Goal: Information Seeking & Learning: Learn about a topic

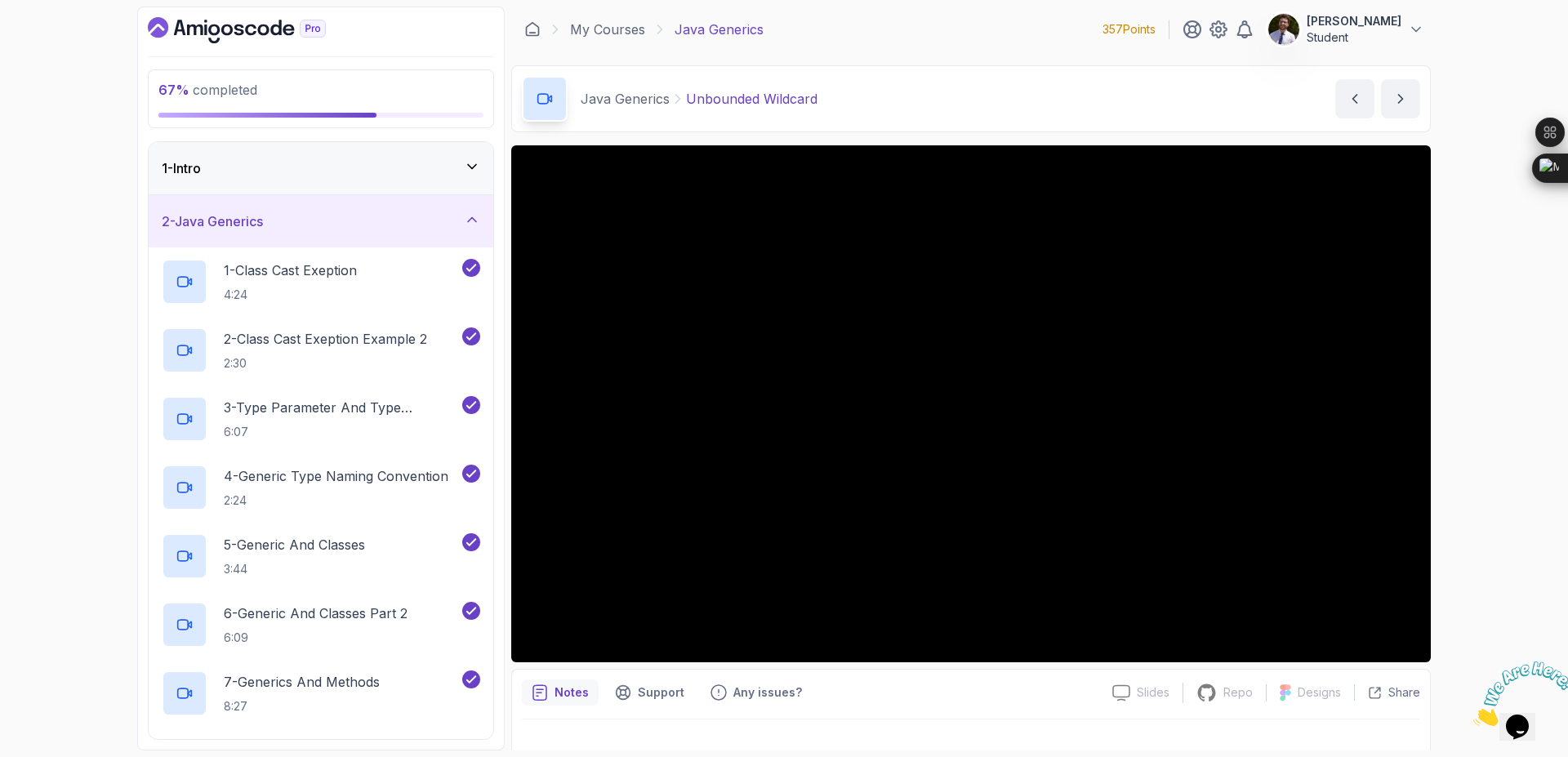
scroll to position [592, 0]
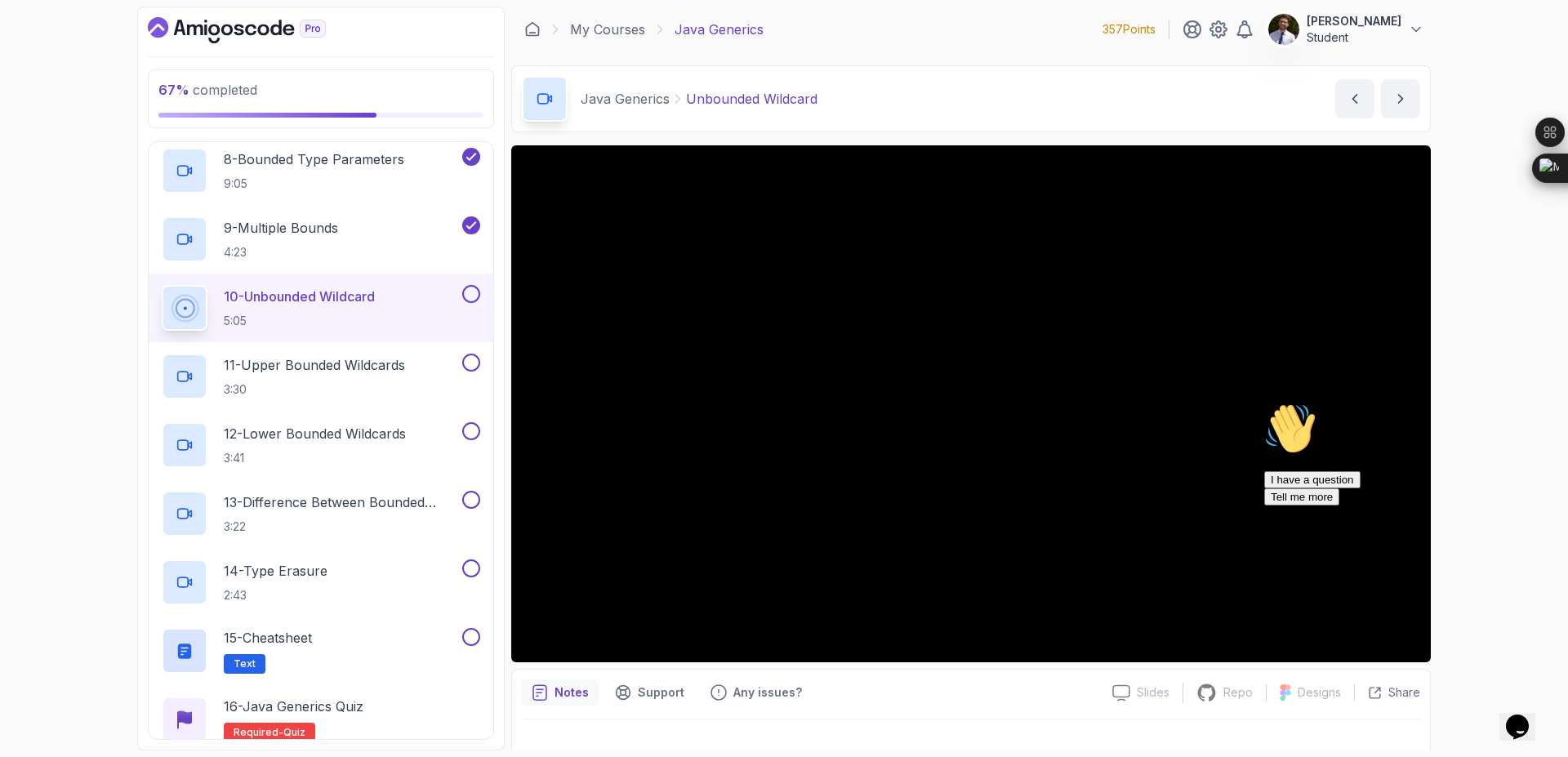
click at [470, 298] on button at bounding box center [471, 294] width 18 height 18
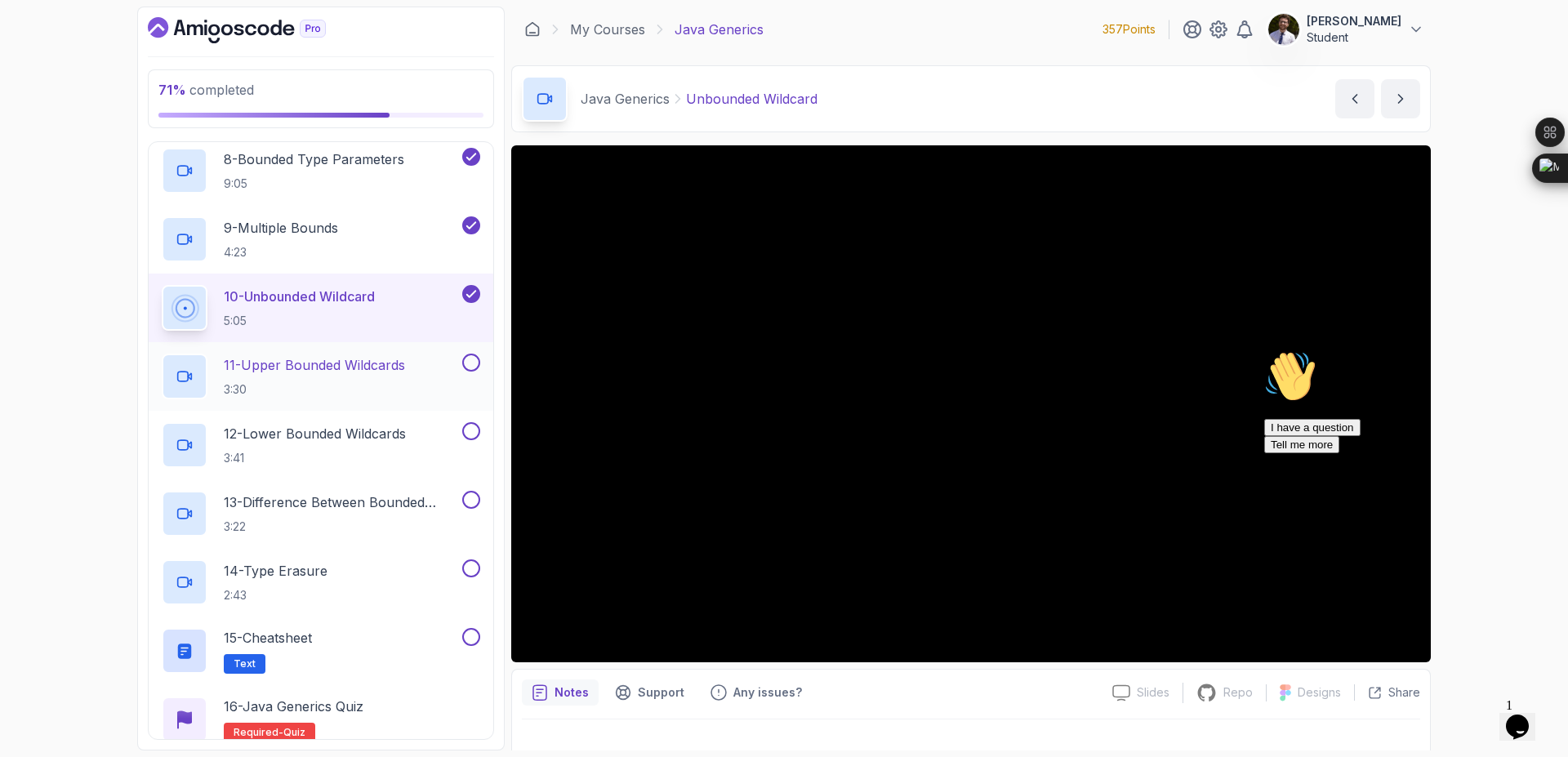
click at [358, 364] on p "11 - Upper Bounded Wildcards" at bounding box center [314, 365] width 181 height 20
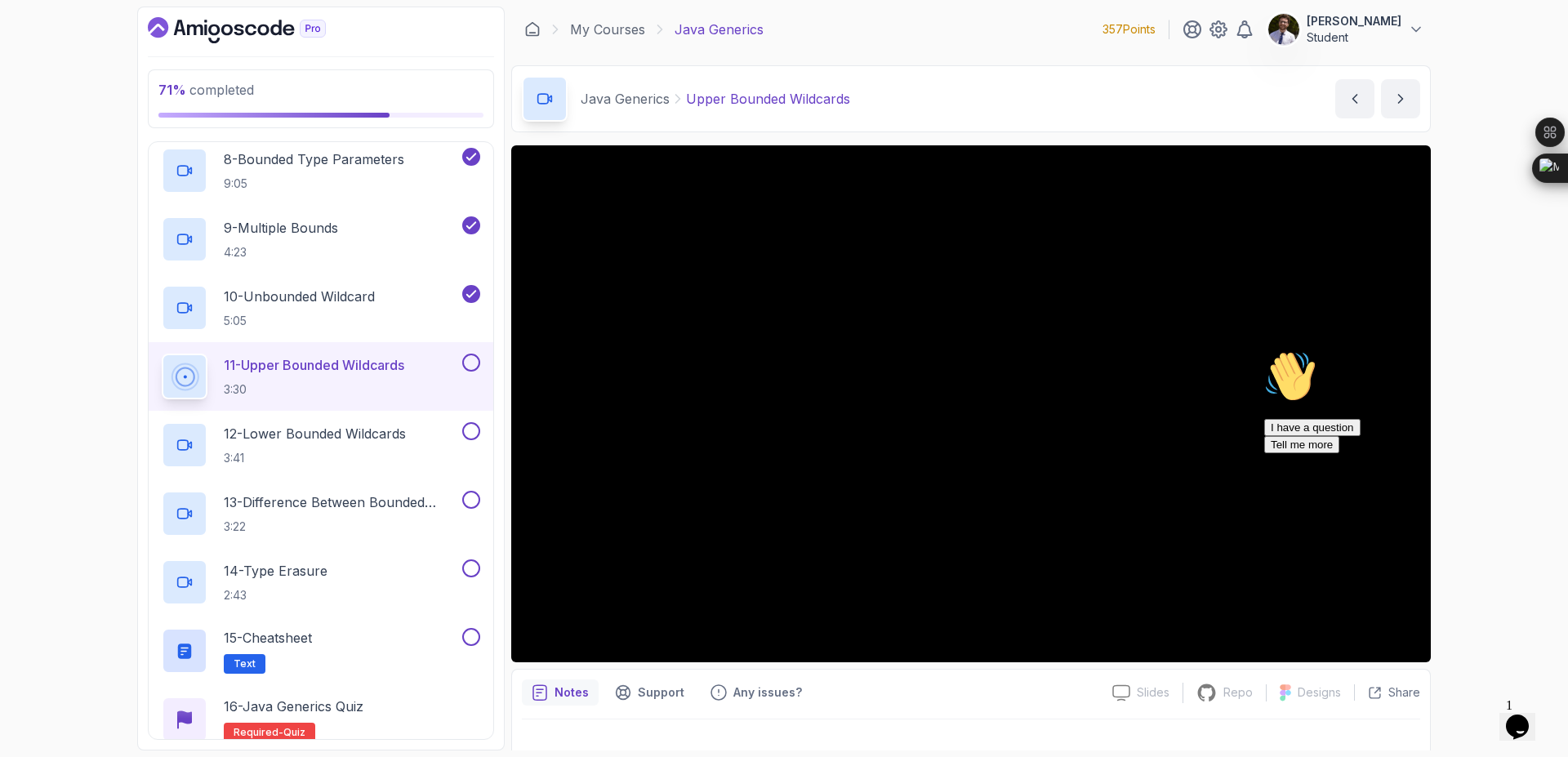
click at [161, 353] on button "11 - Upper Bounded Wildcards 3:30" at bounding box center [321, 376] width 319 height 45
click at [468, 368] on button at bounding box center [471, 362] width 18 height 18
click at [477, 642] on button at bounding box center [471, 637] width 18 height 18
click at [474, 568] on button at bounding box center [471, 568] width 18 height 18
click at [475, 497] on button at bounding box center [471, 500] width 18 height 18
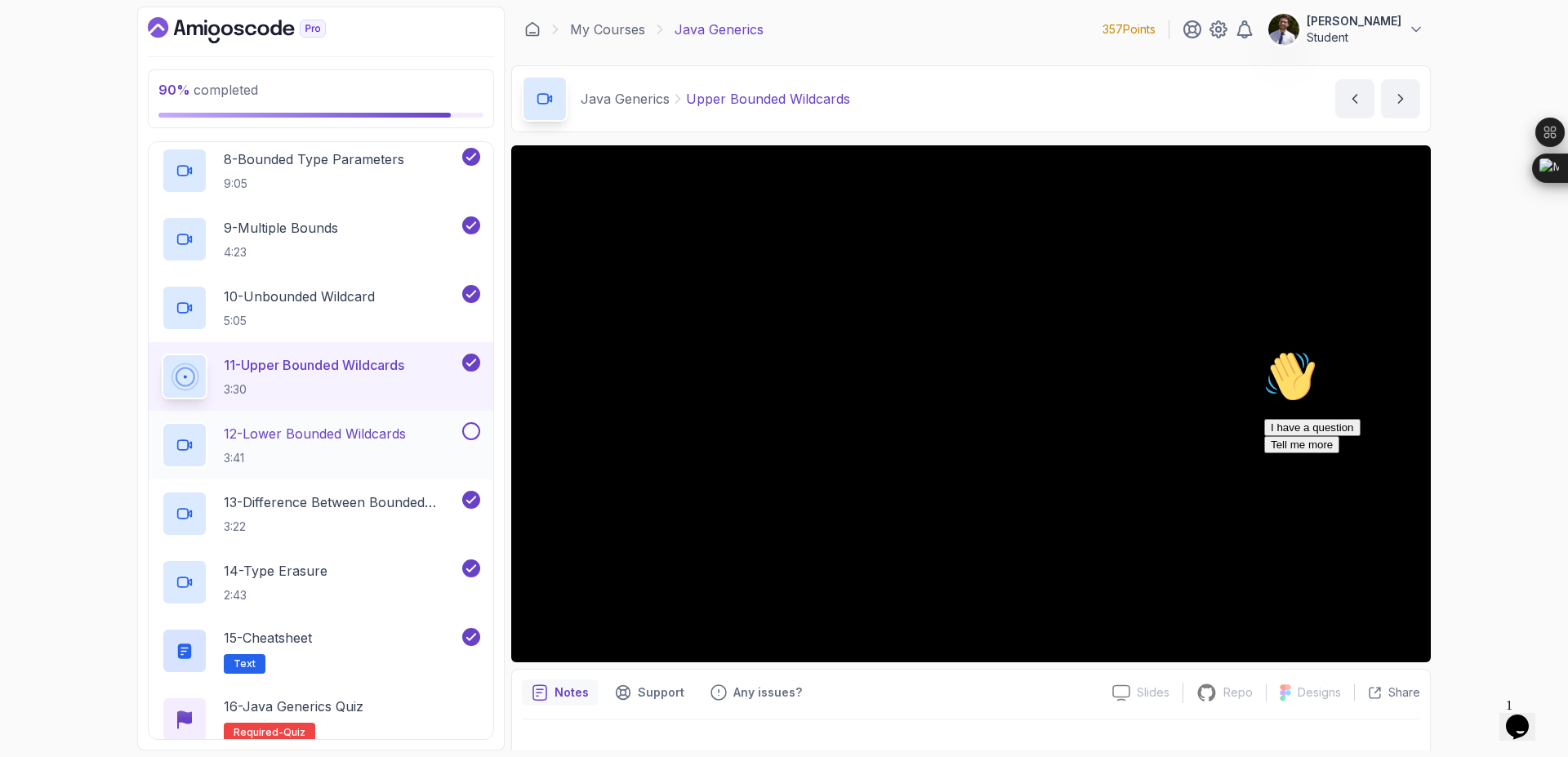
click at [359, 442] on p "12 - Lower Bounded Wildcards" at bounding box center [314, 434] width 182 height 20
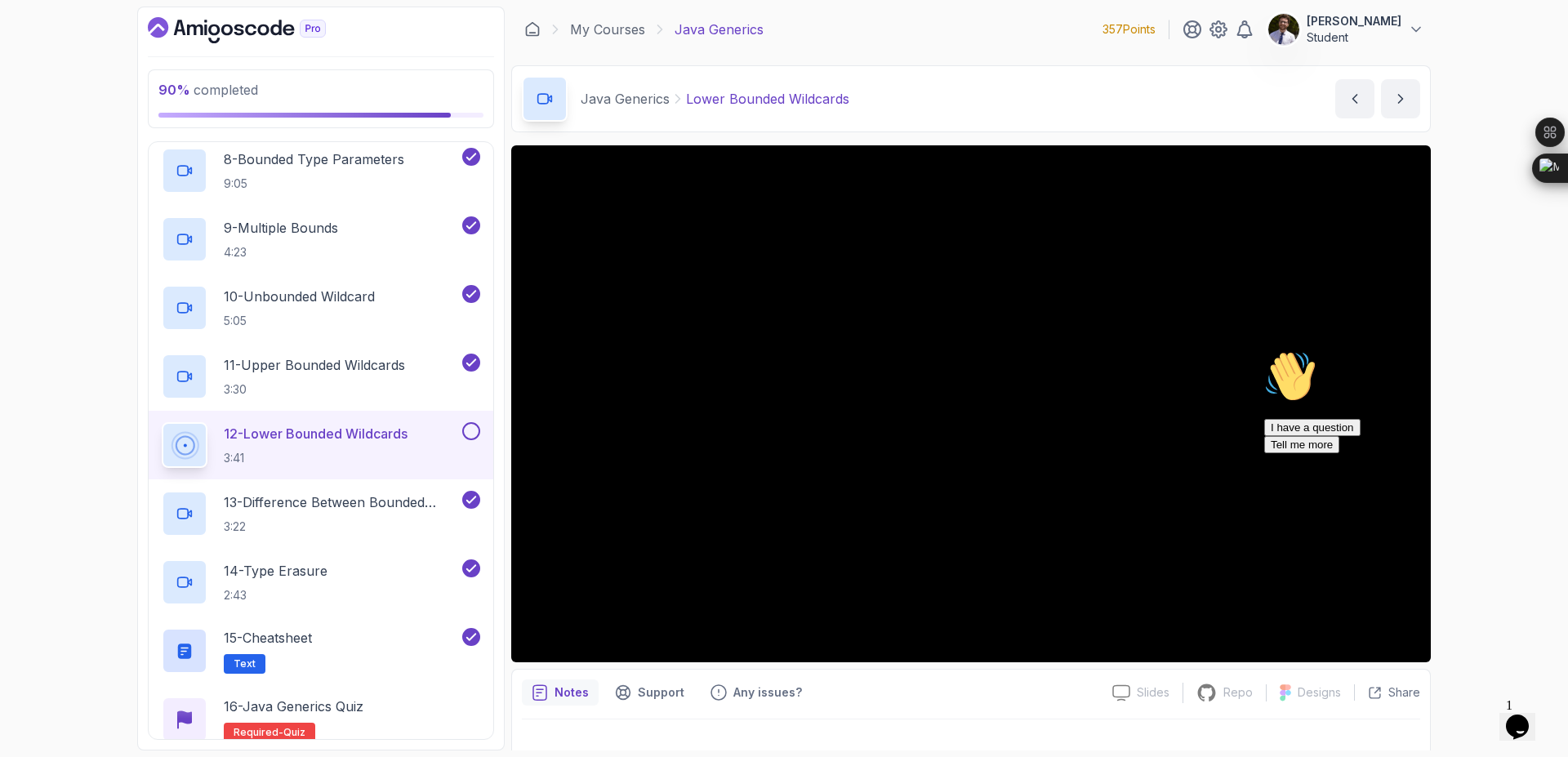
click at [472, 434] on button at bounding box center [471, 431] width 18 height 18
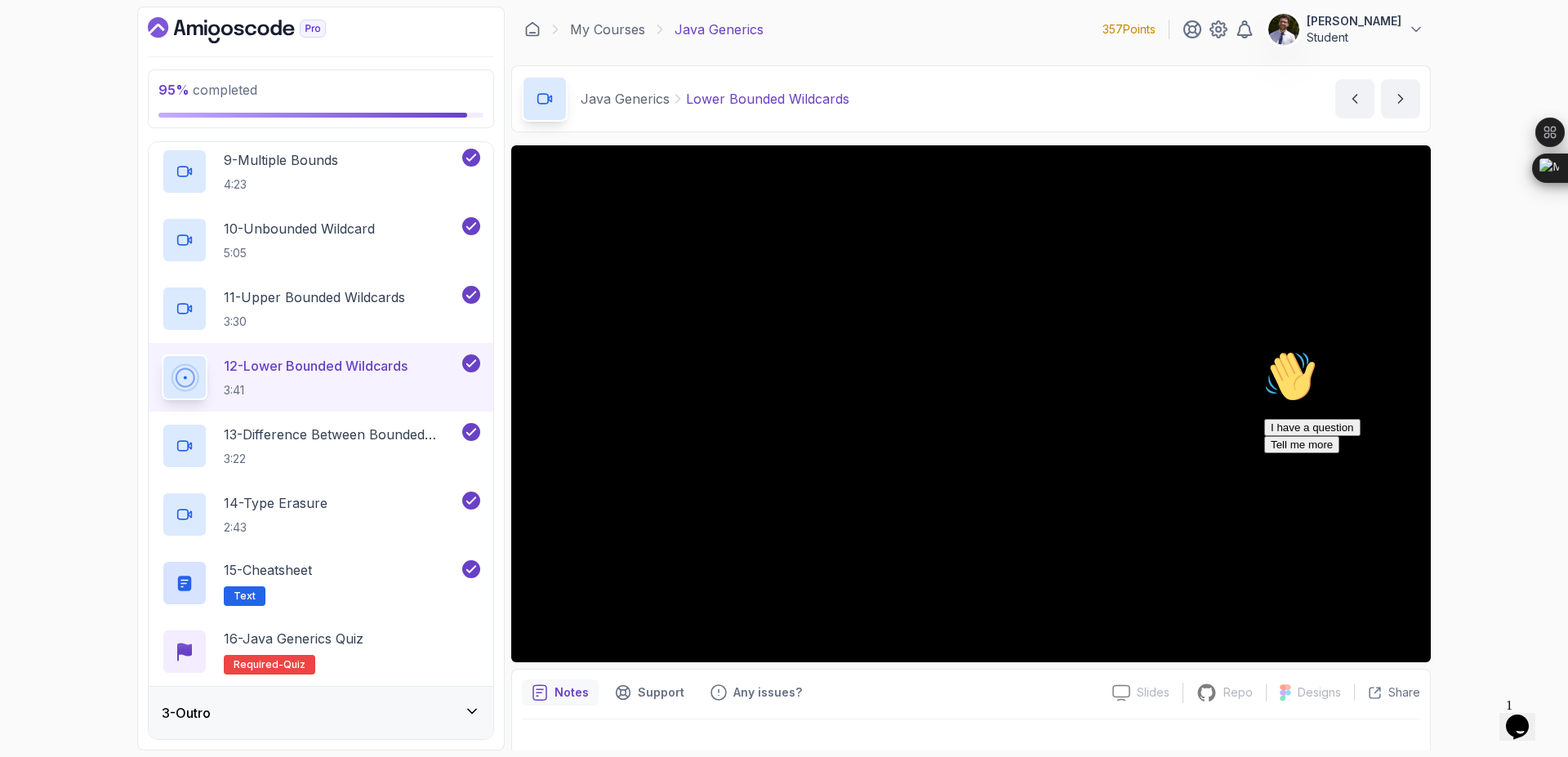
click at [412, 698] on div "3 - Outro" at bounding box center [321, 713] width 345 height 52
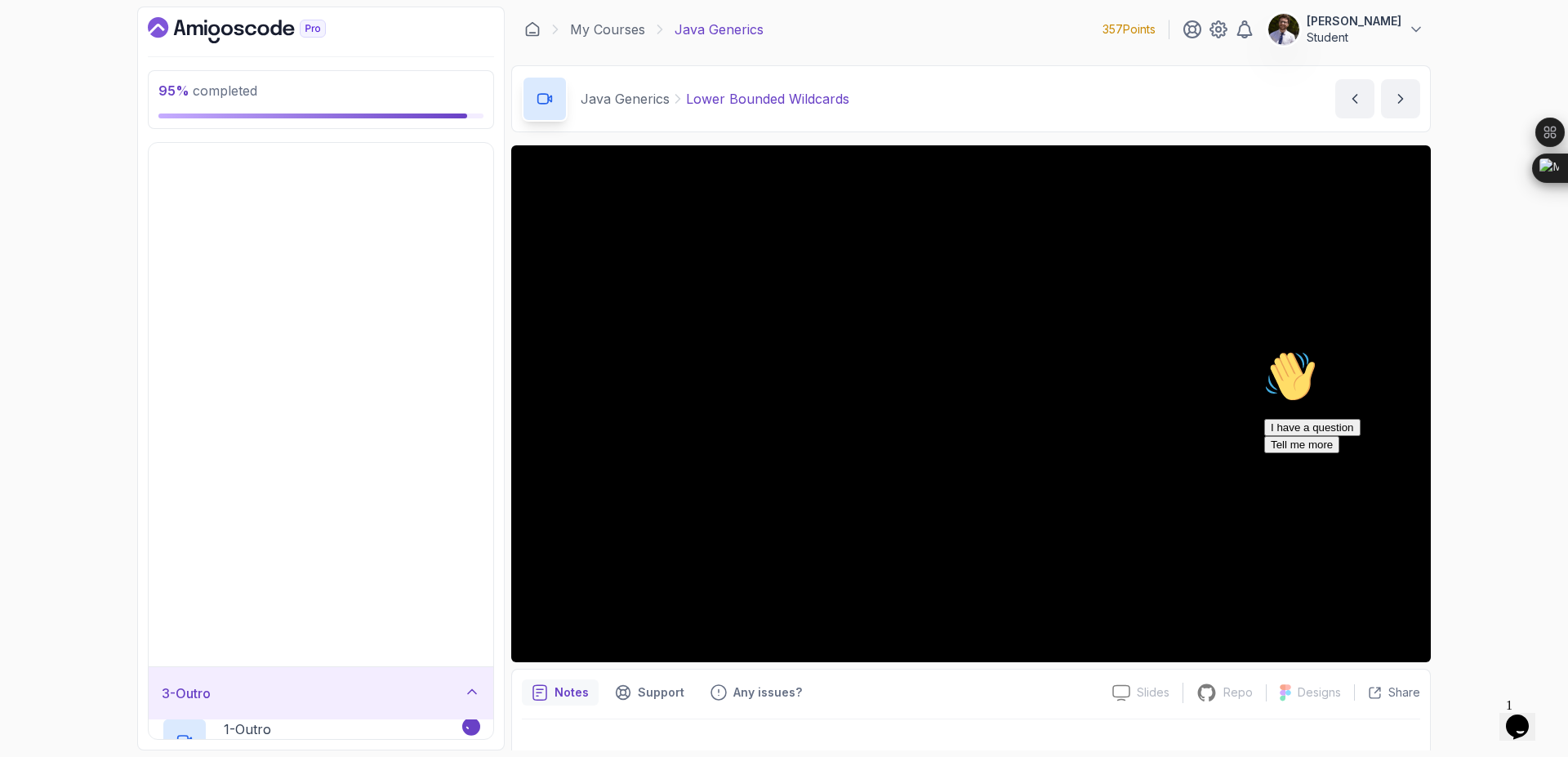
scroll to position [0, 0]
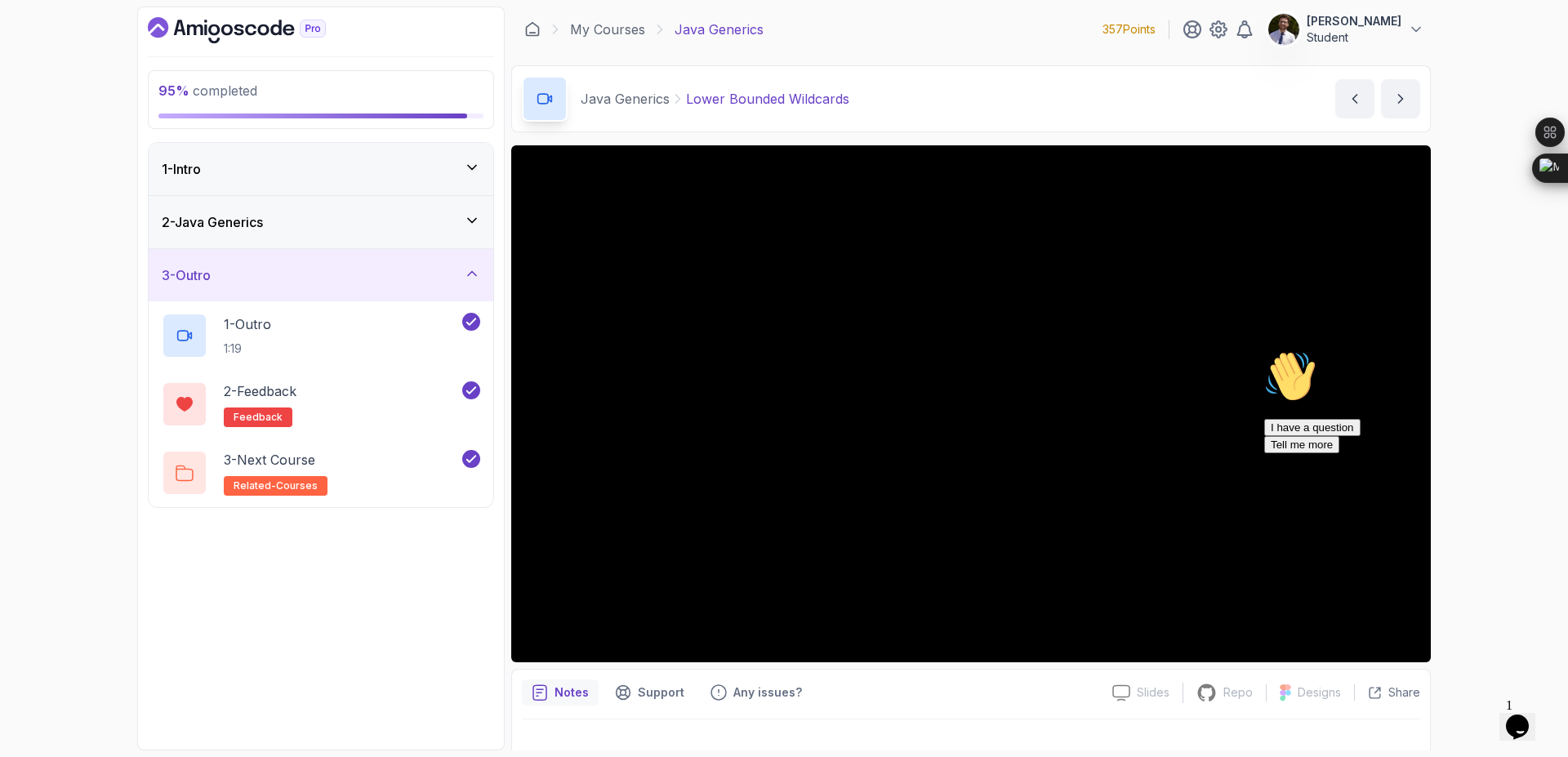
click at [475, 230] on div "2 - Java Generics" at bounding box center [321, 222] width 319 height 20
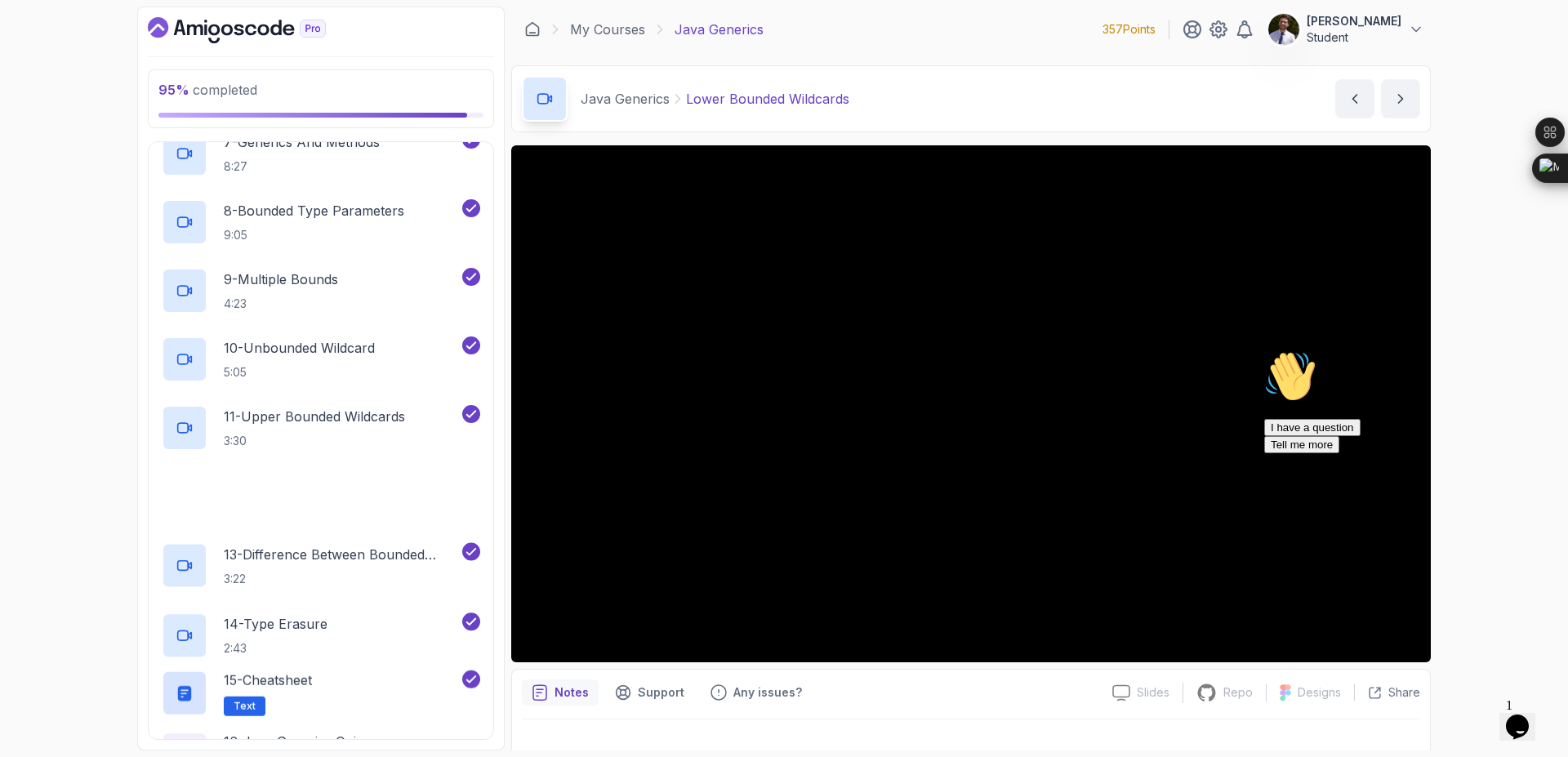
scroll to position [660, 0]
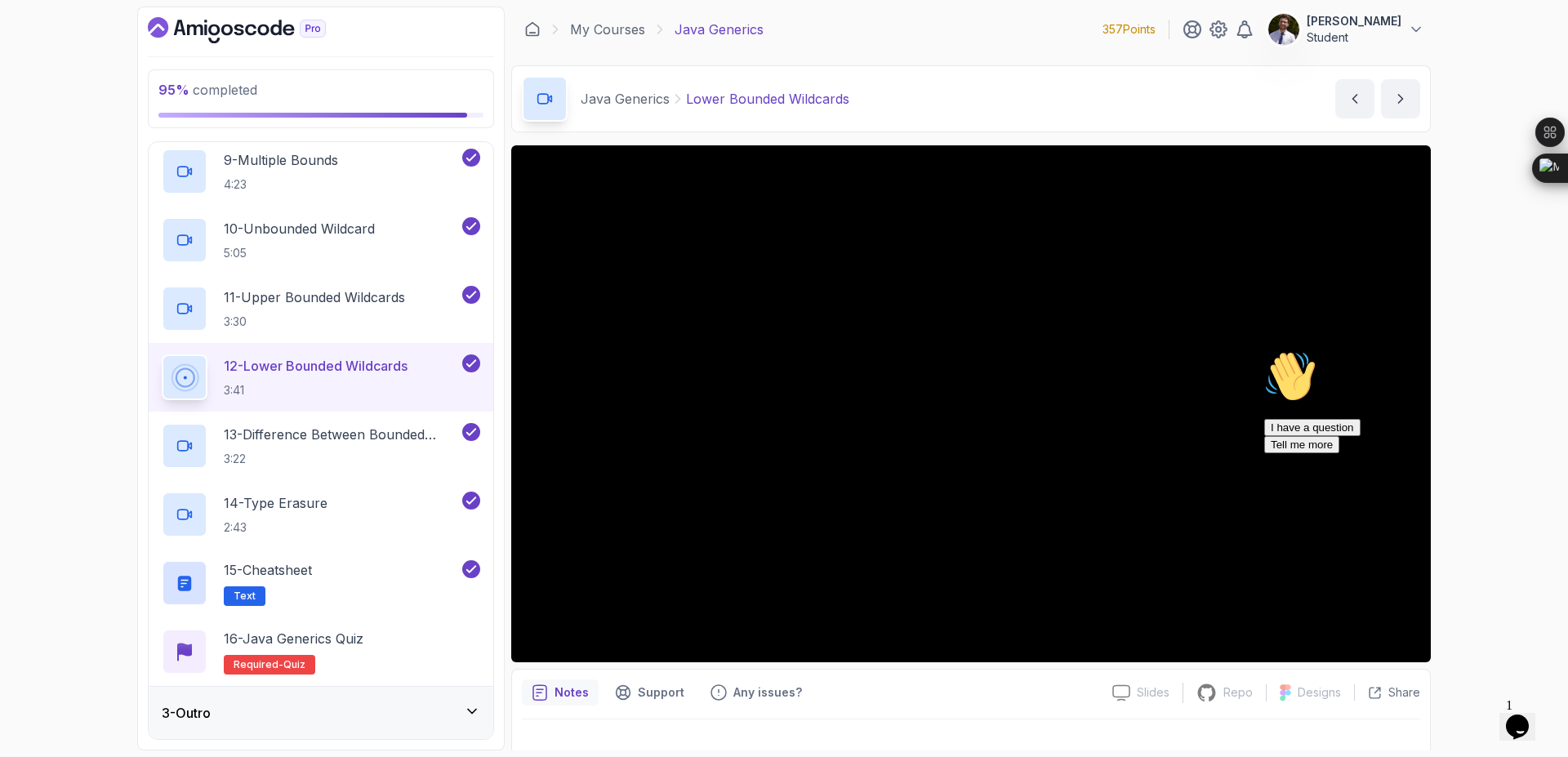
click at [1265, 350] on icon "Chat attention grabber" at bounding box center [1265, 350] width 0 height 0
click at [289, 437] on p "13 - Difference Between Bounded Type Parameters And Wildcards" at bounding box center [341, 434] width 235 height 20
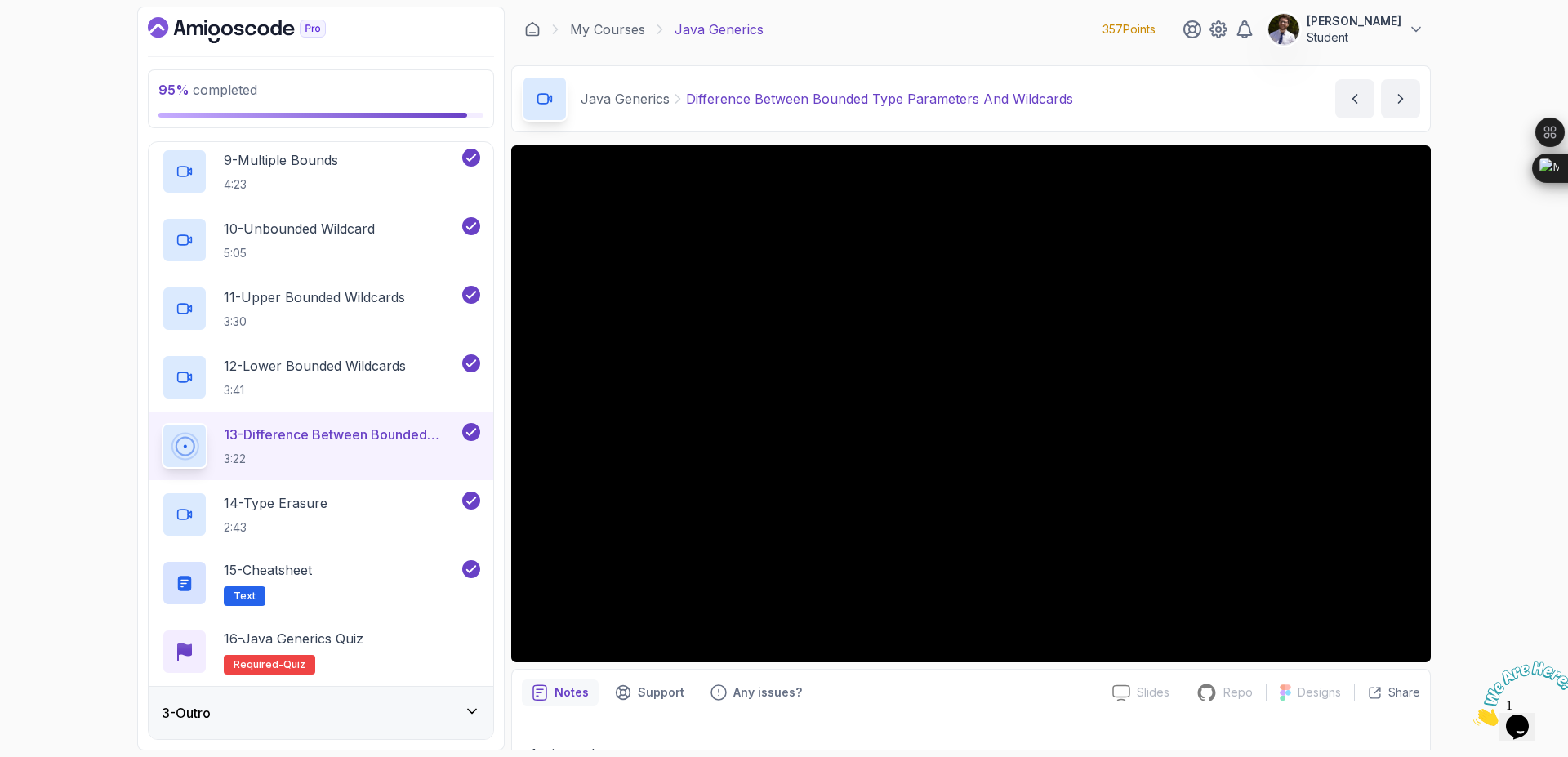
scroll to position [137, 0]
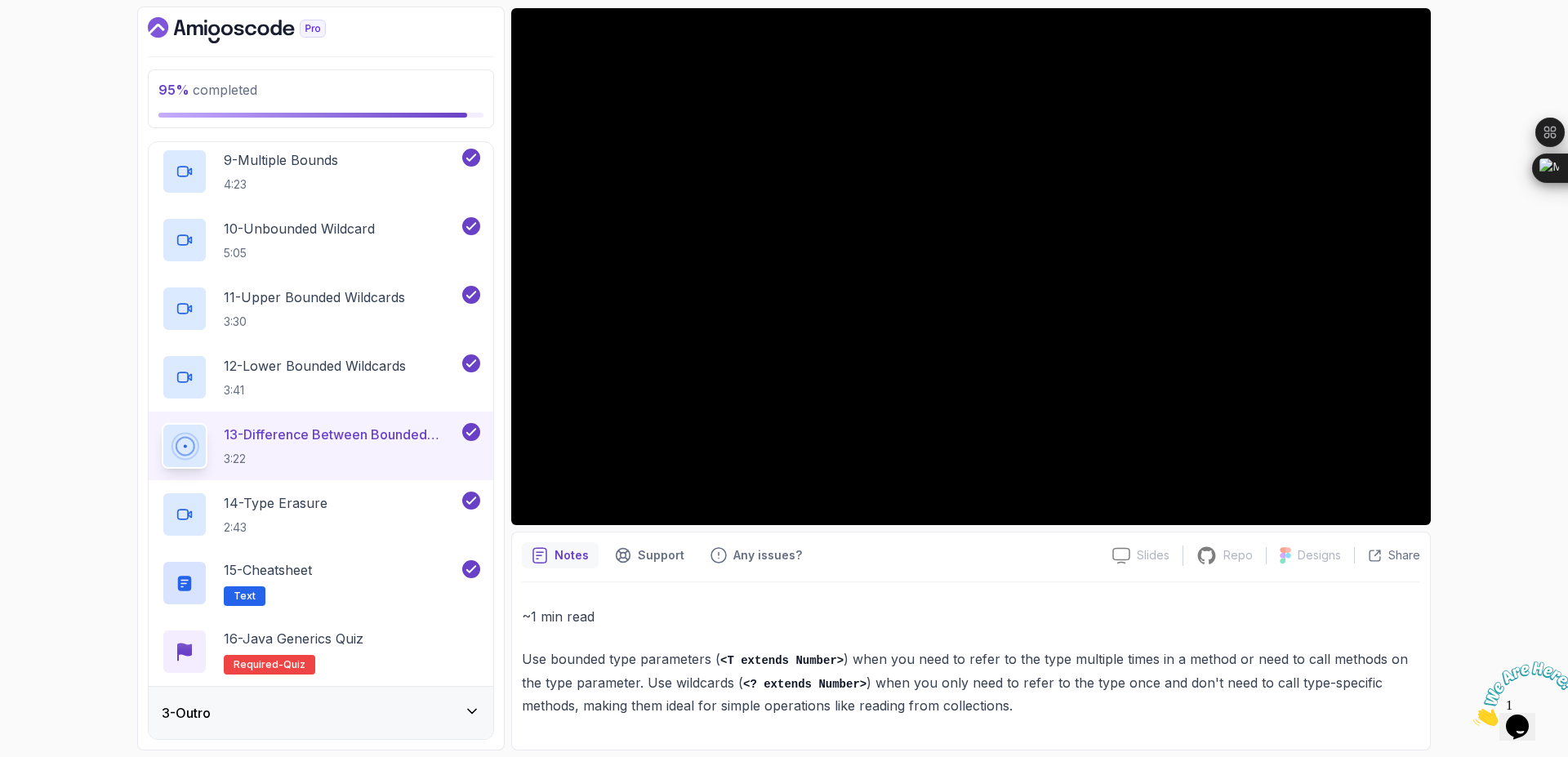
click at [161, 423] on button "13 - Difference Between Bounded Type Parameters And Wildcards 3:22" at bounding box center [321, 446] width 319 height 45
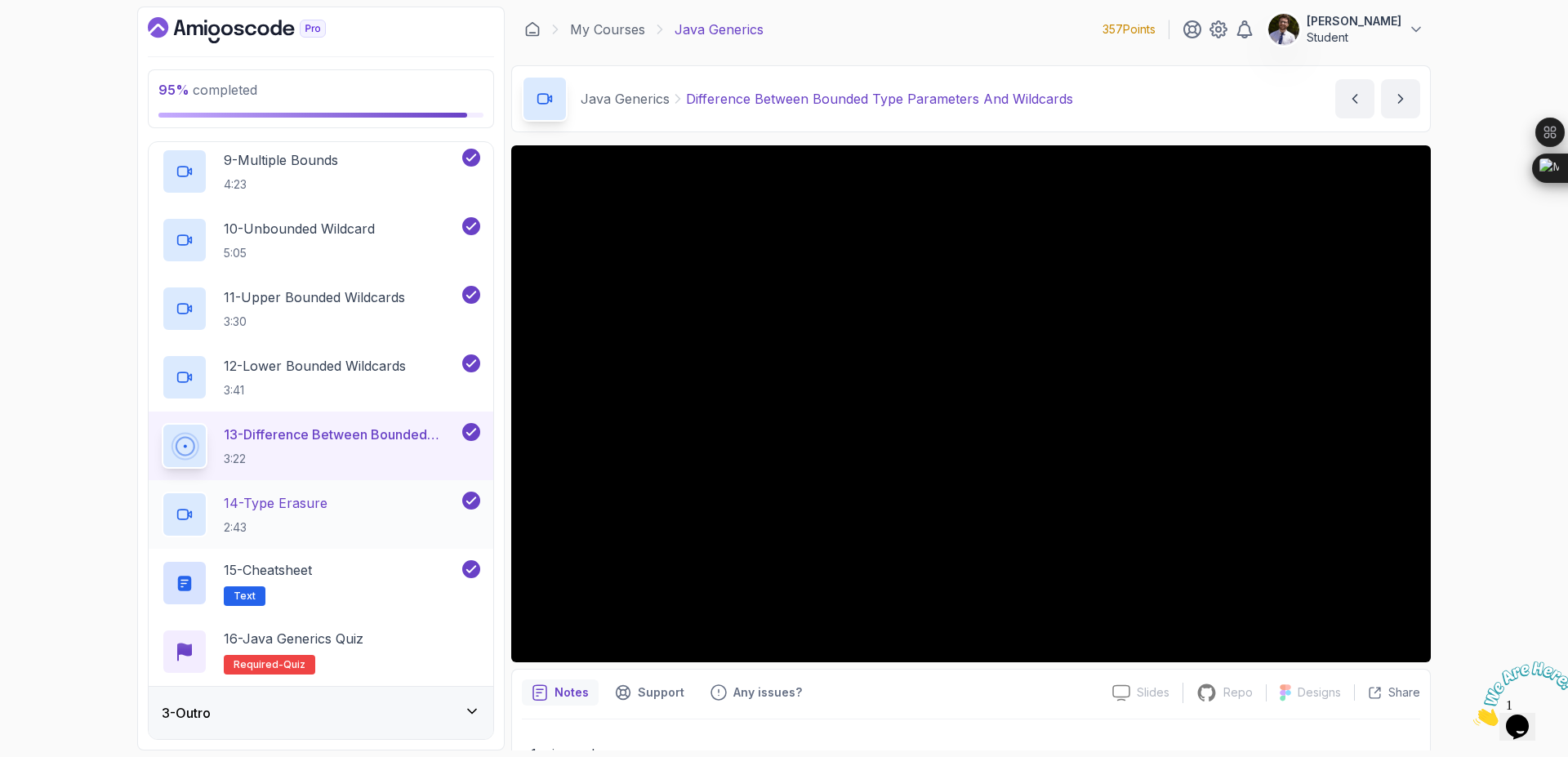
click at [253, 508] on p "14 - Type Erasure" at bounding box center [275, 503] width 103 height 20
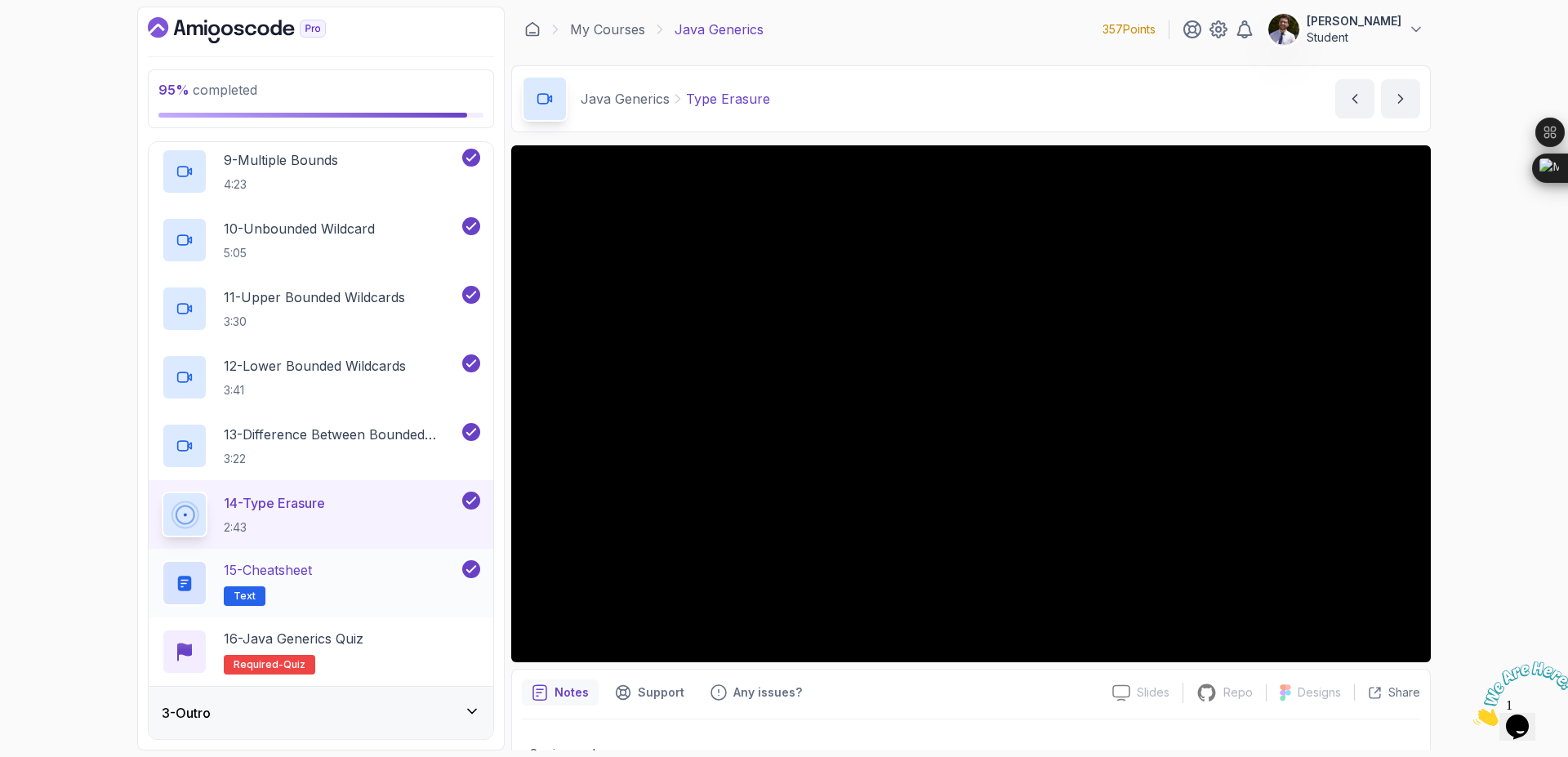
click at [263, 570] on p "15 - Cheatsheet" at bounding box center [268, 570] width 89 height 20
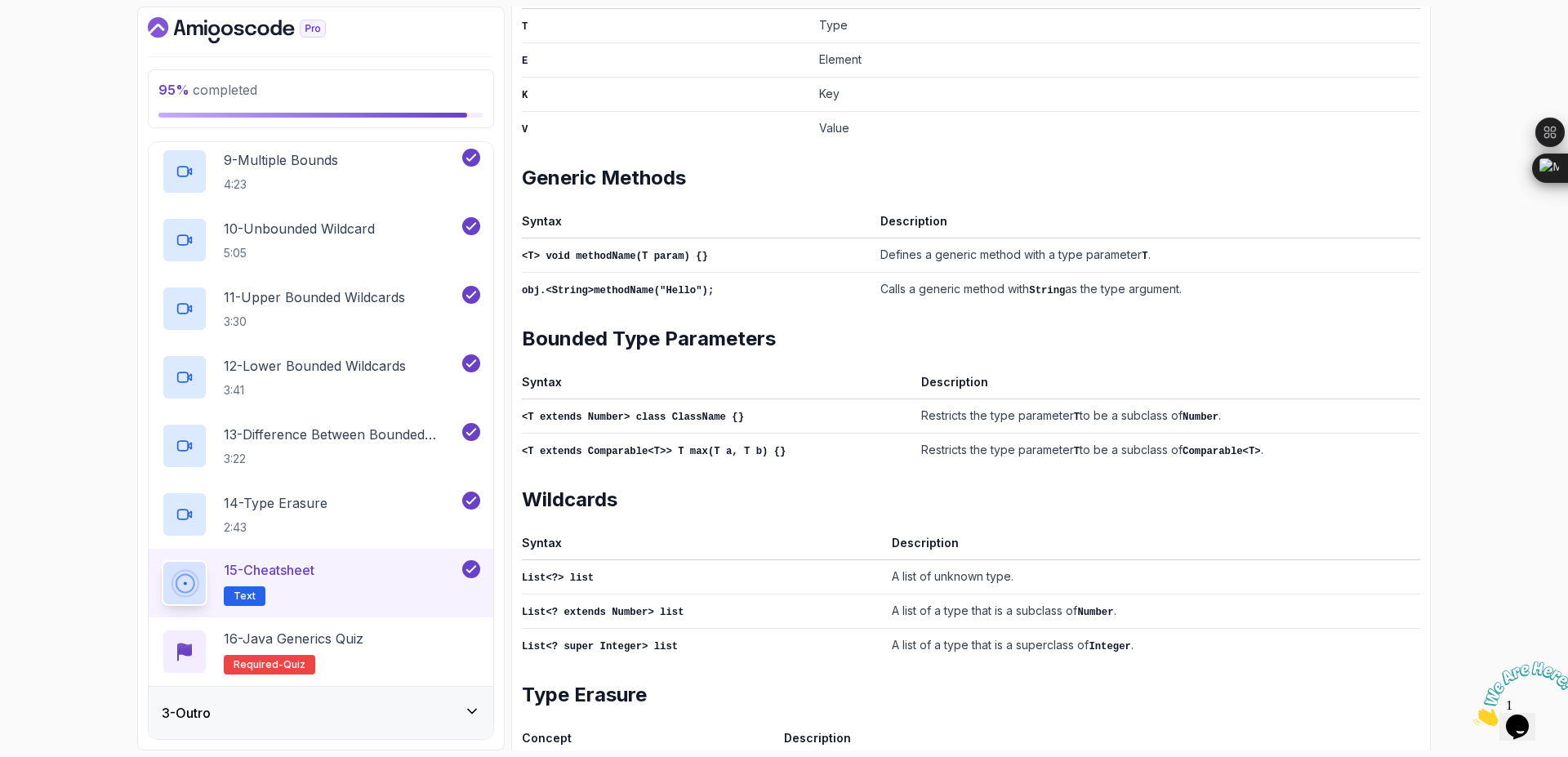
scroll to position [599, 0]
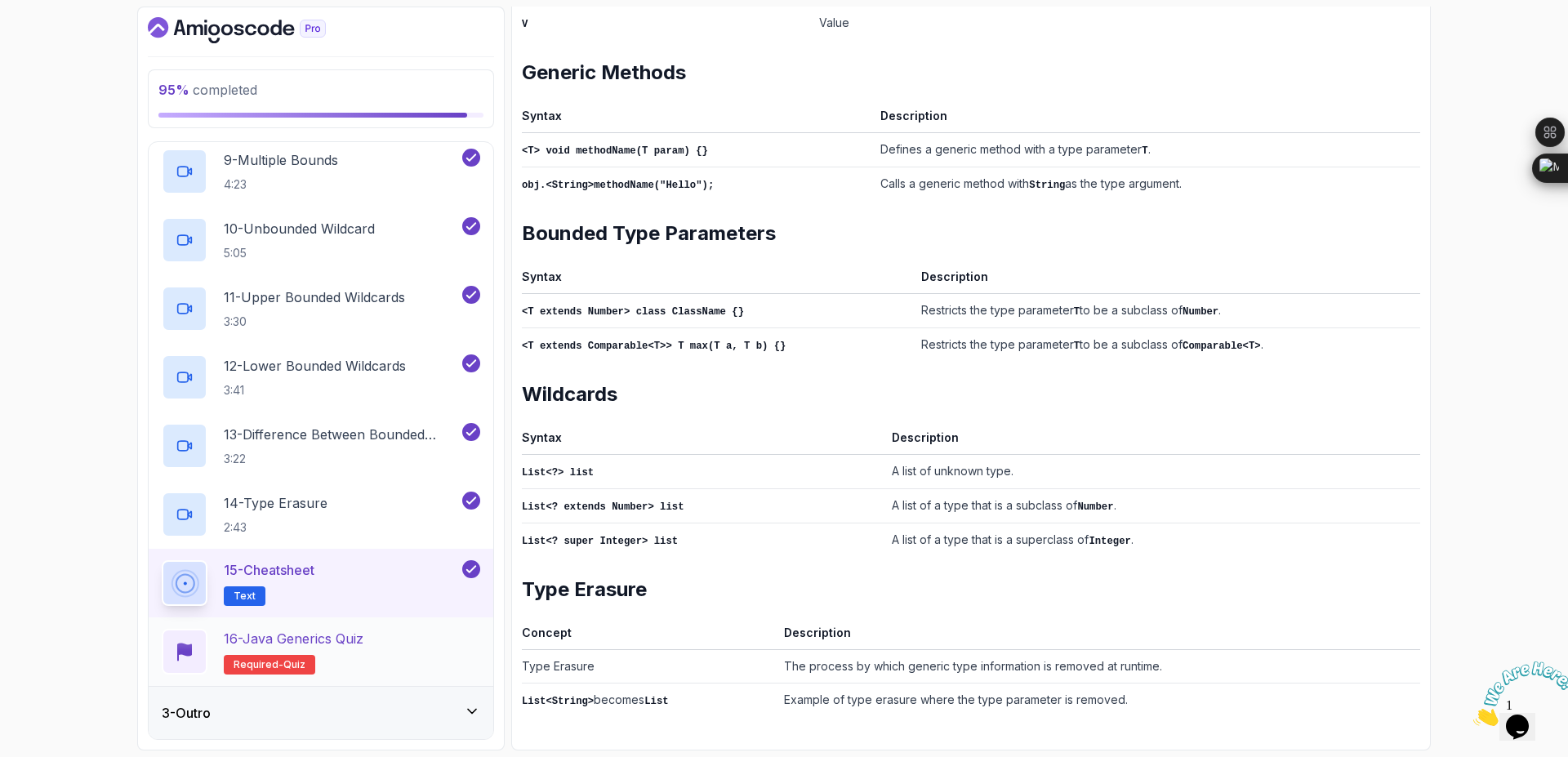
click at [276, 673] on p "Required- quiz" at bounding box center [269, 664] width 92 height 20
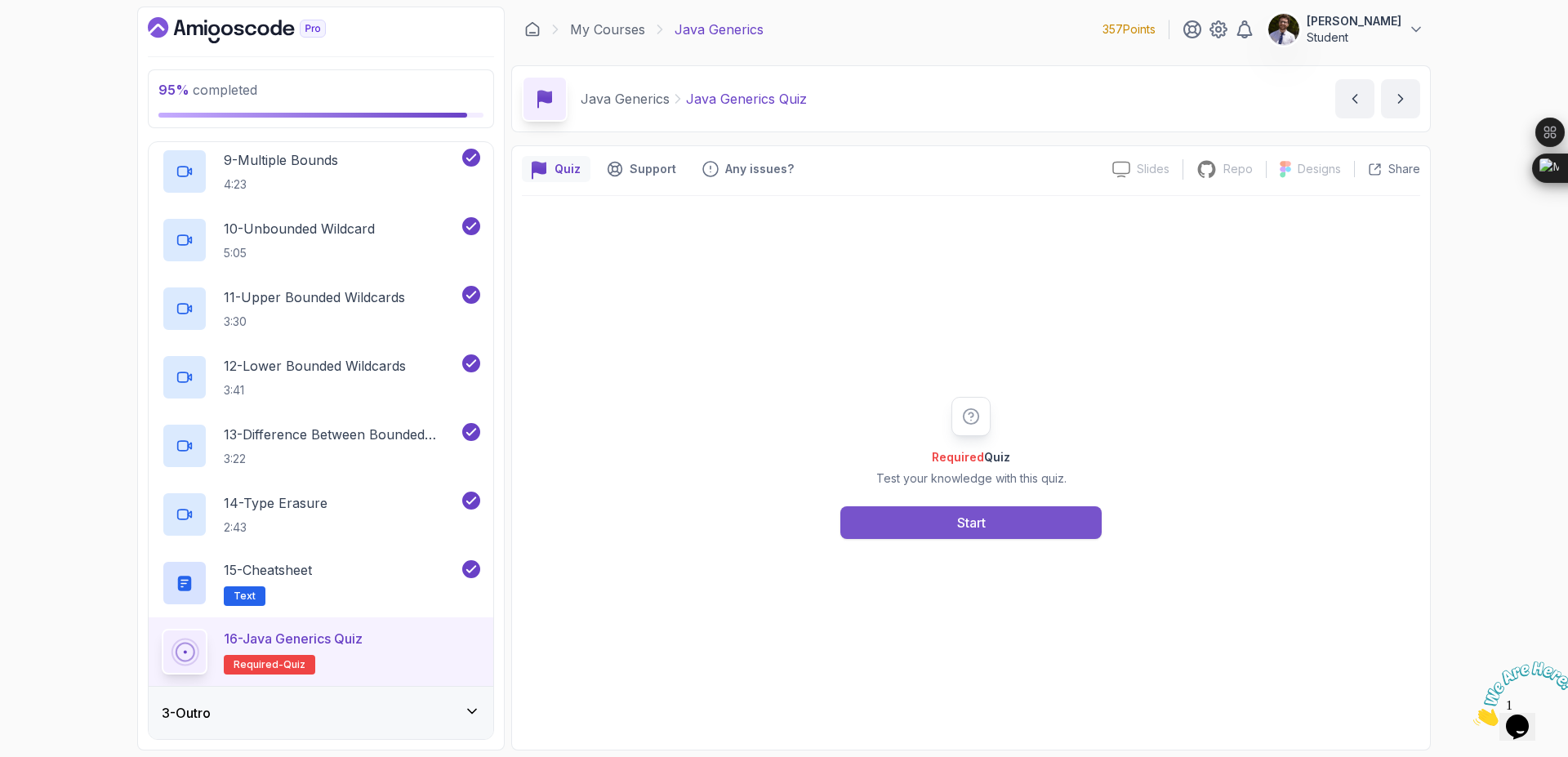
click at [1004, 522] on button "Start" at bounding box center [972, 522] width 262 height 32
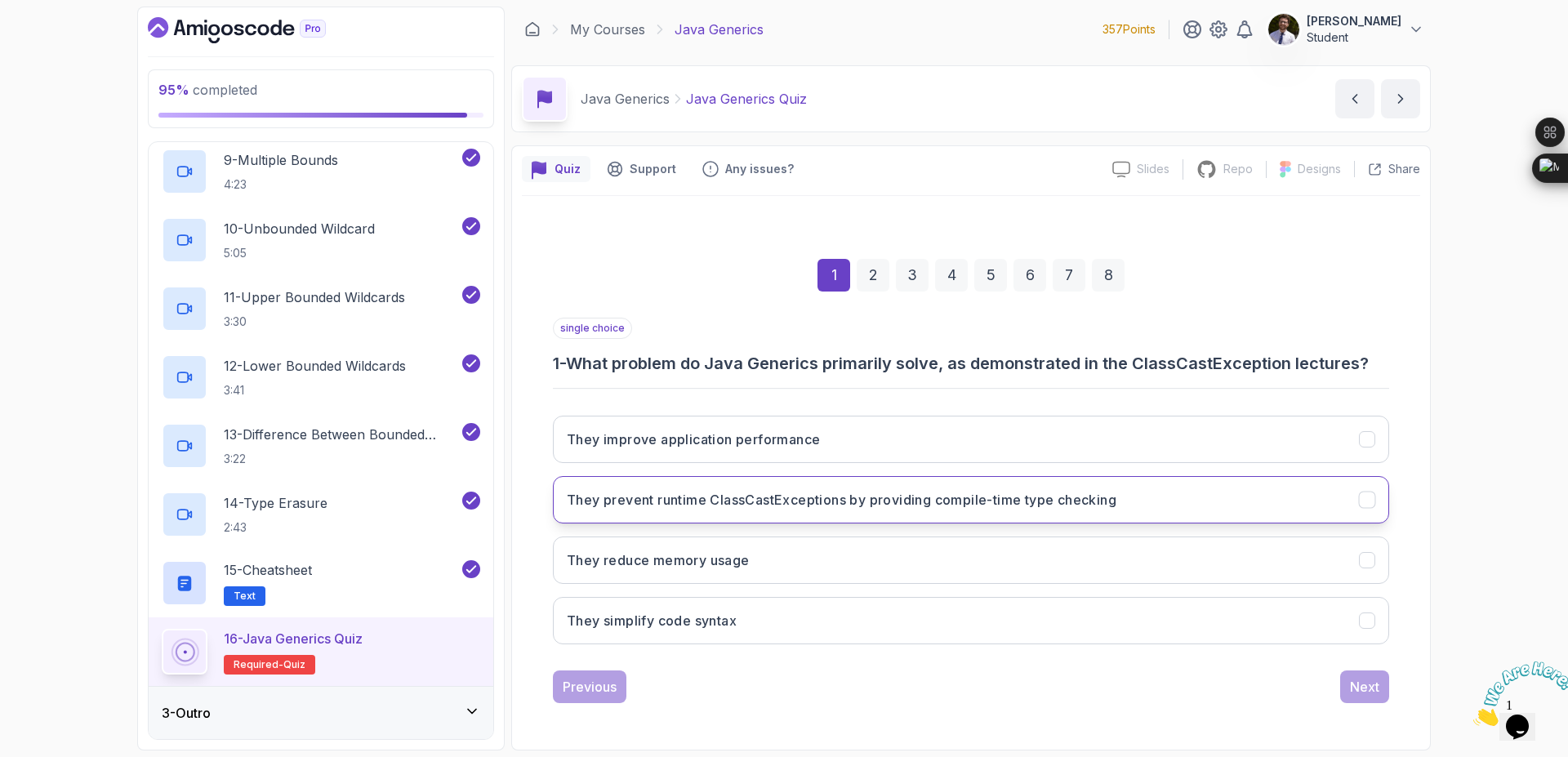
click at [975, 501] on h3 "They prevent runtime ClassCastExceptions by providing compile-time type checking" at bounding box center [842, 500] width 549 height 20
click at [1356, 679] on div "Next" at bounding box center [1365, 687] width 30 height 20
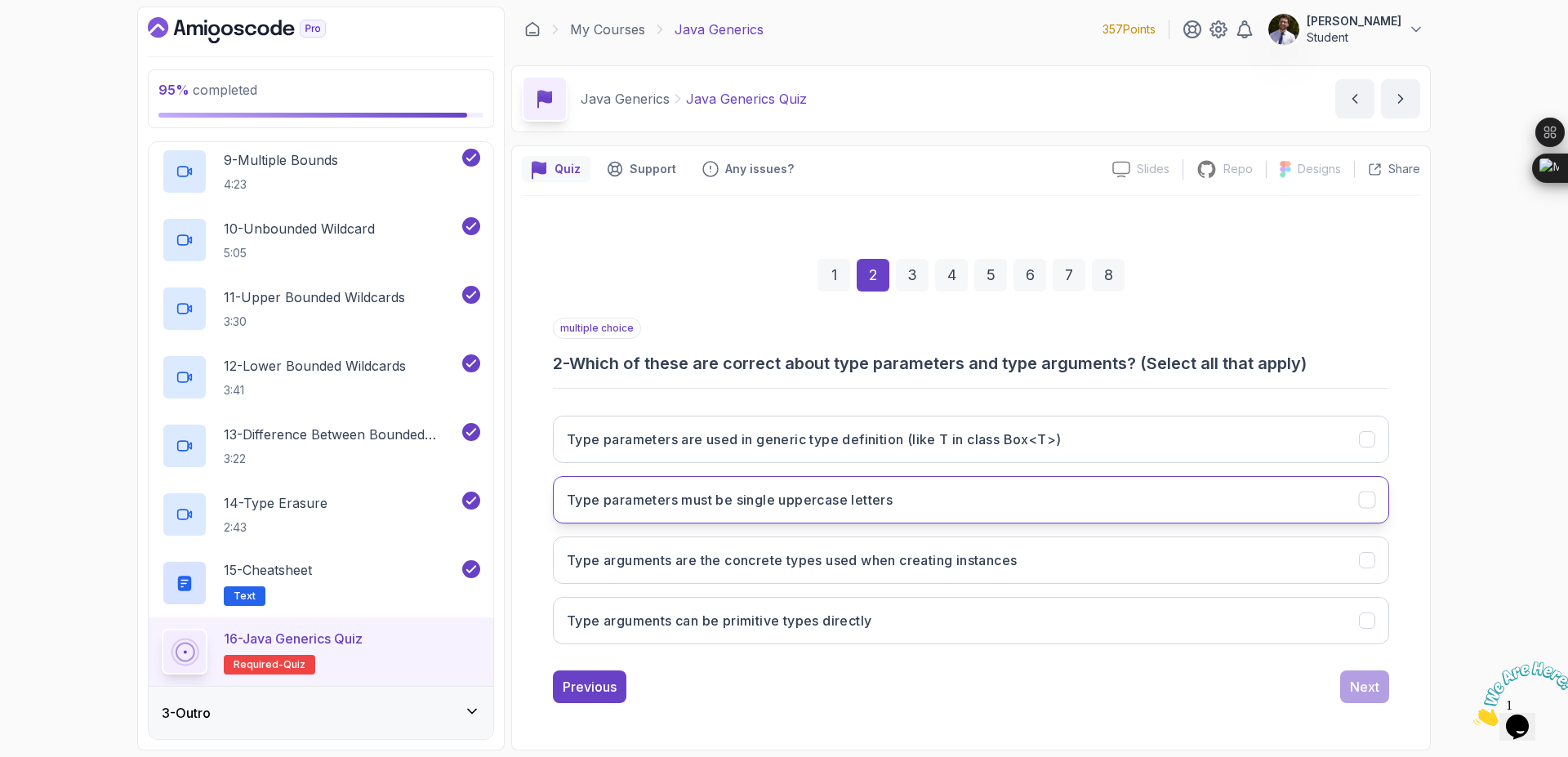
click at [1368, 516] on button "Type parameters must be single uppercase letters" at bounding box center [972, 500] width 837 height 47
click at [1369, 607] on button "Type arguments can be primitive types directly" at bounding box center [972, 621] width 837 height 47
click at [1381, 686] on button "Next" at bounding box center [1365, 686] width 49 height 32
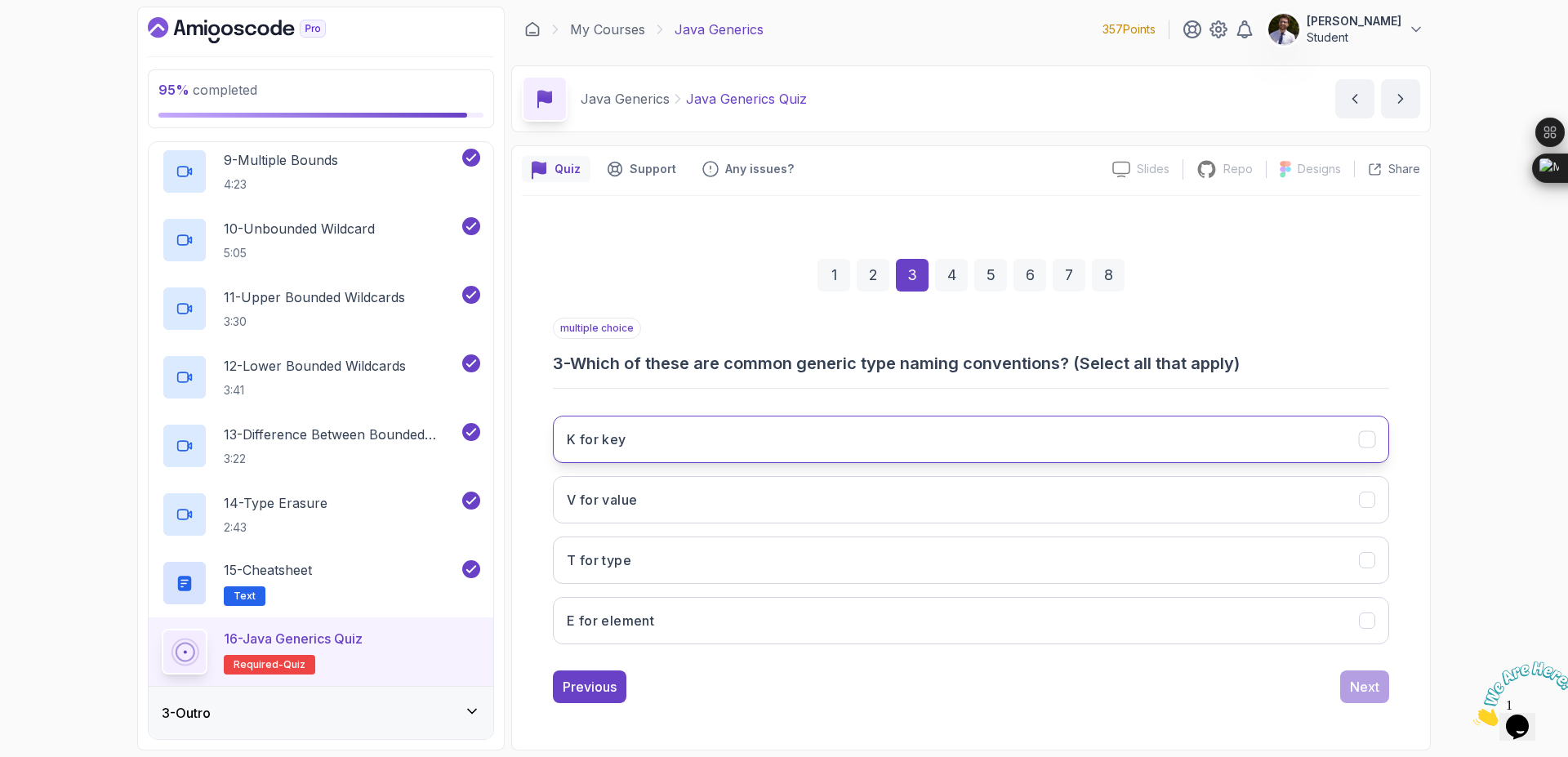
click at [1370, 435] on icon "K for key" at bounding box center [1368, 440] width 16 height 16
click at [1371, 493] on icon "V for value" at bounding box center [1368, 500] width 16 height 16
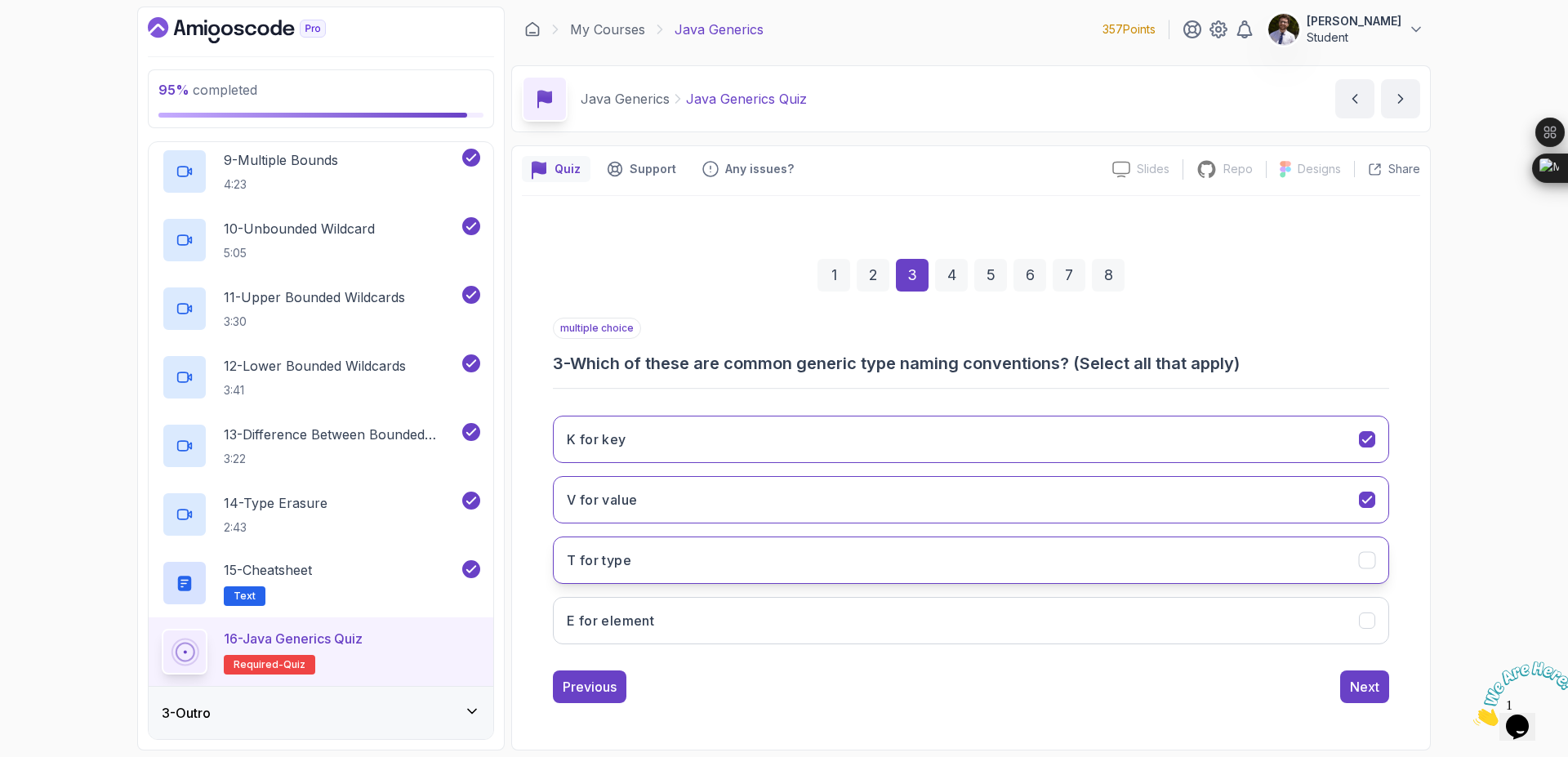
click at [1376, 543] on button "T for type" at bounding box center [972, 560] width 837 height 47
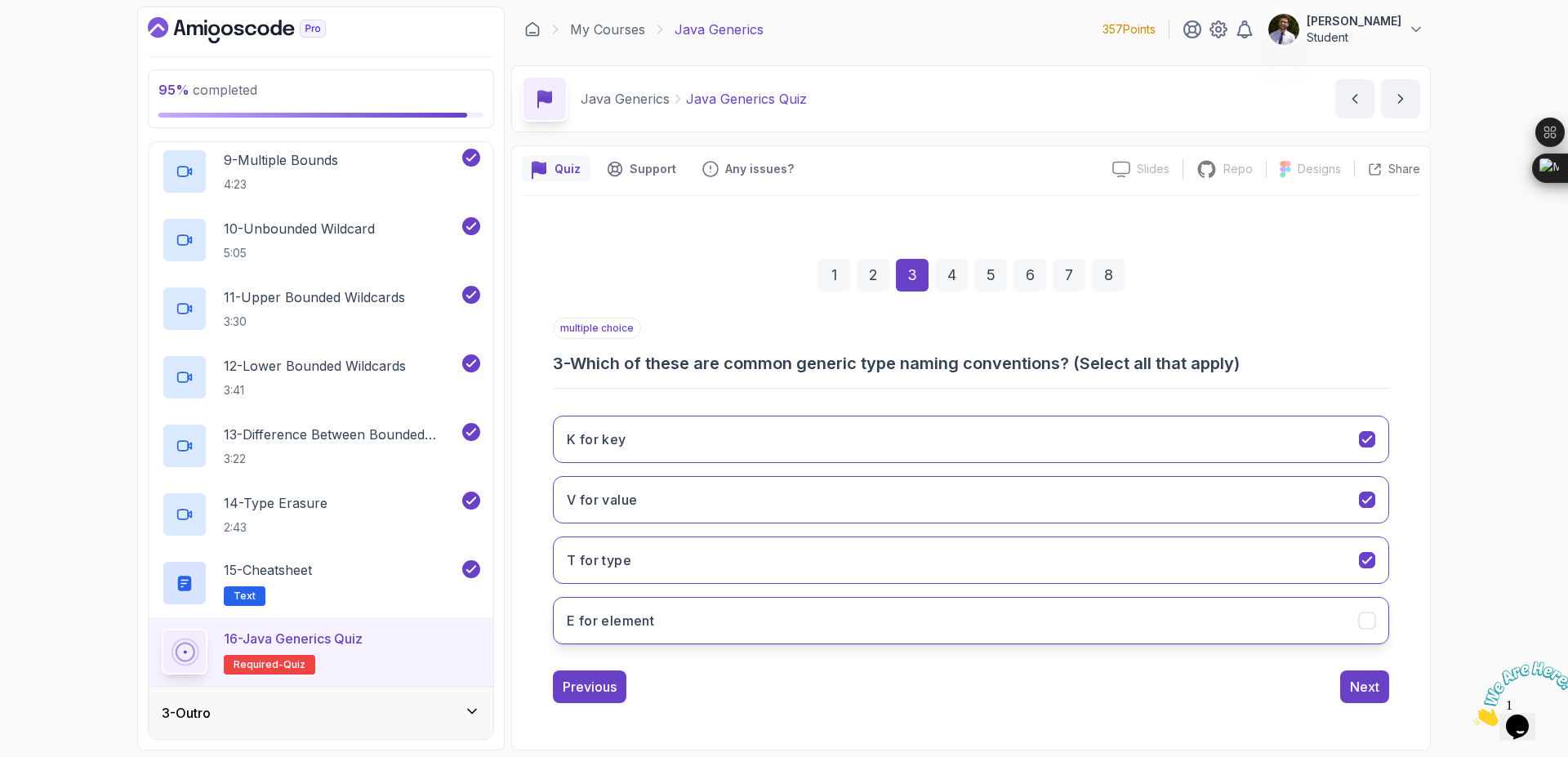
click at [1361, 611] on button "E for element" at bounding box center [972, 621] width 837 height 47
click at [1363, 673] on button "Next" at bounding box center [1365, 686] width 49 height 32
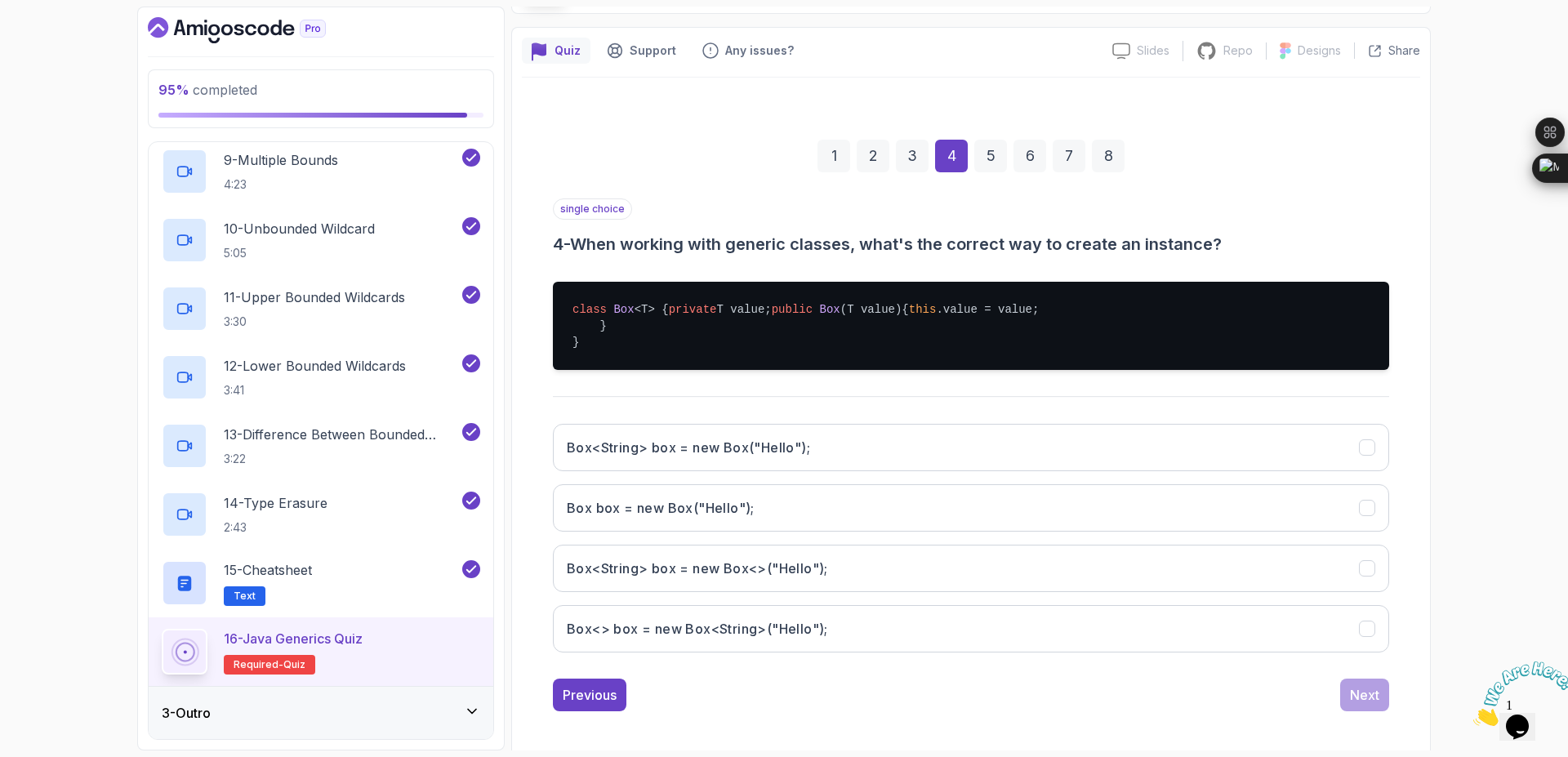
scroll to position [175, 0]
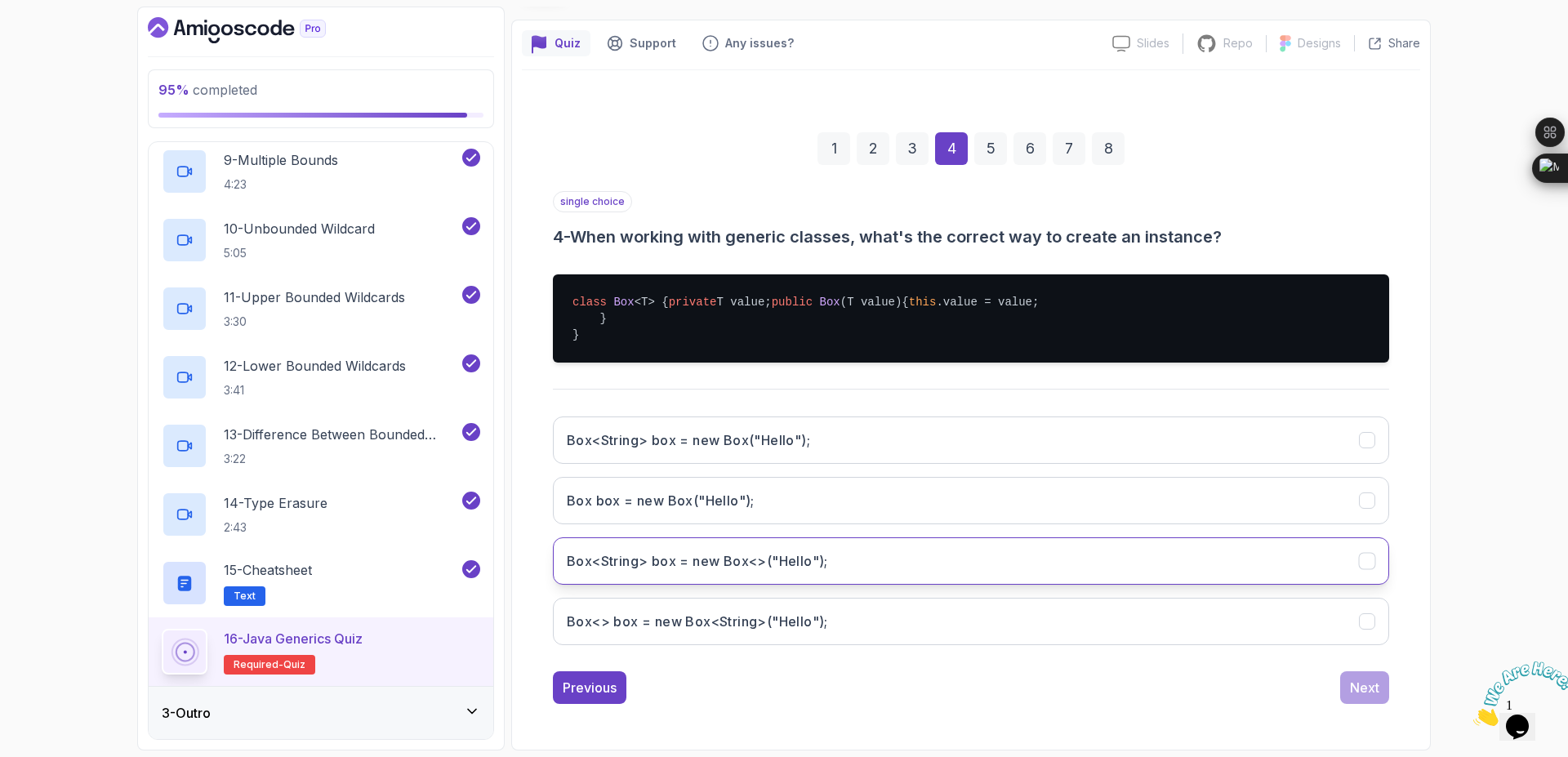
click at [1186, 571] on button "Box<String> box = new Box<>("Hello");" at bounding box center [972, 561] width 837 height 47
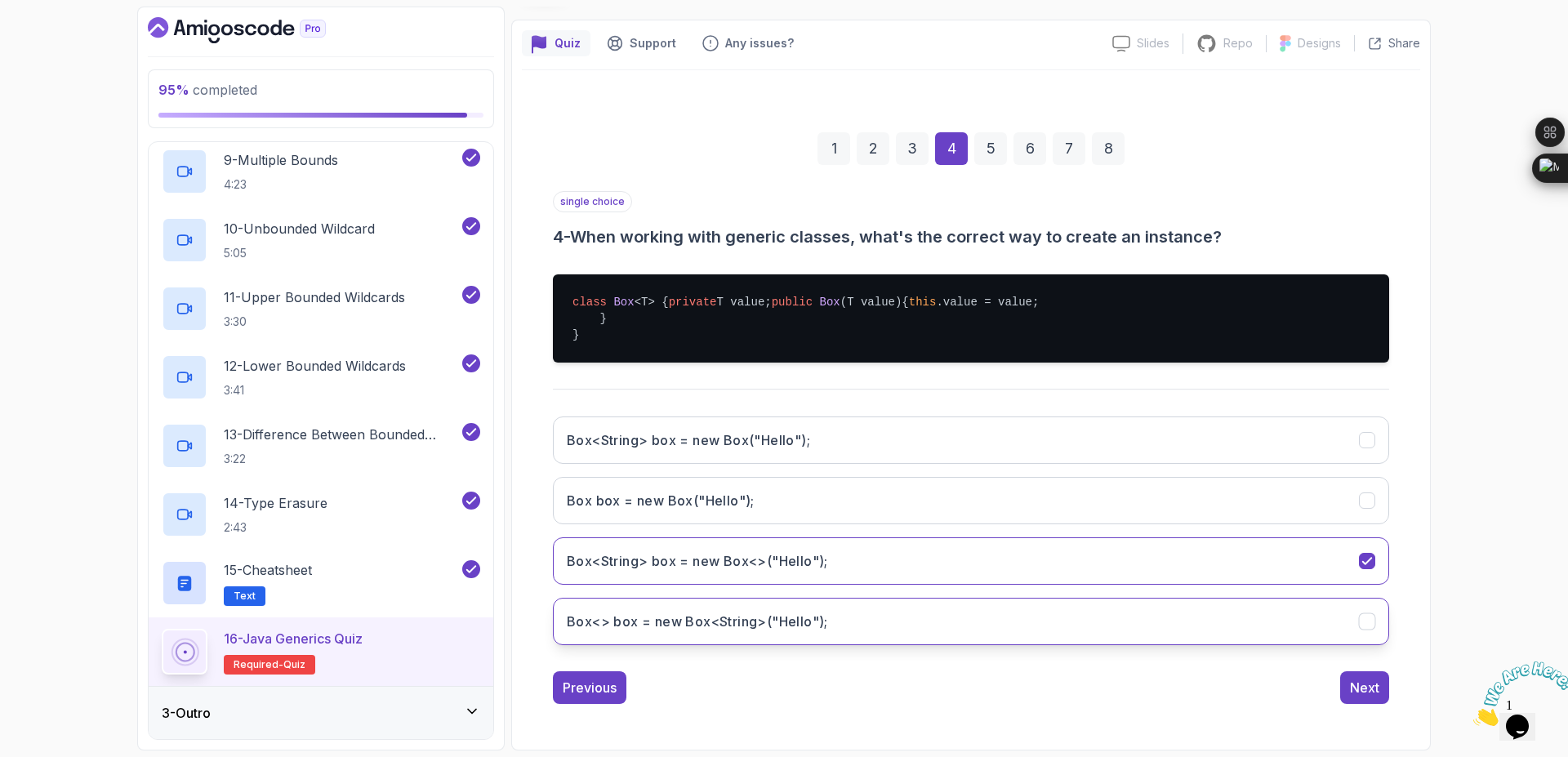
click at [1159, 616] on button "Box<> box = new Box<String>("Hello");" at bounding box center [972, 621] width 837 height 47
click at [1376, 687] on div "Next" at bounding box center [1365, 688] width 30 height 20
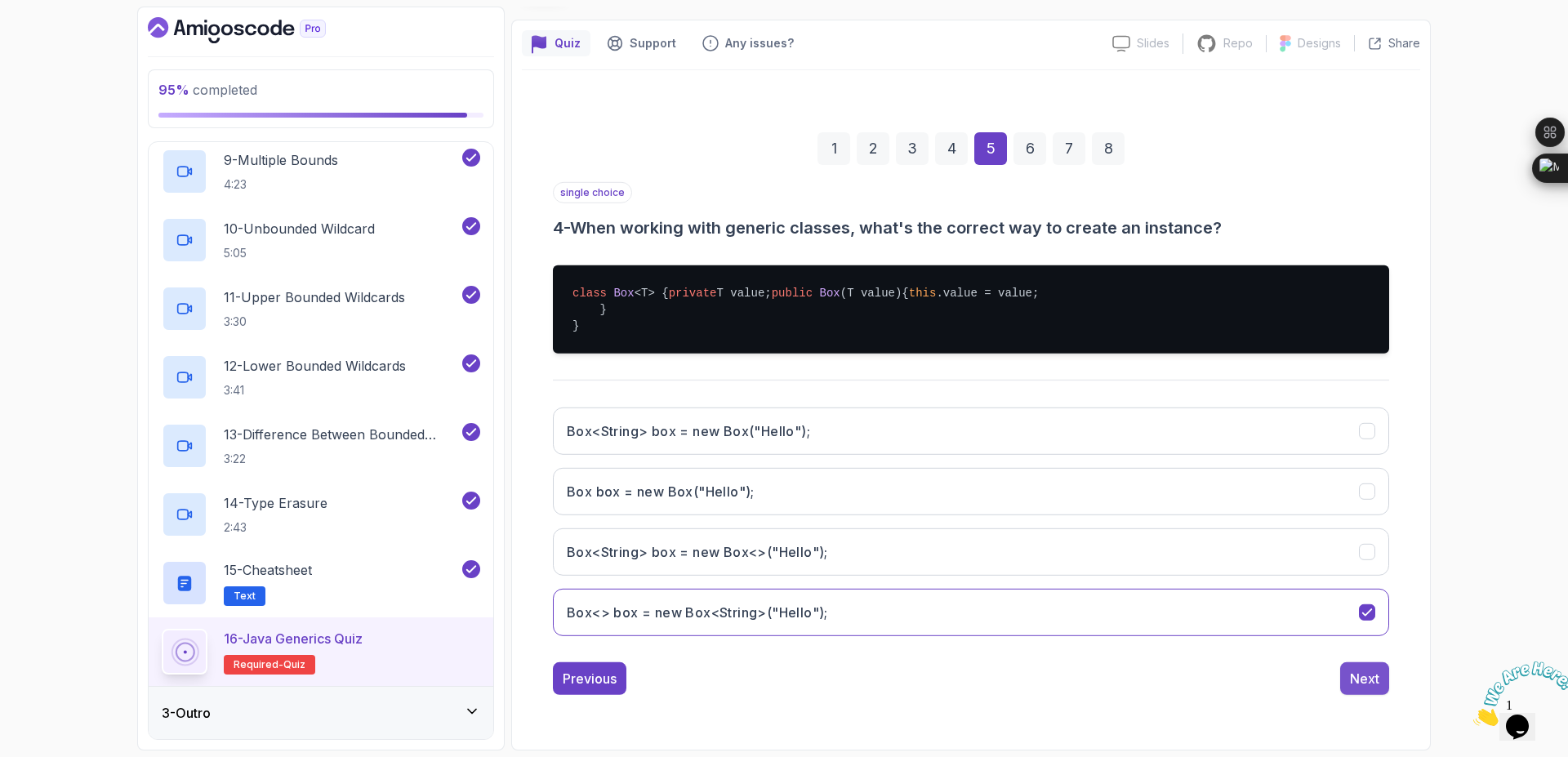
scroll to position [0, 0]
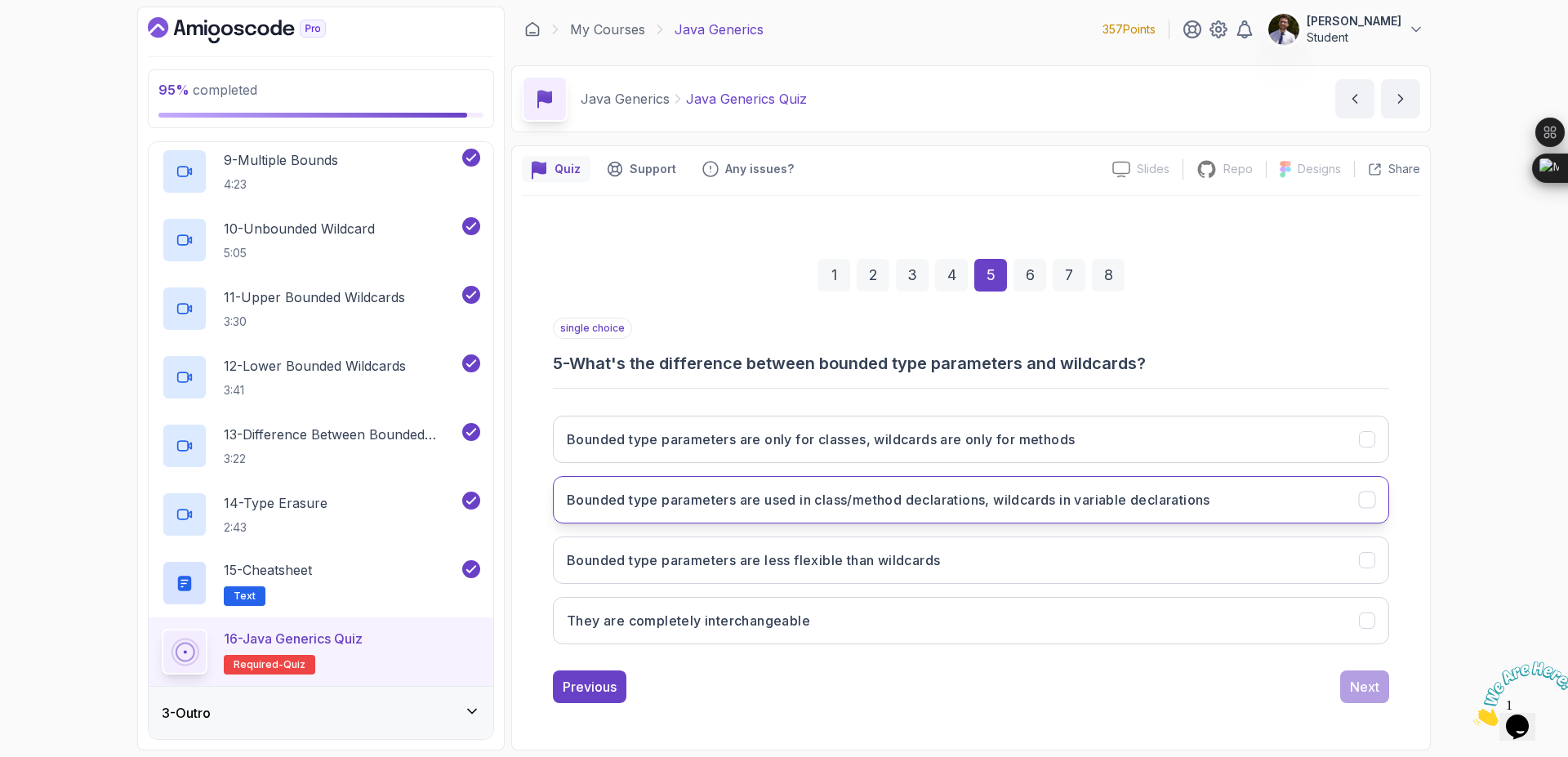
click at [1293, 501] on button "Bounded type parameters are used in class/method declarations, wildcards in var…" at bounding box center [972, 500] width 837 height 47
click at [1360, 684] on div "Next" at bounding box center [1365, 687] width 30 height 20
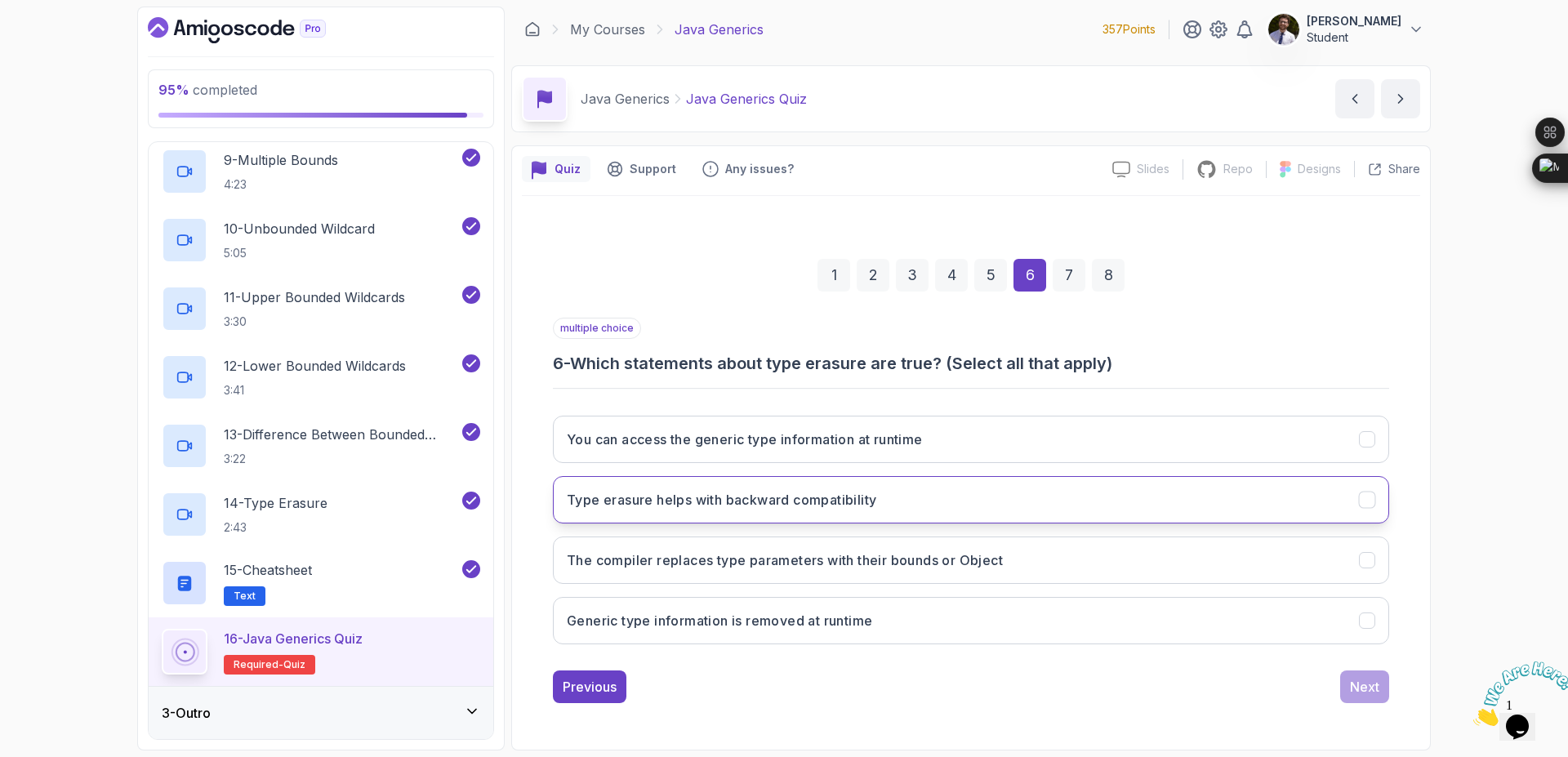
click at [1379, 495] on button "Type erasure helps with backward compatibility" at bounding box center [972, 500] width 837 height 47
click at [1383, 546] on button "The compiler replaces type parameters with their bounds or Object" at bounding box center [972, 560] width 837 height 47
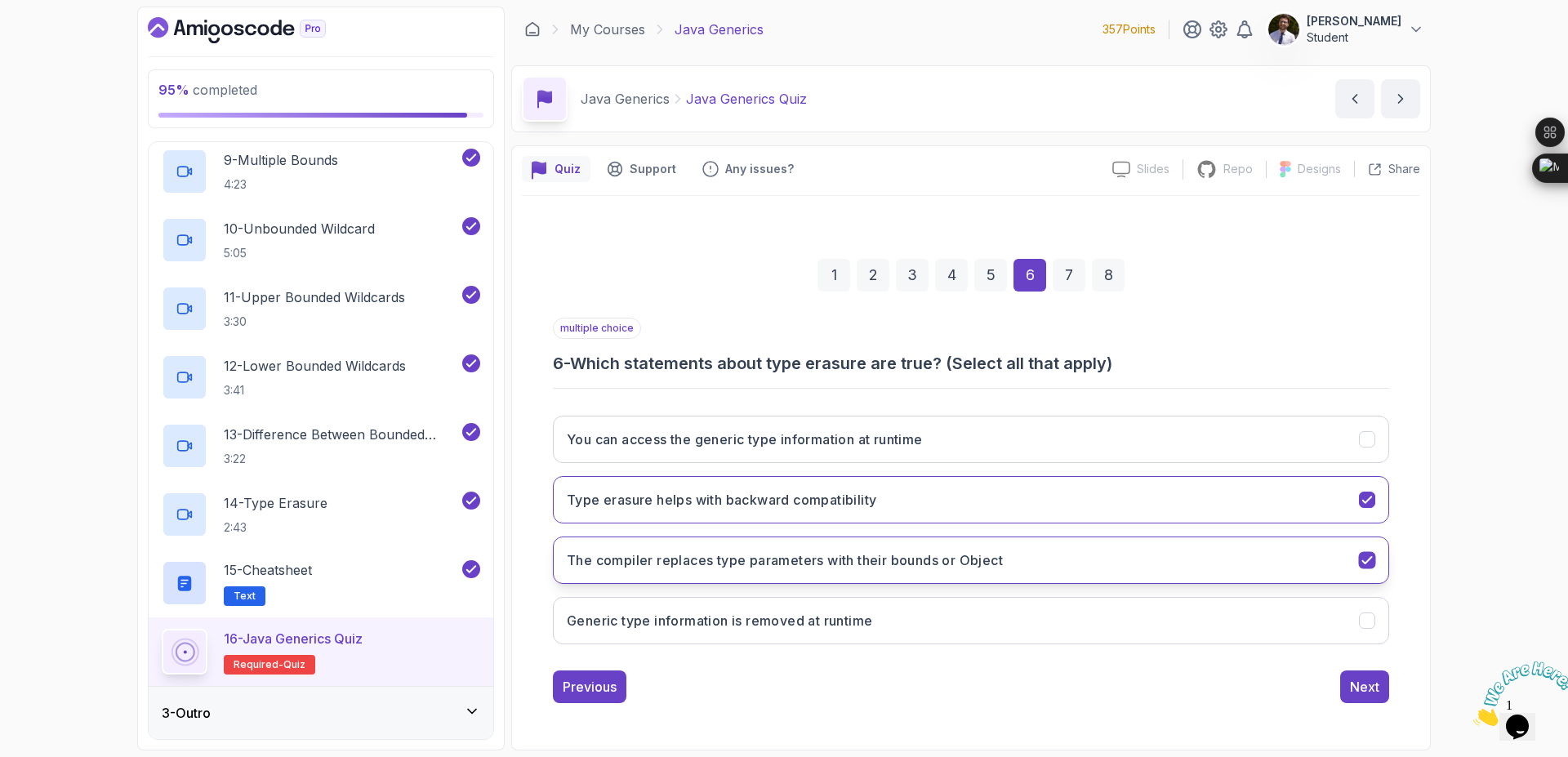
click at [1383, 546] on button "The compiler replaces type parameters with their bounds or Object" at bounding box center [972, 560] width 837 height 47
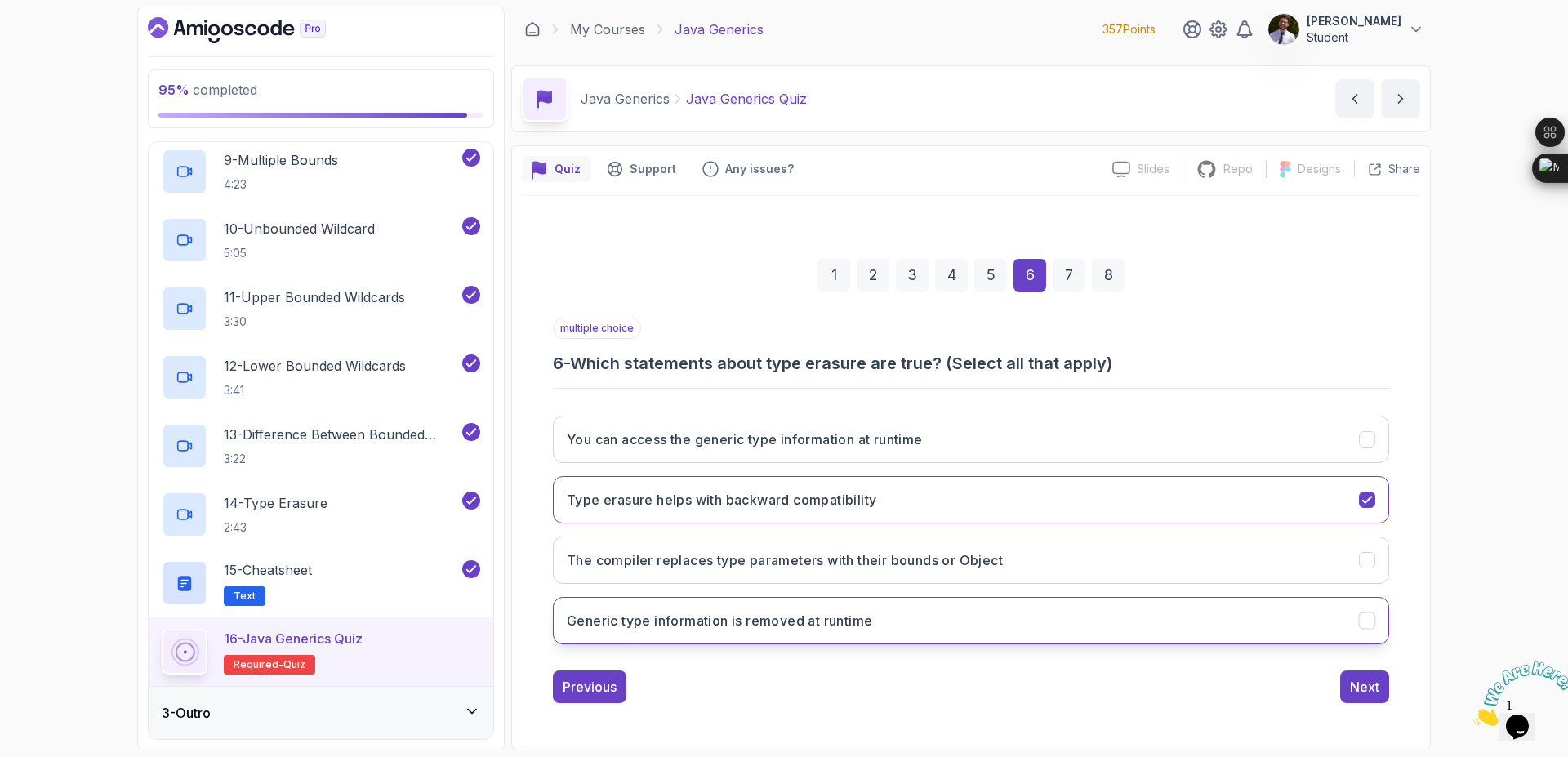
click at [1375, 623] on div "Generic type information is removed at runtime" at bounding box center [1367, 620] width 17 height 17
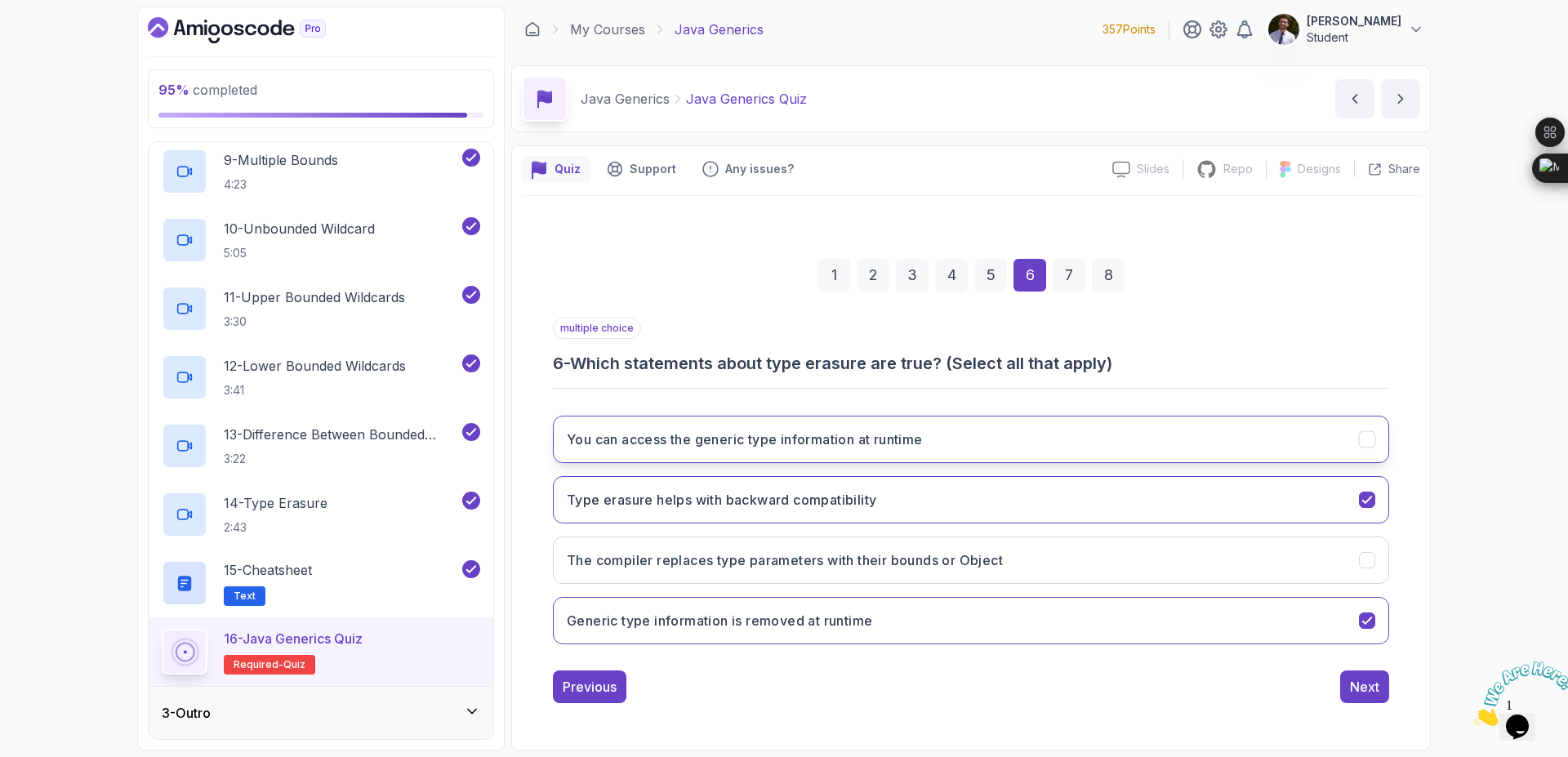
click at [1370, 446] on icon "You can access the generic type information at runtime" at bounding box center [1368, 440] width 16 height 16
click at [1362, 680] on div "Next" at bounding box center [1365, 687] width 30 height 20
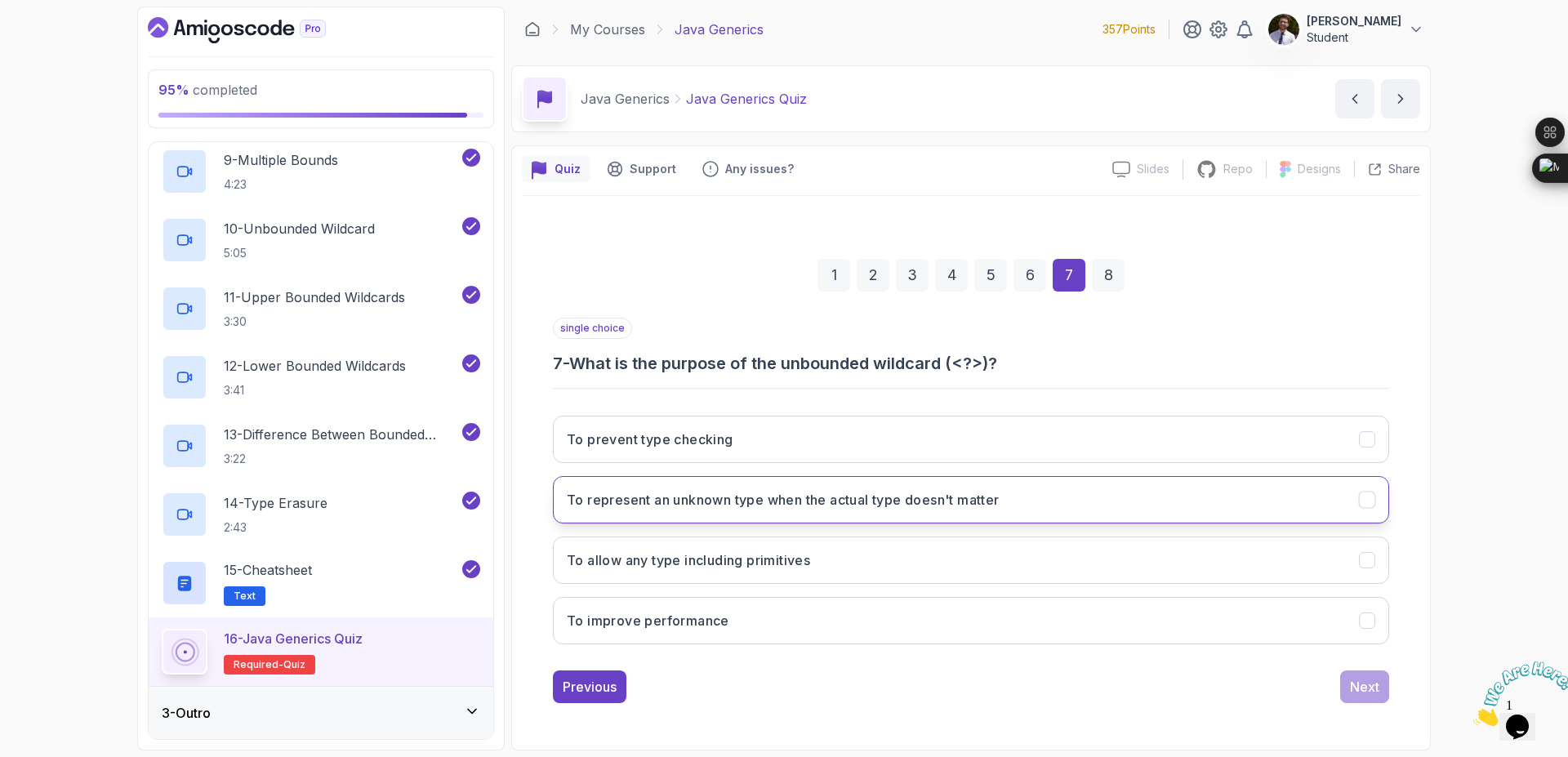
click at [1343, 501] on button "To represent an unknown type when the actual type doesn't matter" at bounding box center [972, 500] width 837 height 47
click at [1356, 680] on div "Next" at bounding box center [1365, 687] width 30 height 20
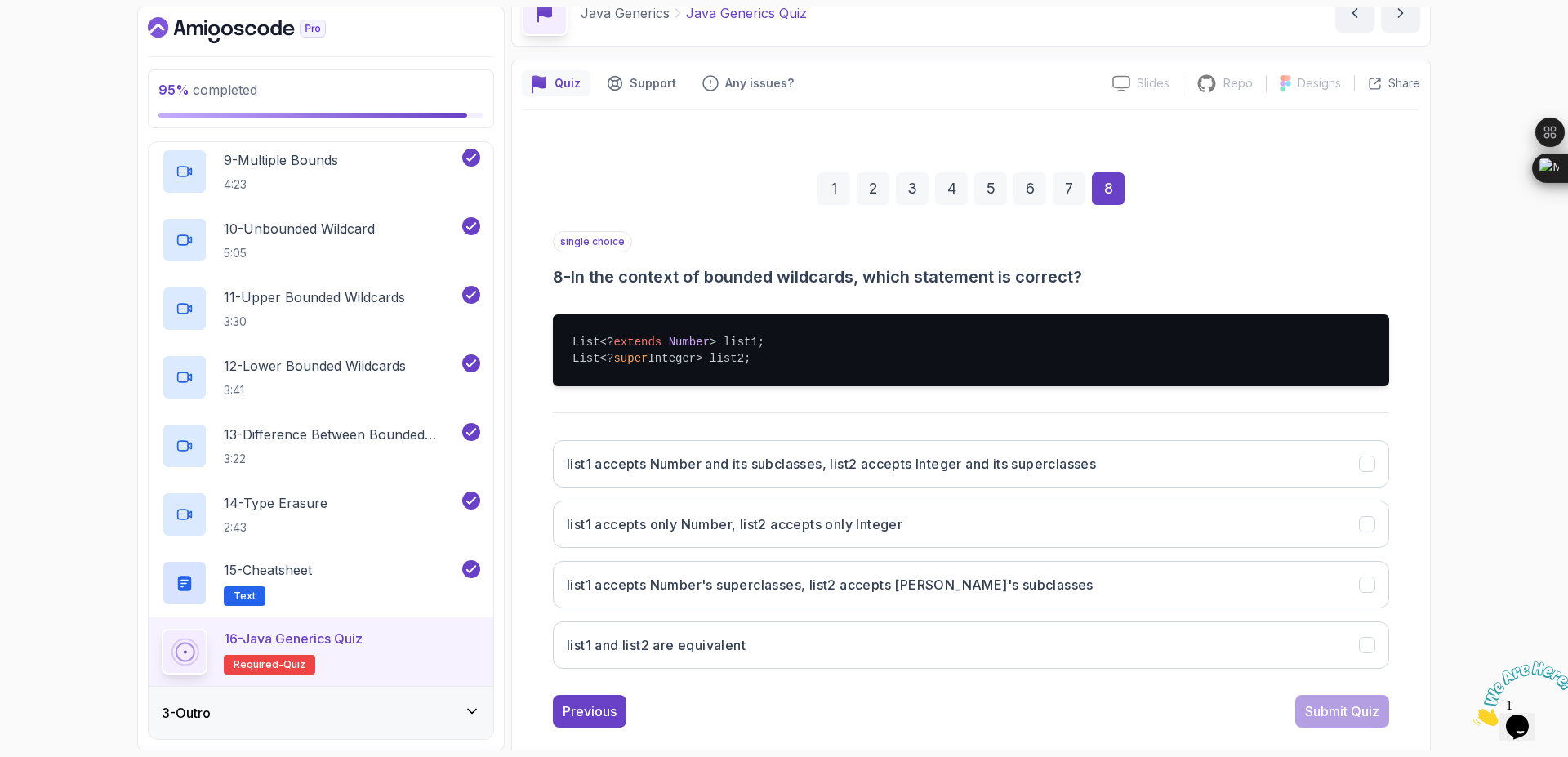
scroll to position [109, 0]
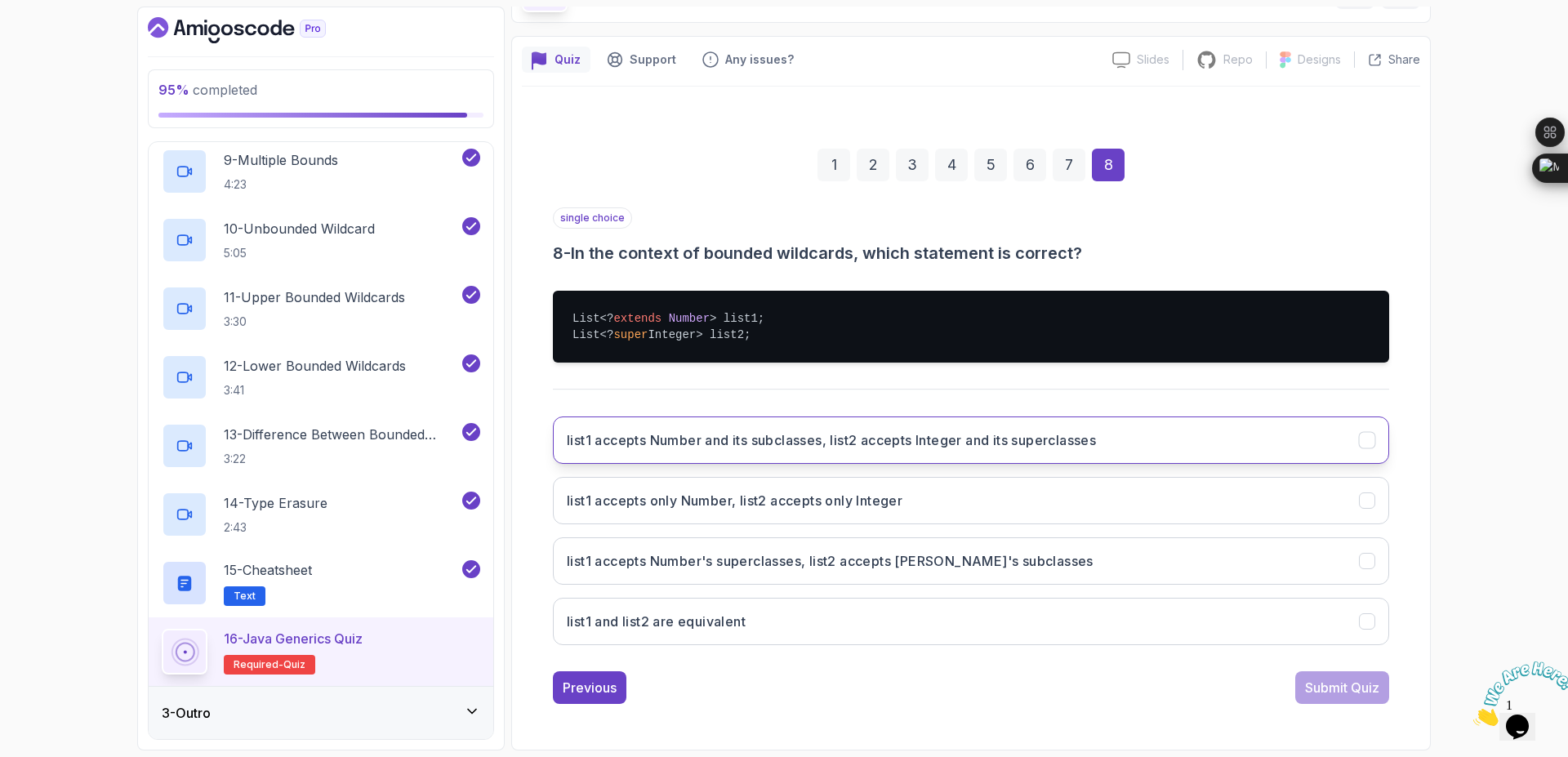
click at [1325, 445] on button "list1 accepts Number and its subclasses, list2 accepts Integer and its supercla…" at bounding box center [972, 440] width 837 height 47
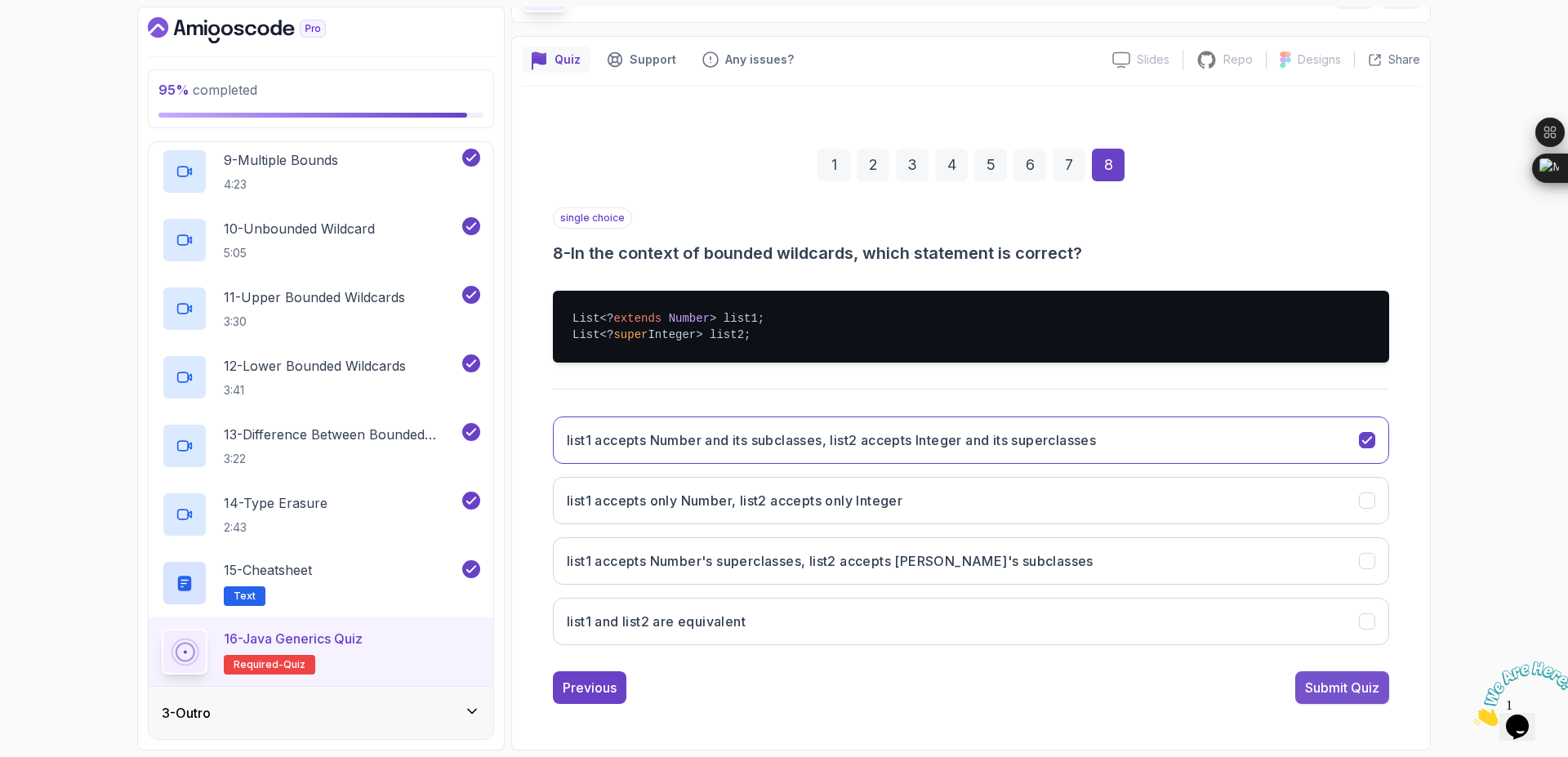
click at [1312, 694] on div "Submit Quiz" at bounding box center [1343, 688] width 75 height 20
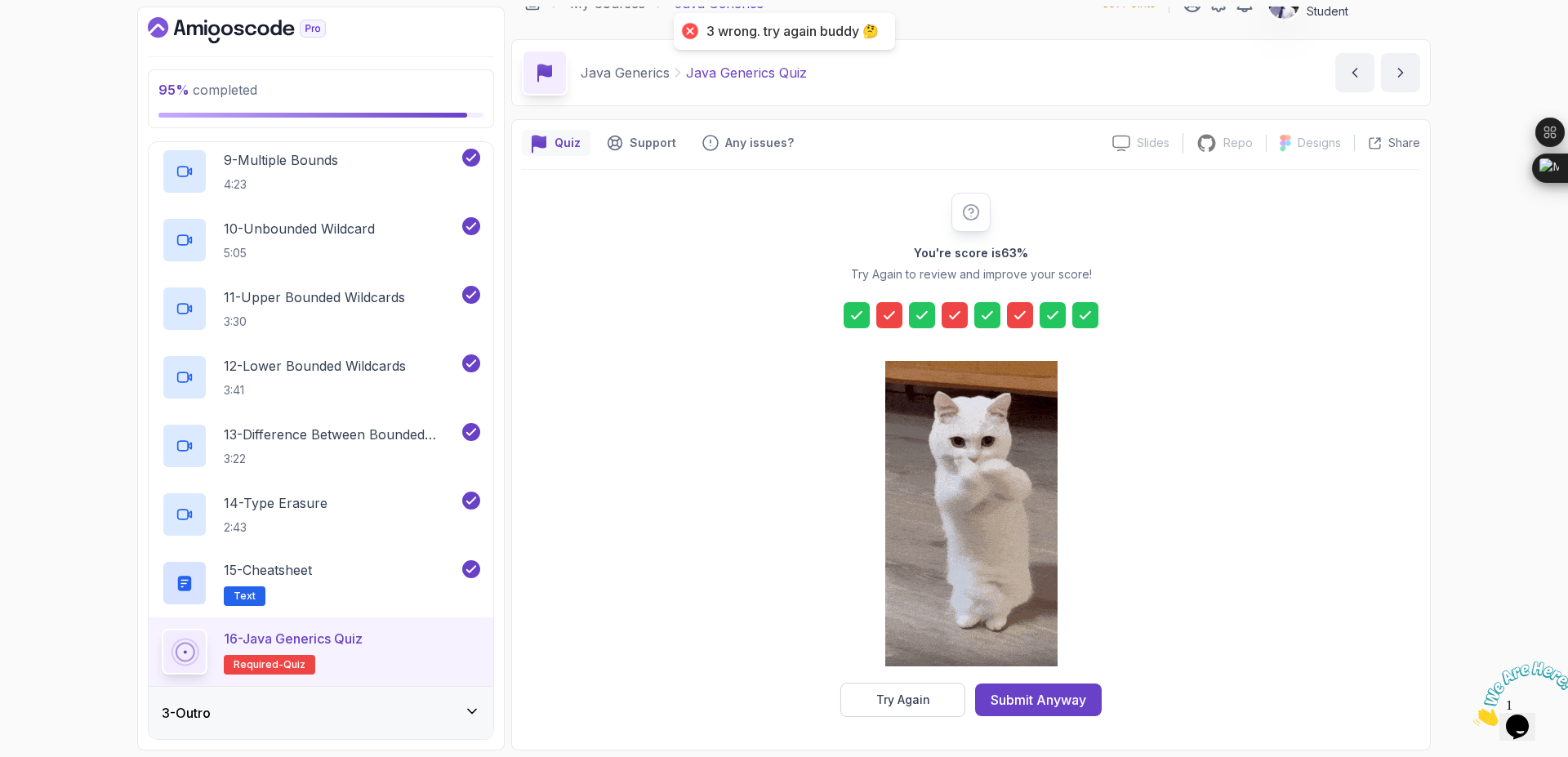
click at [892, 314] on icon at bounding box center [890, 315] width 10 height 7
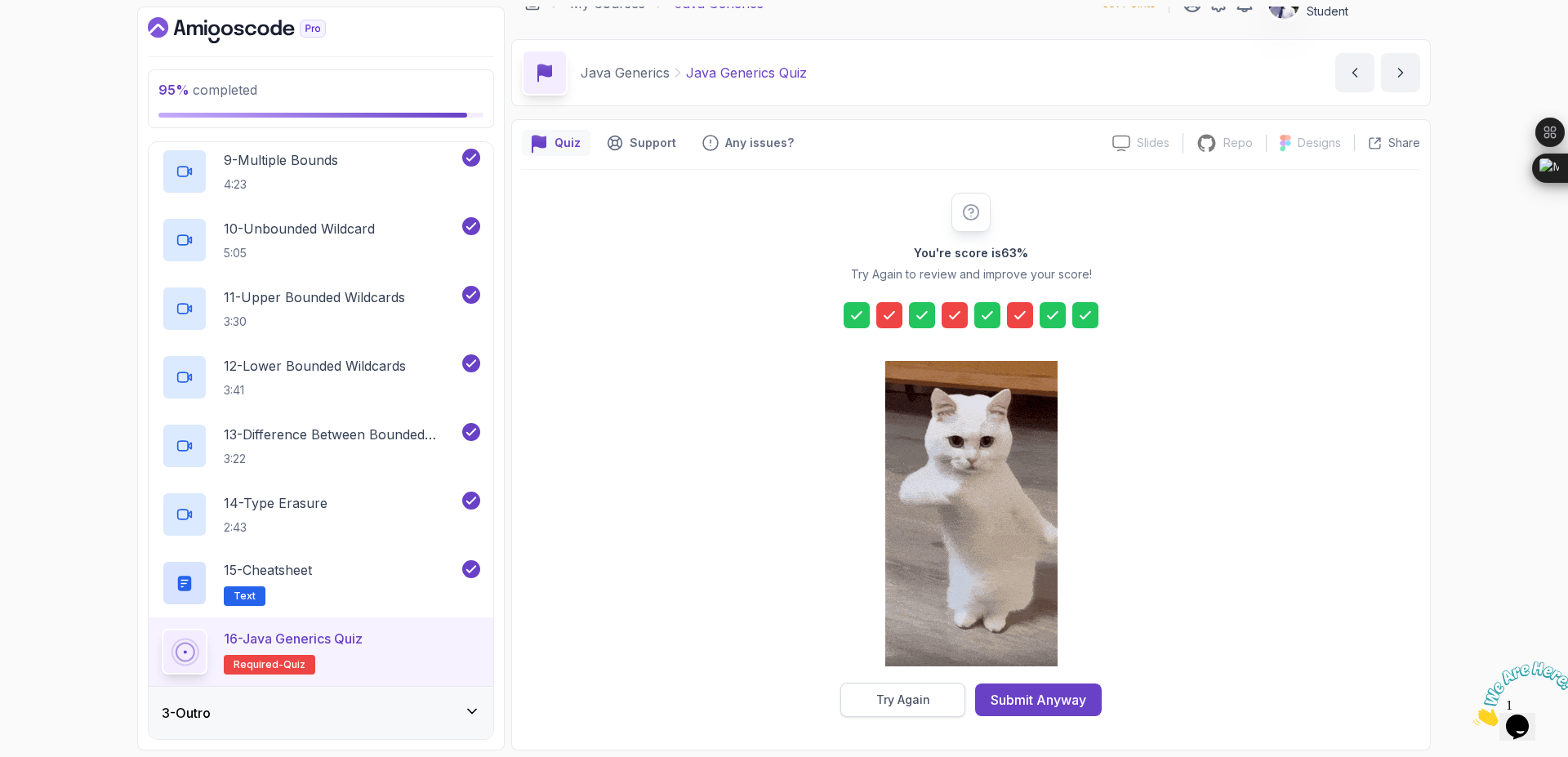
click at [913, 692] on div "Try Again" at bounding box center [903, 700] width 54 height 17
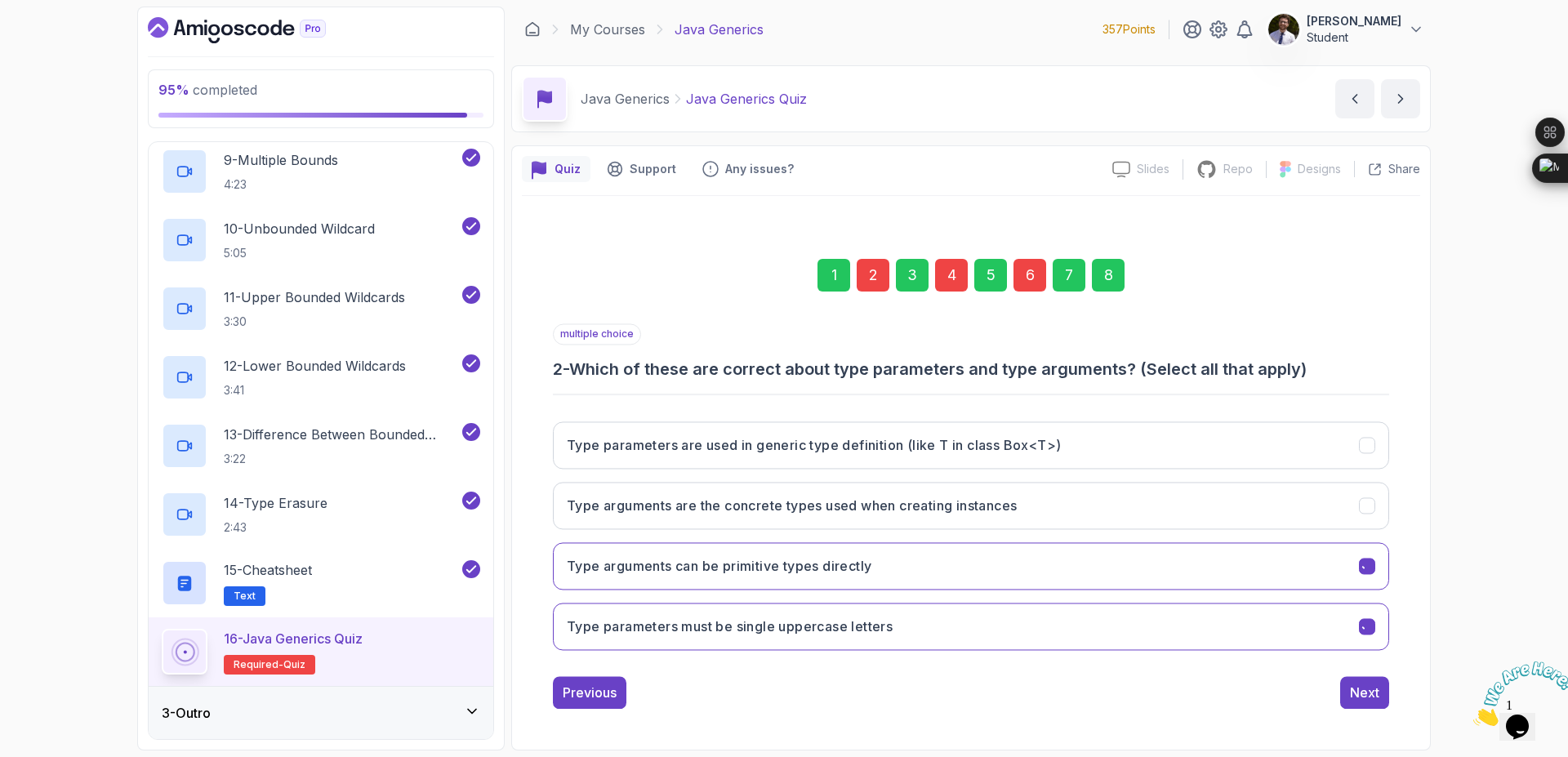
scroll to position [0, 0]
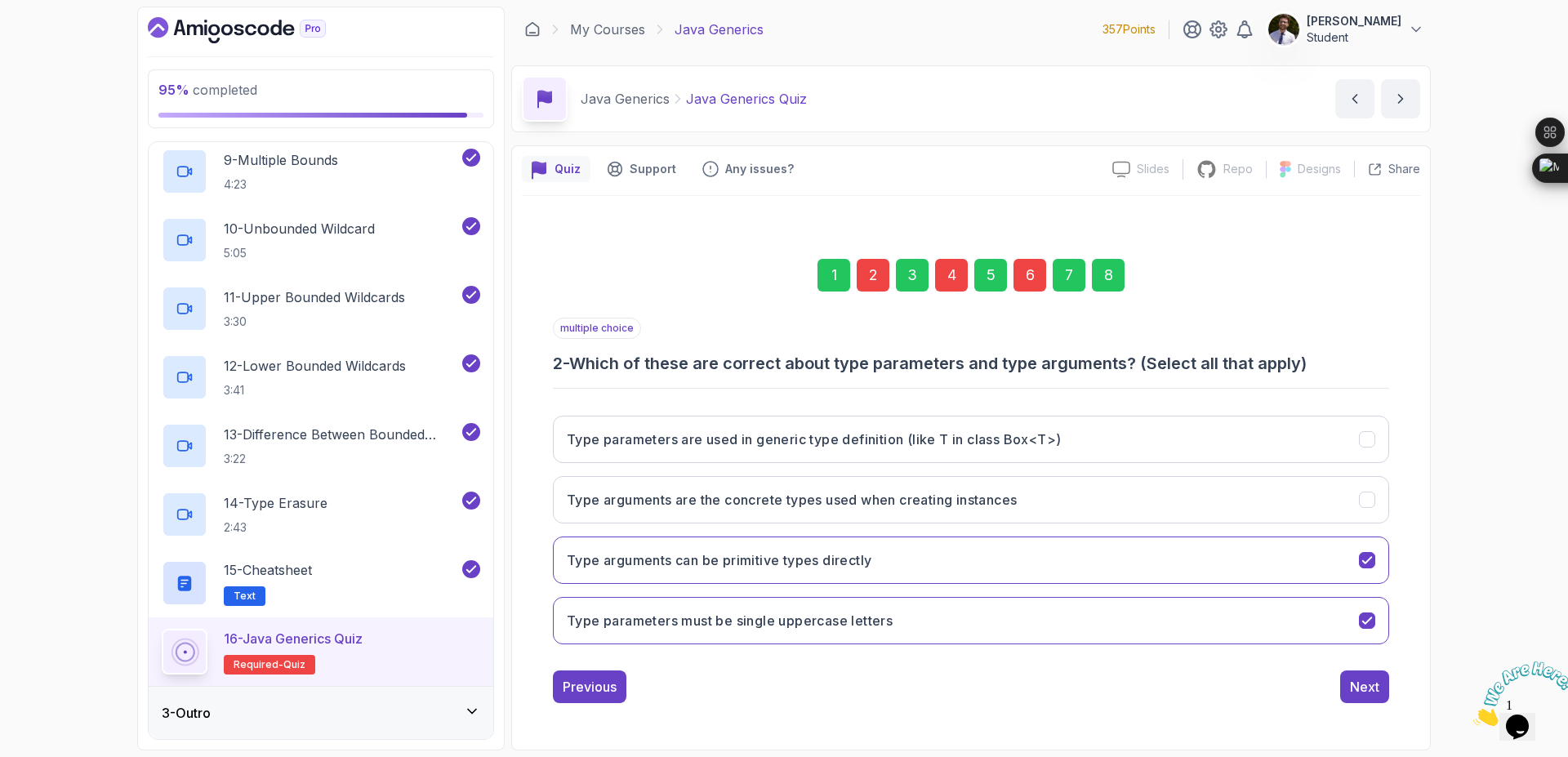
click at [1029, 285] on div "6" at bounding box center [1030, 275] width 32 height 32
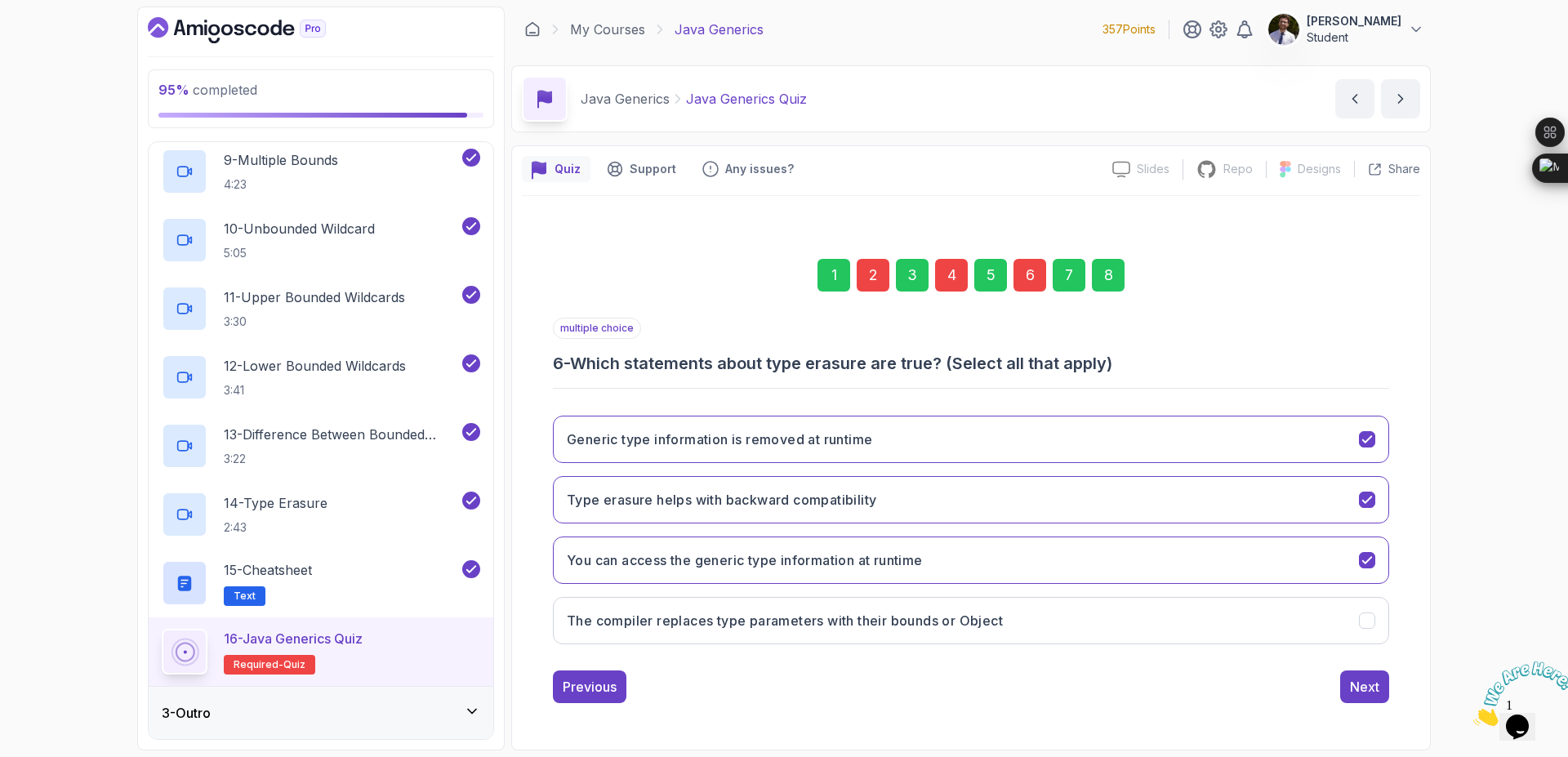
click at [948, 267] on div "4" at bounding box center [951, 275] width 32 height 32
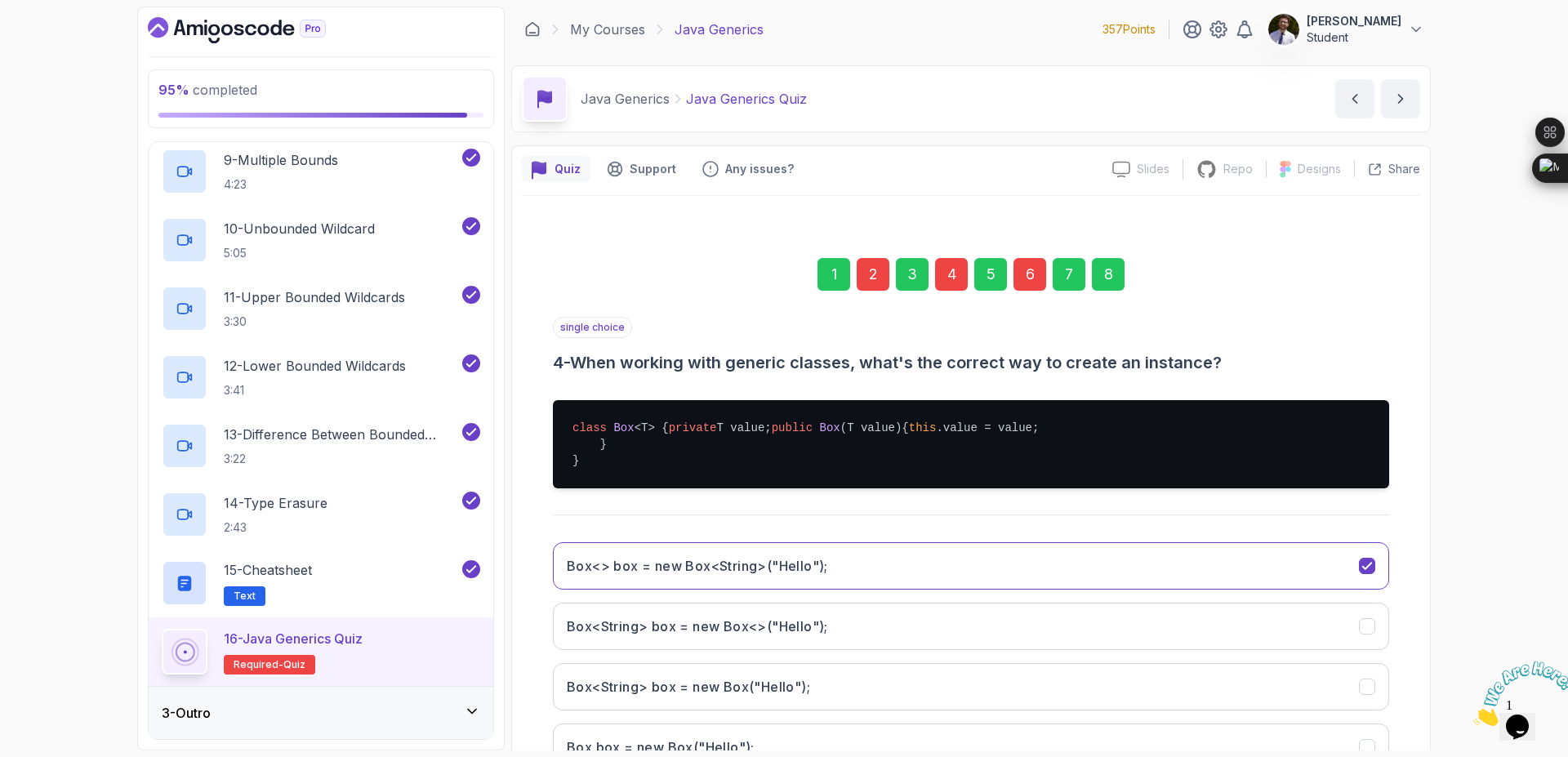
scroll to position [175, 0]
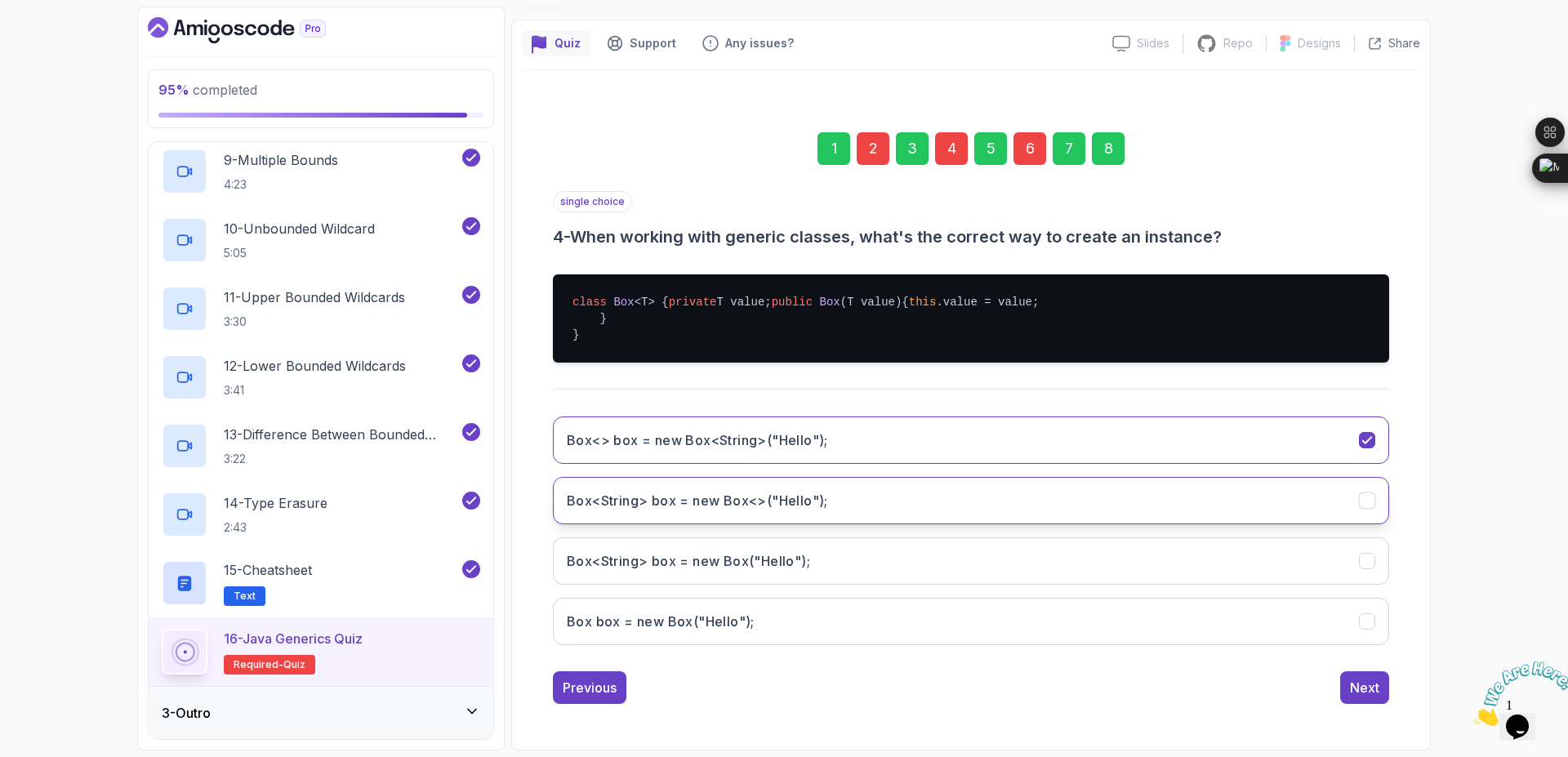
click at [1005, 512] on button "Box<String> box = new Box<>("Hello");" at bounding box center [972, 501] width 837 height 47
click at [1120, 132] on div "8" at bounding box center [1107, 148] width 32 height 32
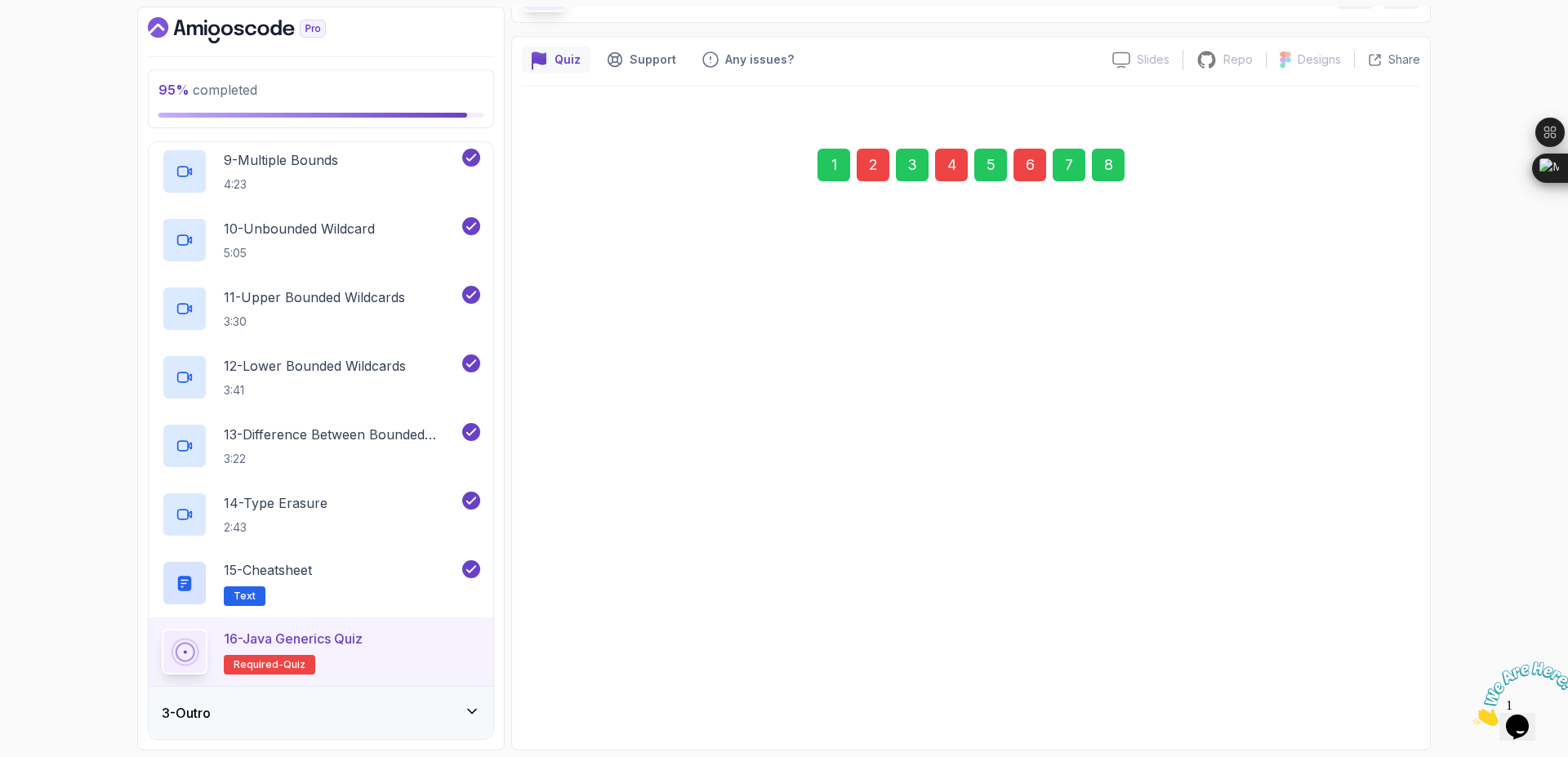
scroll to position [109, 0]
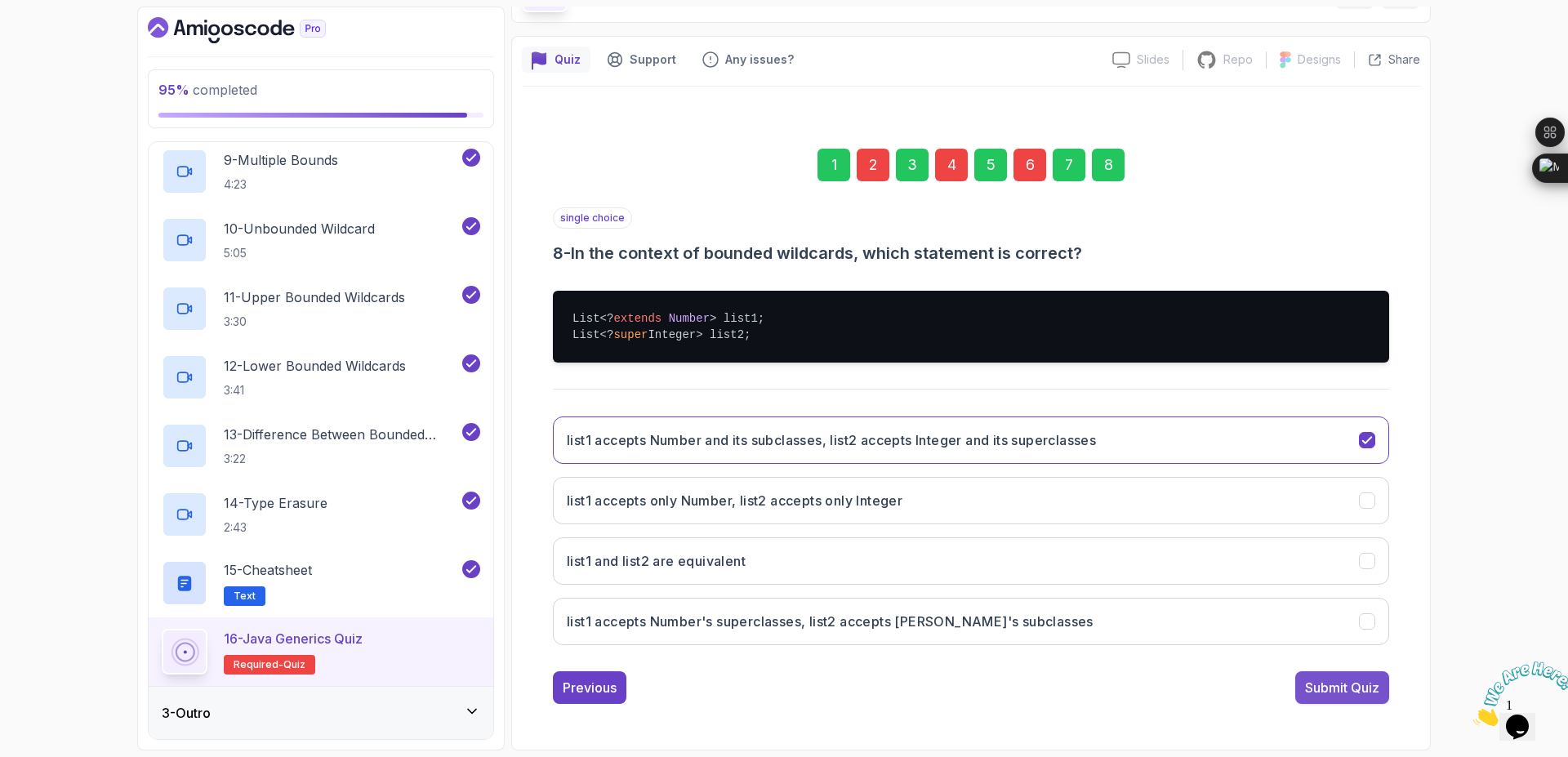
click at [1320, 685] on div "Submit Quiz" at bounding box center [1343, 688] width 75 height 20
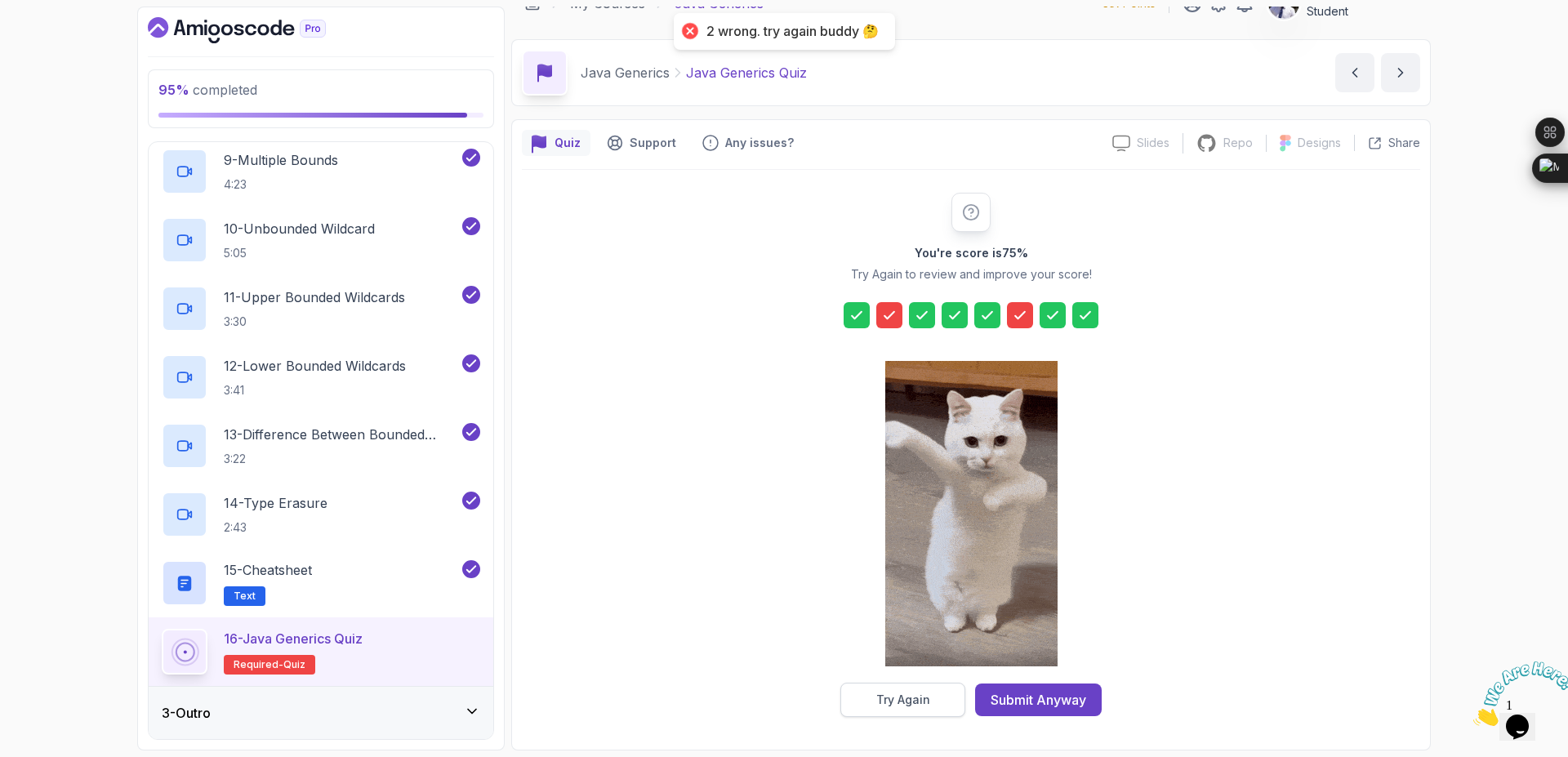
click at [923, 689] on button "Try Again" at bounding box center [903, 700] width 125 height 34
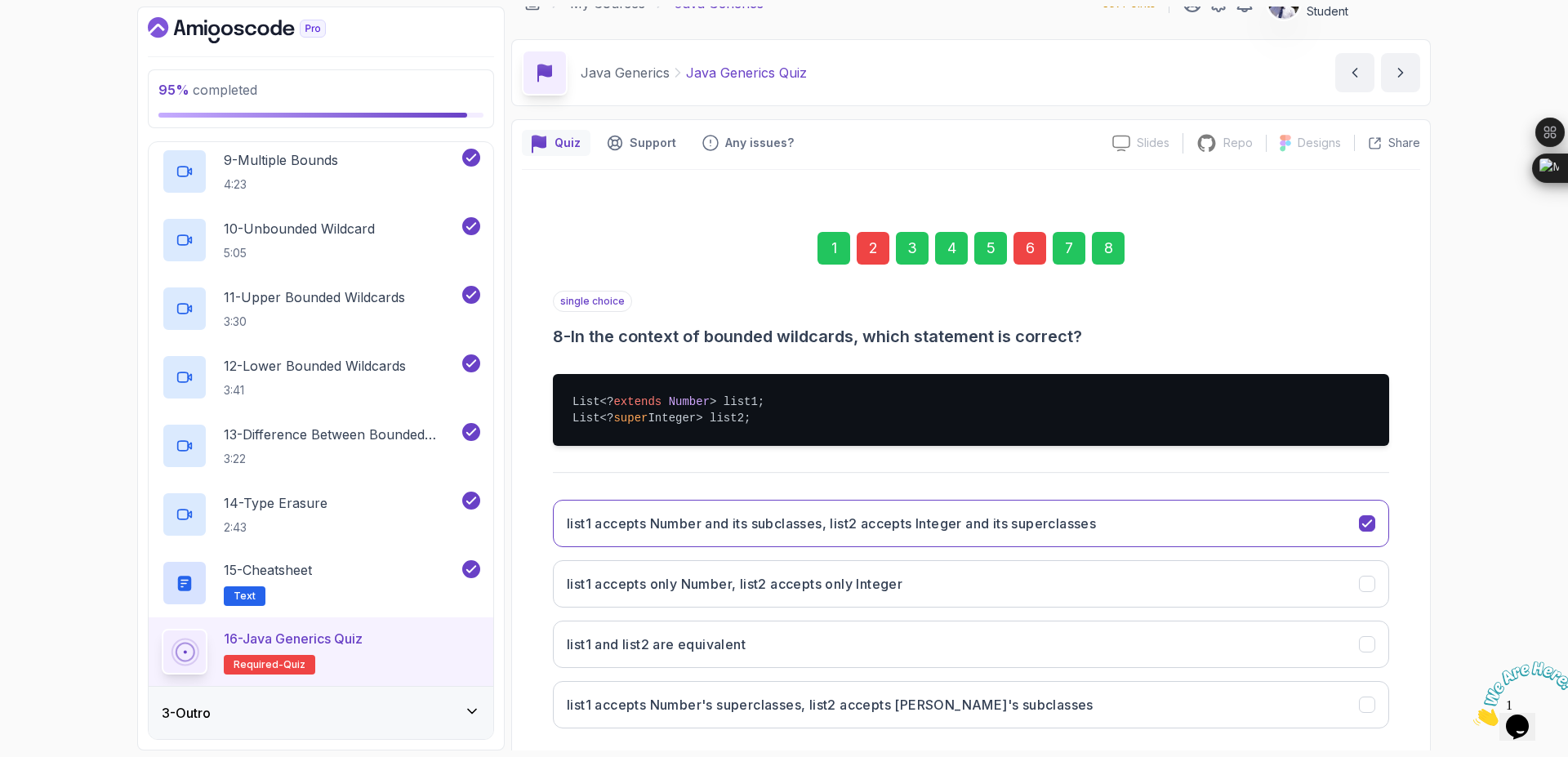
click at [870, 242] on div "2" at bounding box center [872, 248] width 32 height 32
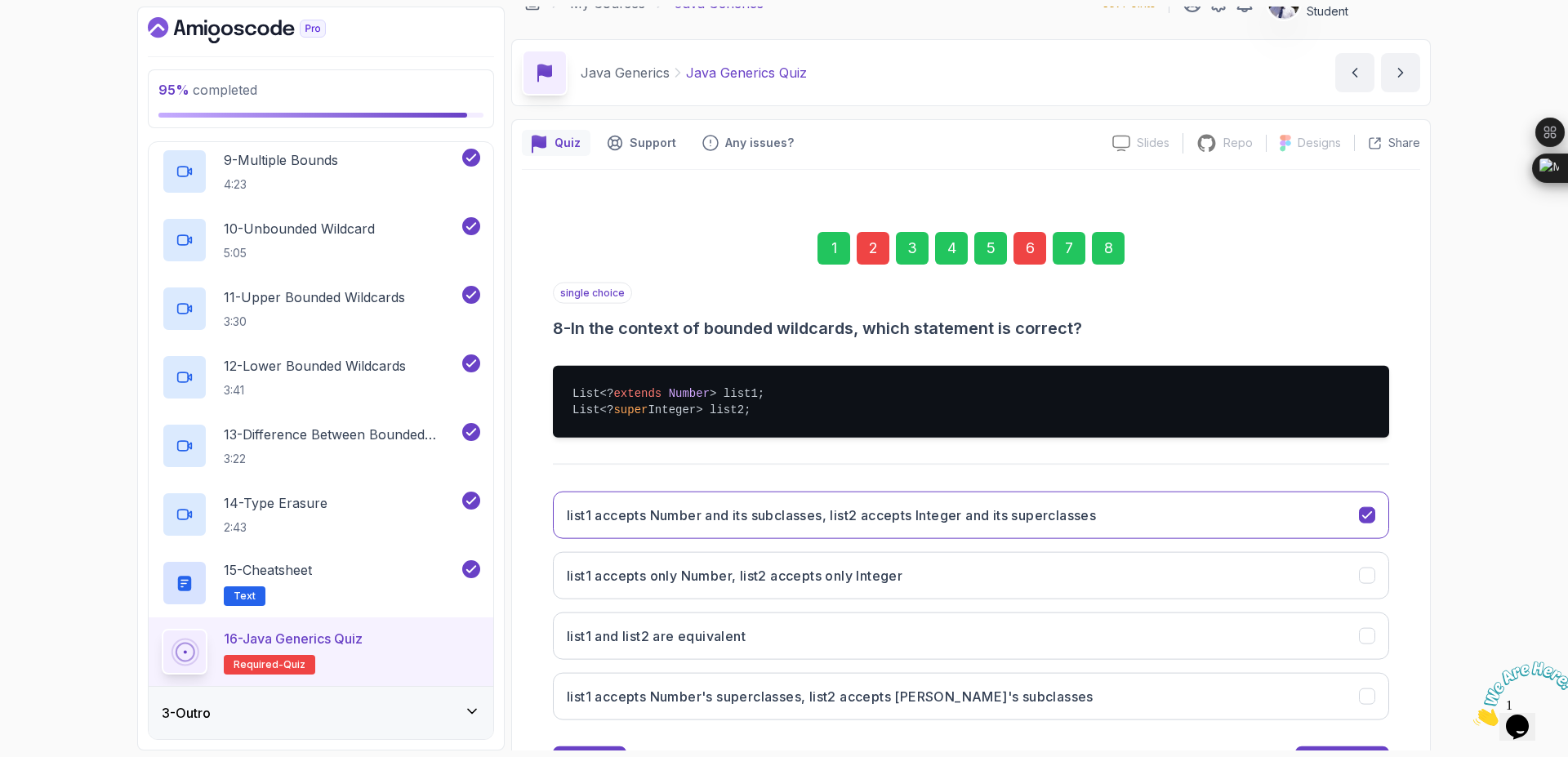
scroll to position [0, 0]
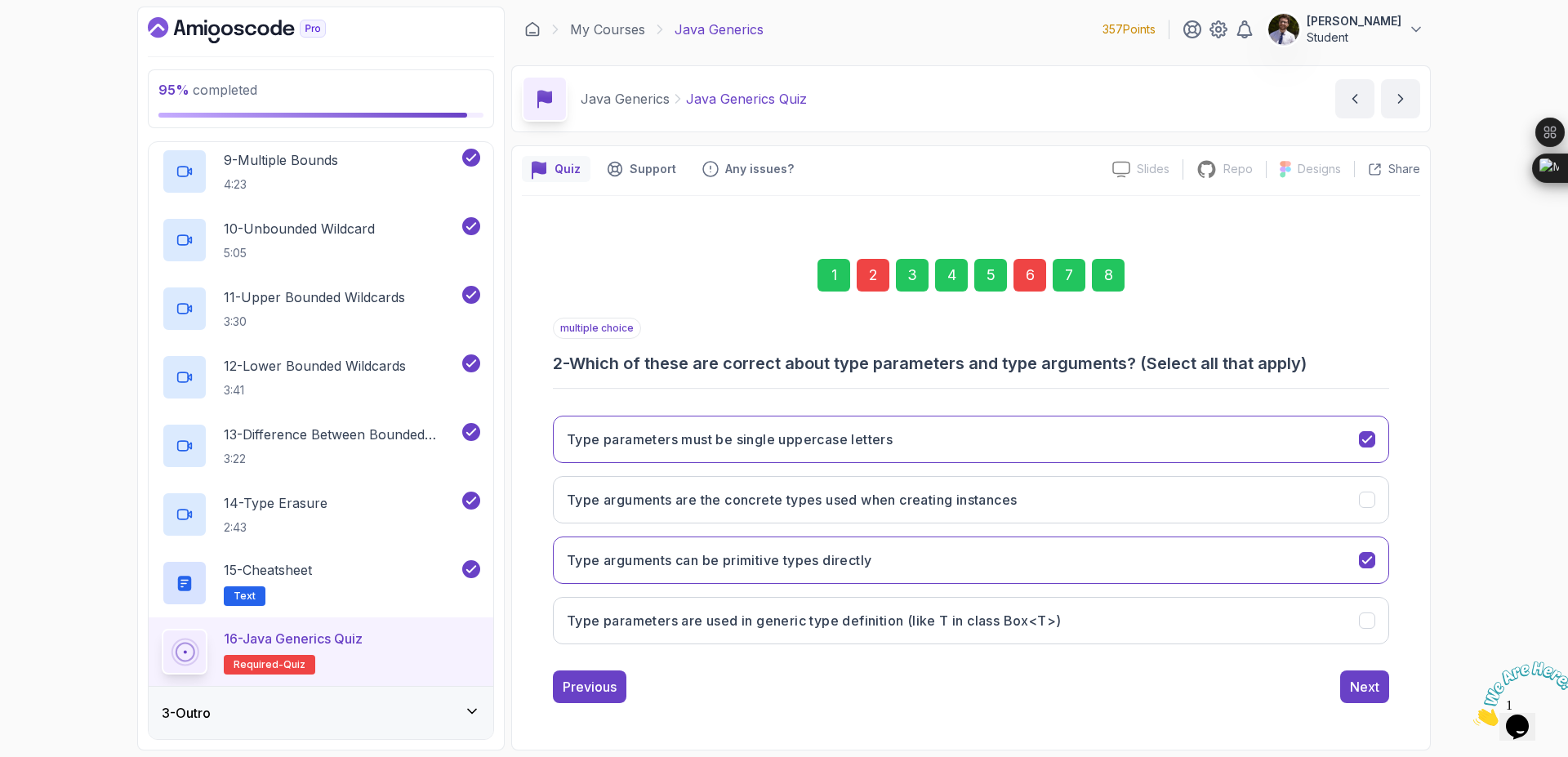
click at [1025, 277] on div "6" at bounding box center [1030, 275] width 32 height 32
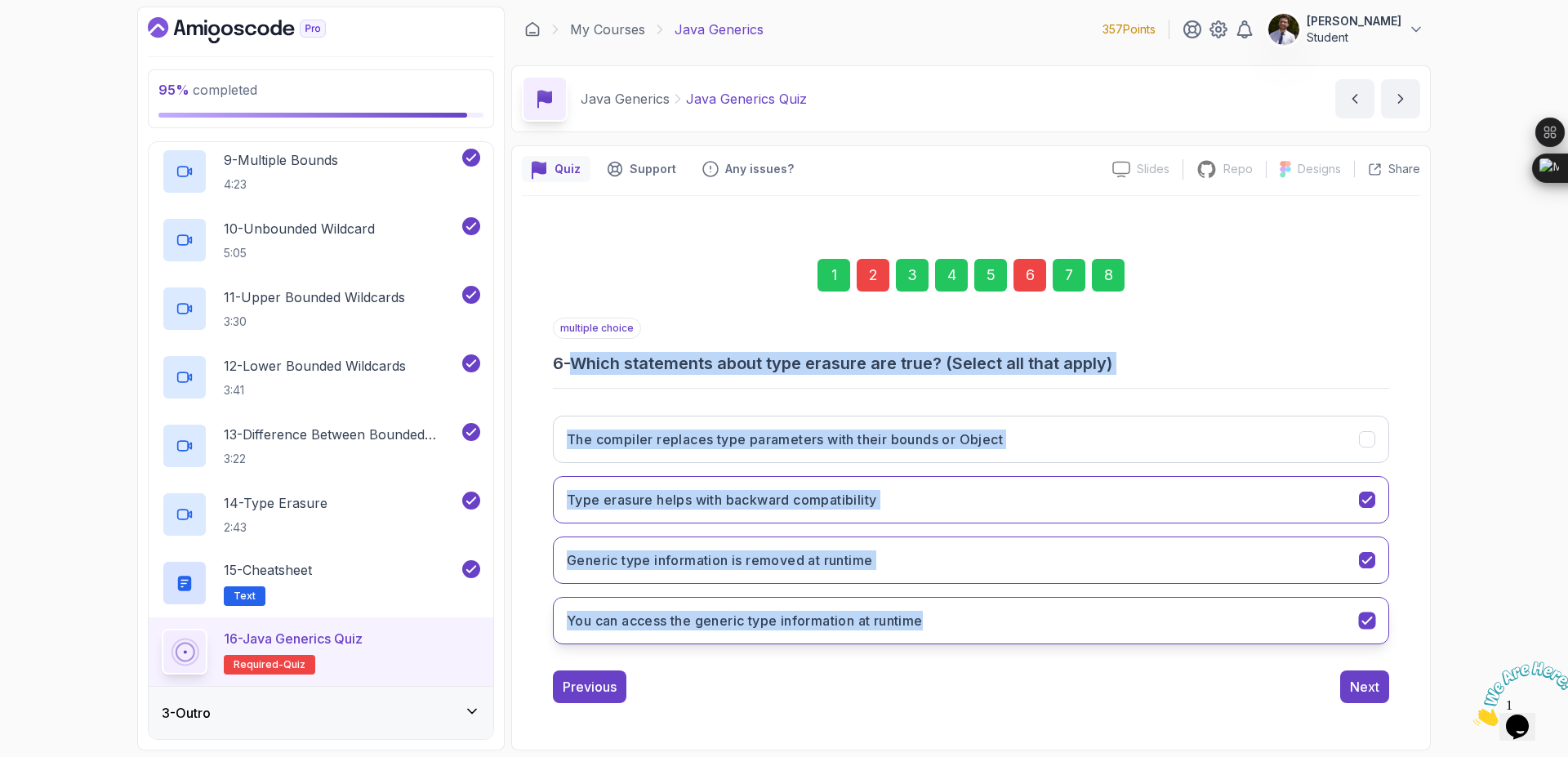
drag, startPoint x: 582, startPoint y: 361, endPoint x: 953, endPoint y: 631, distance: 458.8
click at [953, 631] on div "multiple choice 6 - Which statements about type erasure are true? (Select all t…" at bounding box center [972, 487] width 837 height 340
copy div "Which statements about type erasure are true? (Select all that apply) The compi…"
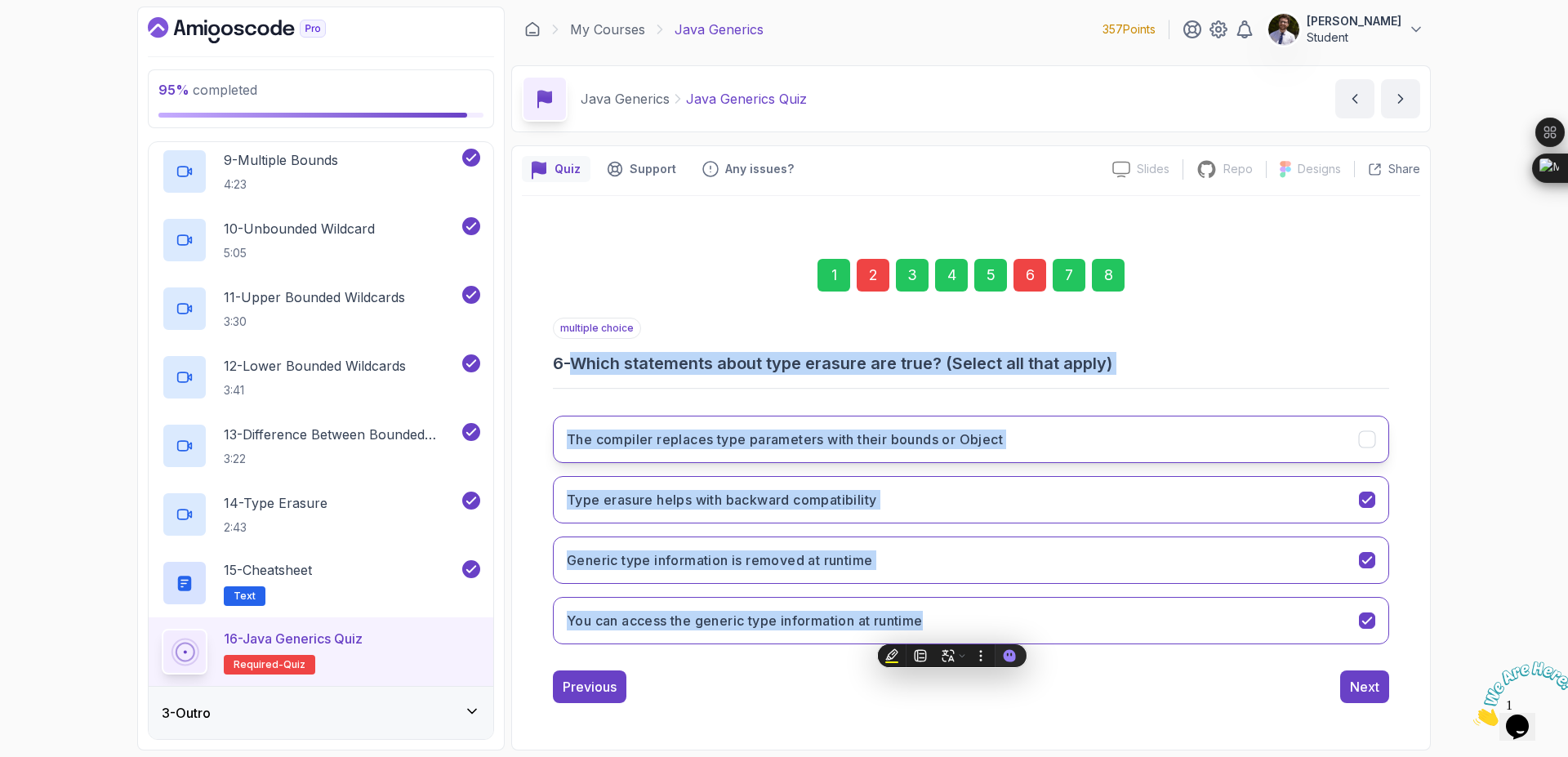
click at [1365, 455] on button "The compiler replaces type parameters with their bounds or Object" at bounding box center [972, 439] width 837 height 47
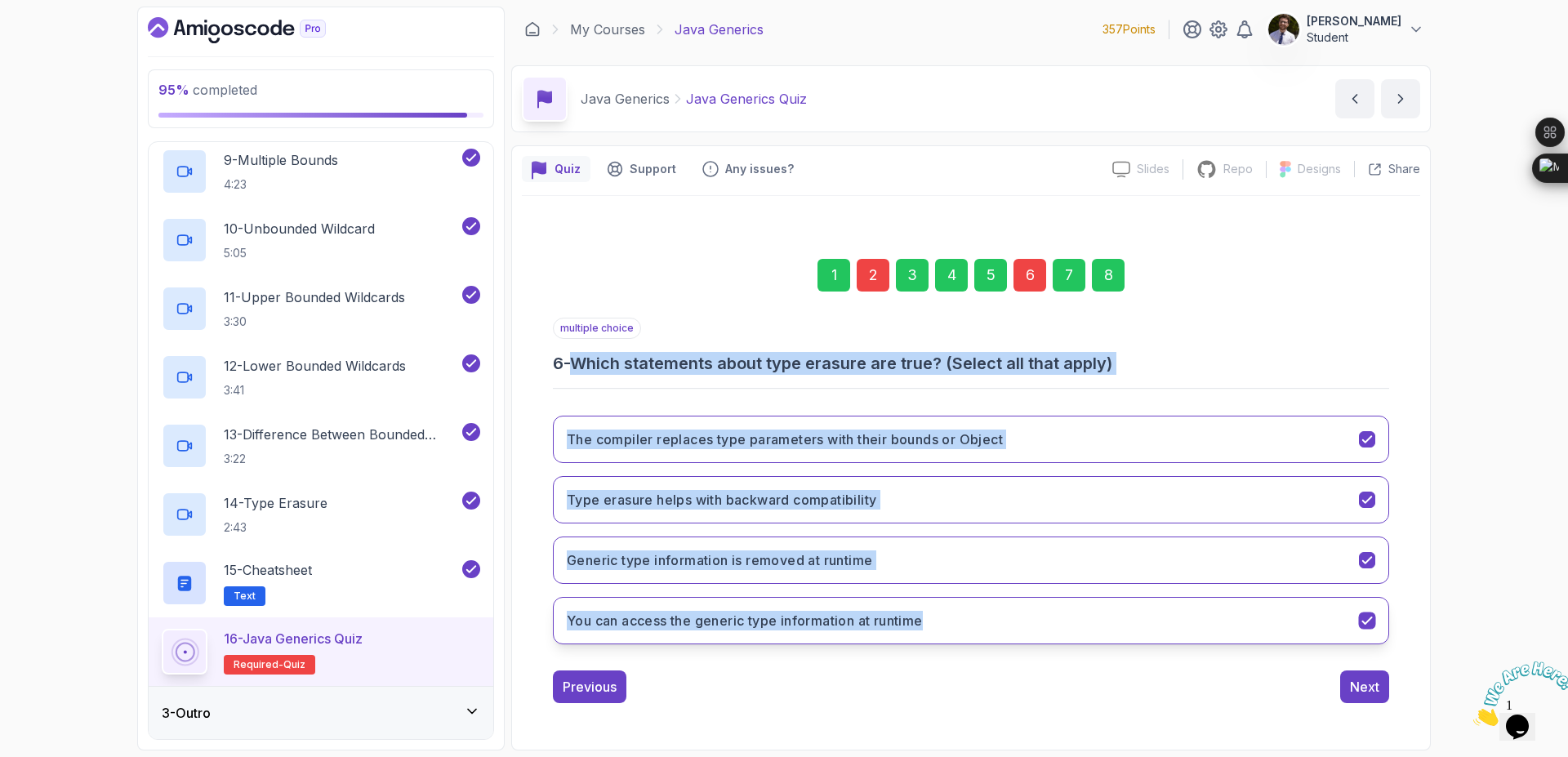
click at [1370, 631] on button "You can access the generic type information at runtime" at bounding box center [972, 621] width 837 height 47
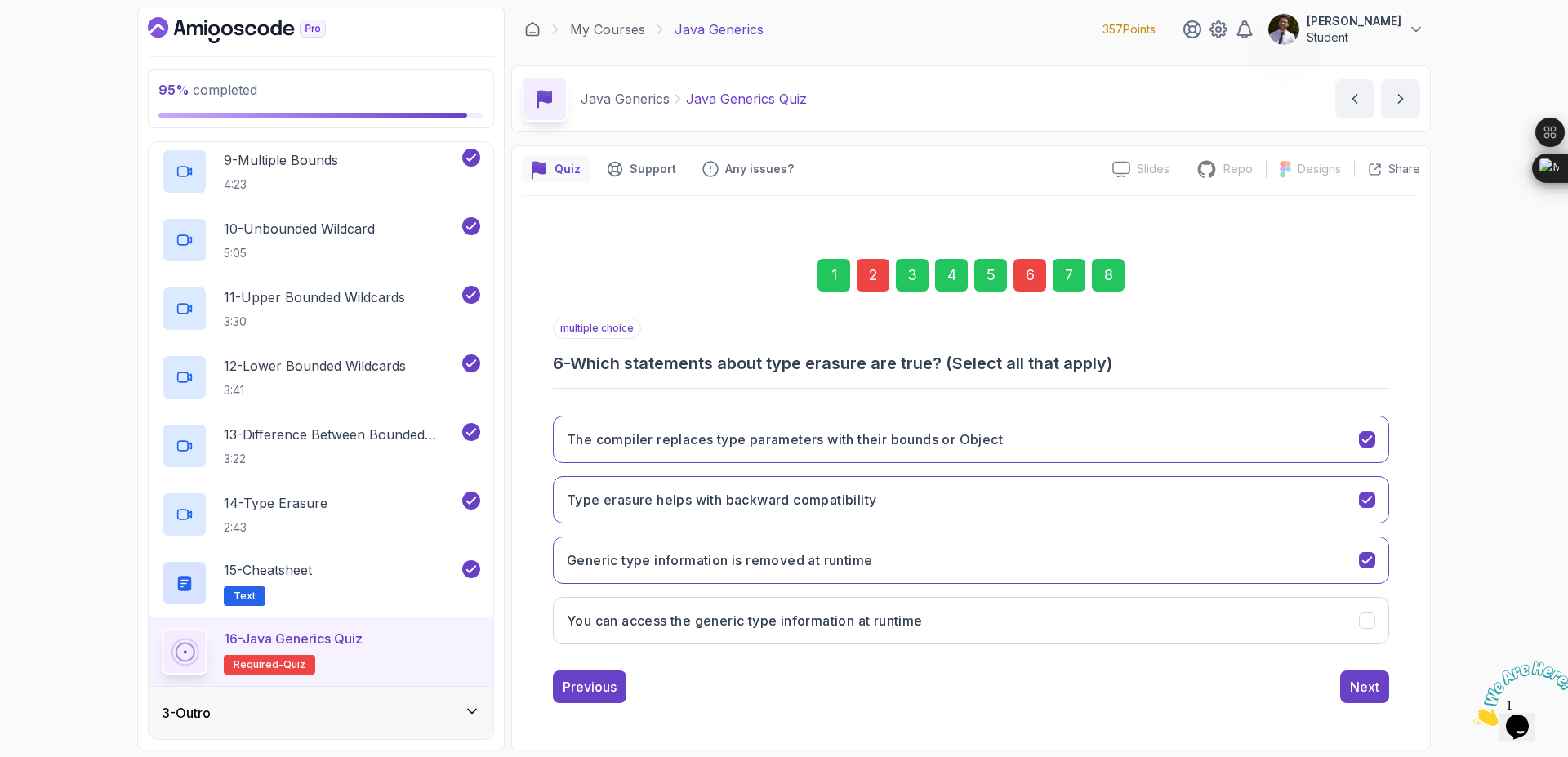
click at [885, 276] on div "2" at bounding box center [872, 275] width 32 height 32
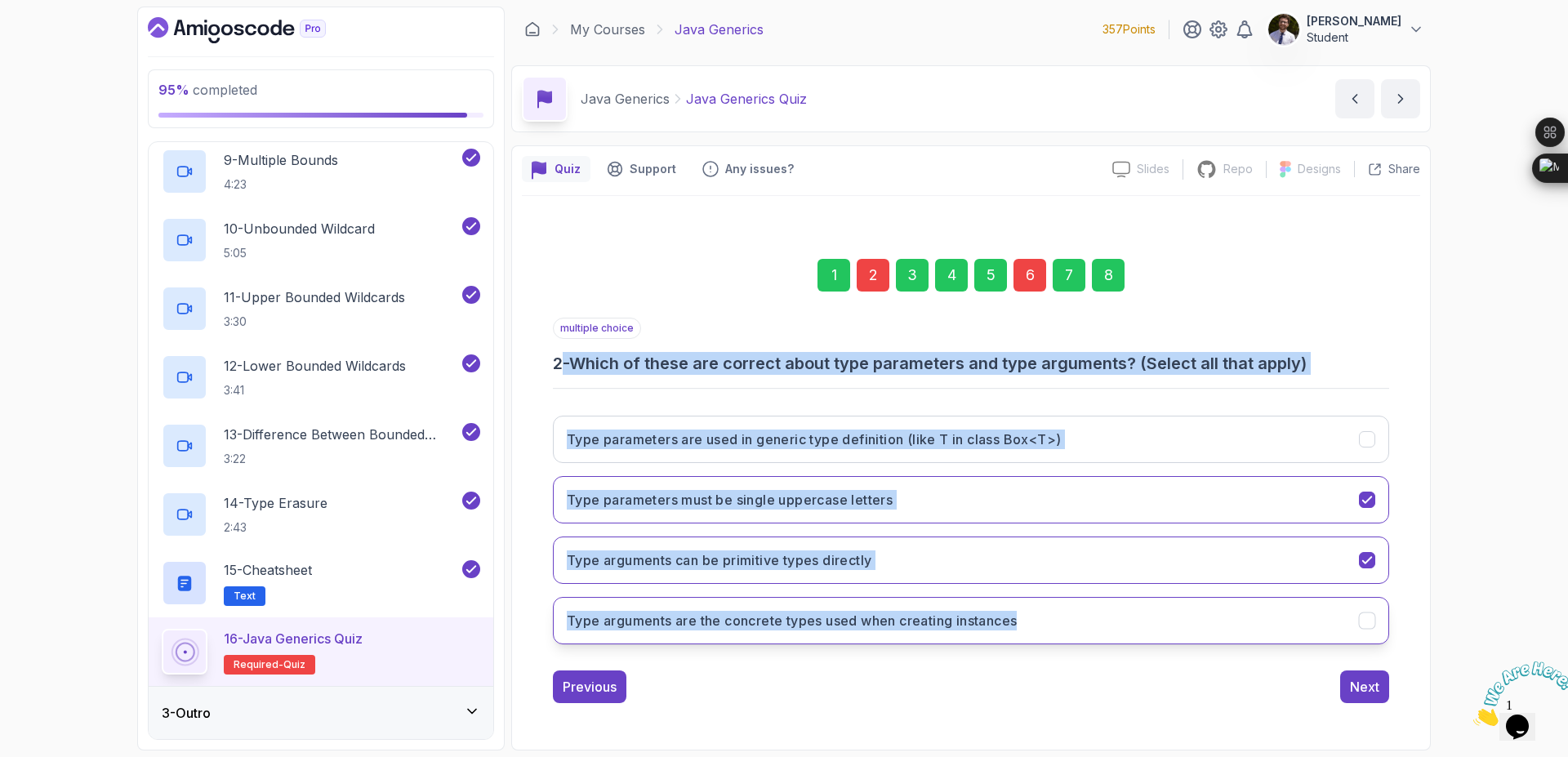
drag, startPoint x: 559, startPoint y: 359, endPoint x: 1053, endPoint y: 639, distance: 567.8
click at [1053, 639] on div "multiple choice 2 - Which of these are correct about type parameters and type a…" at bounding box center [972, 487] width 837 height 340
copy div "- Which of these are correct about type parameters and type arguments? (Select …"
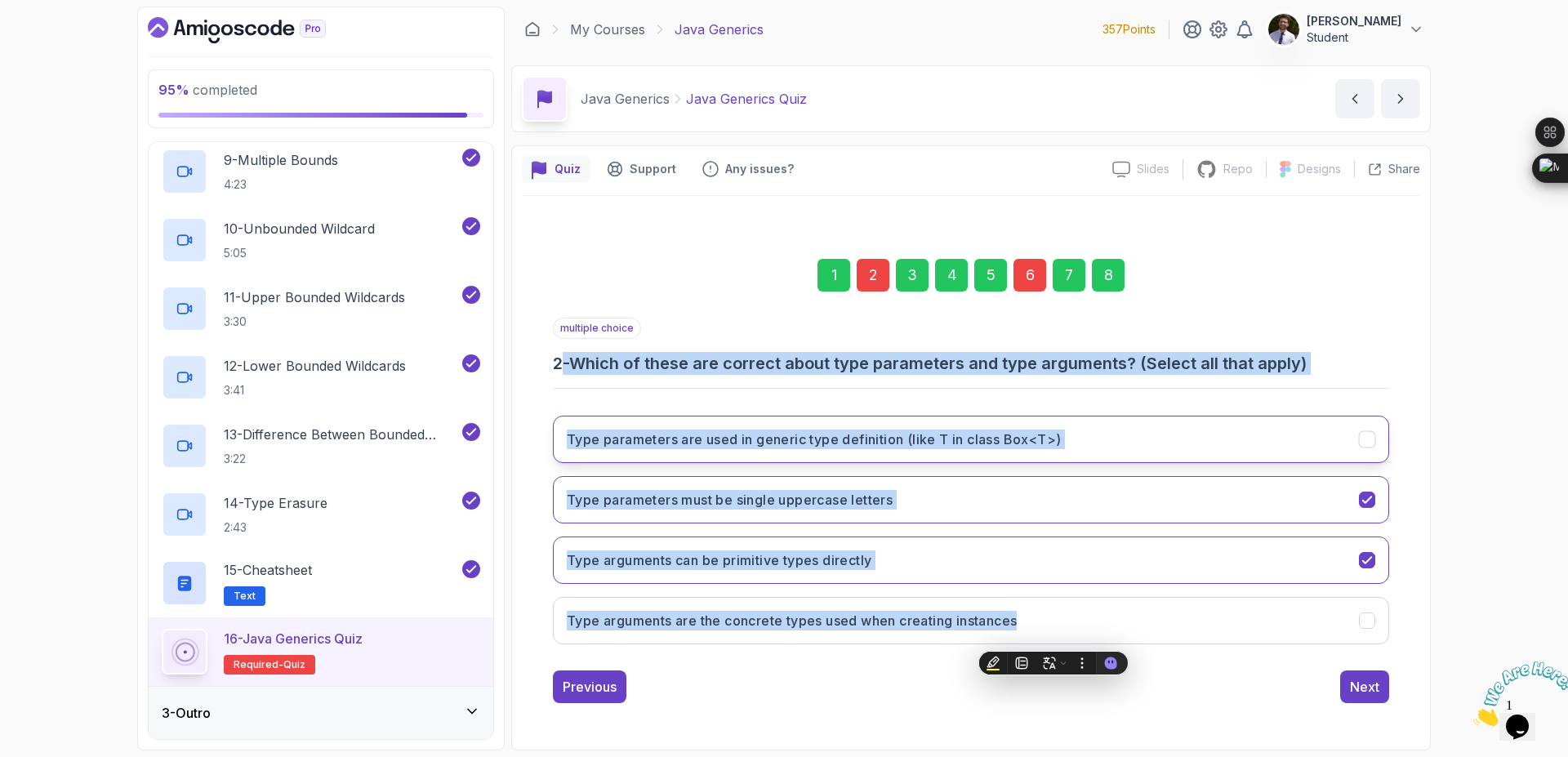
click at [1374, 446] on icon "Type parameters are used in generic type definition (like T in class Box<T>)" at bounding box center [1368, 440] width 16 height 16
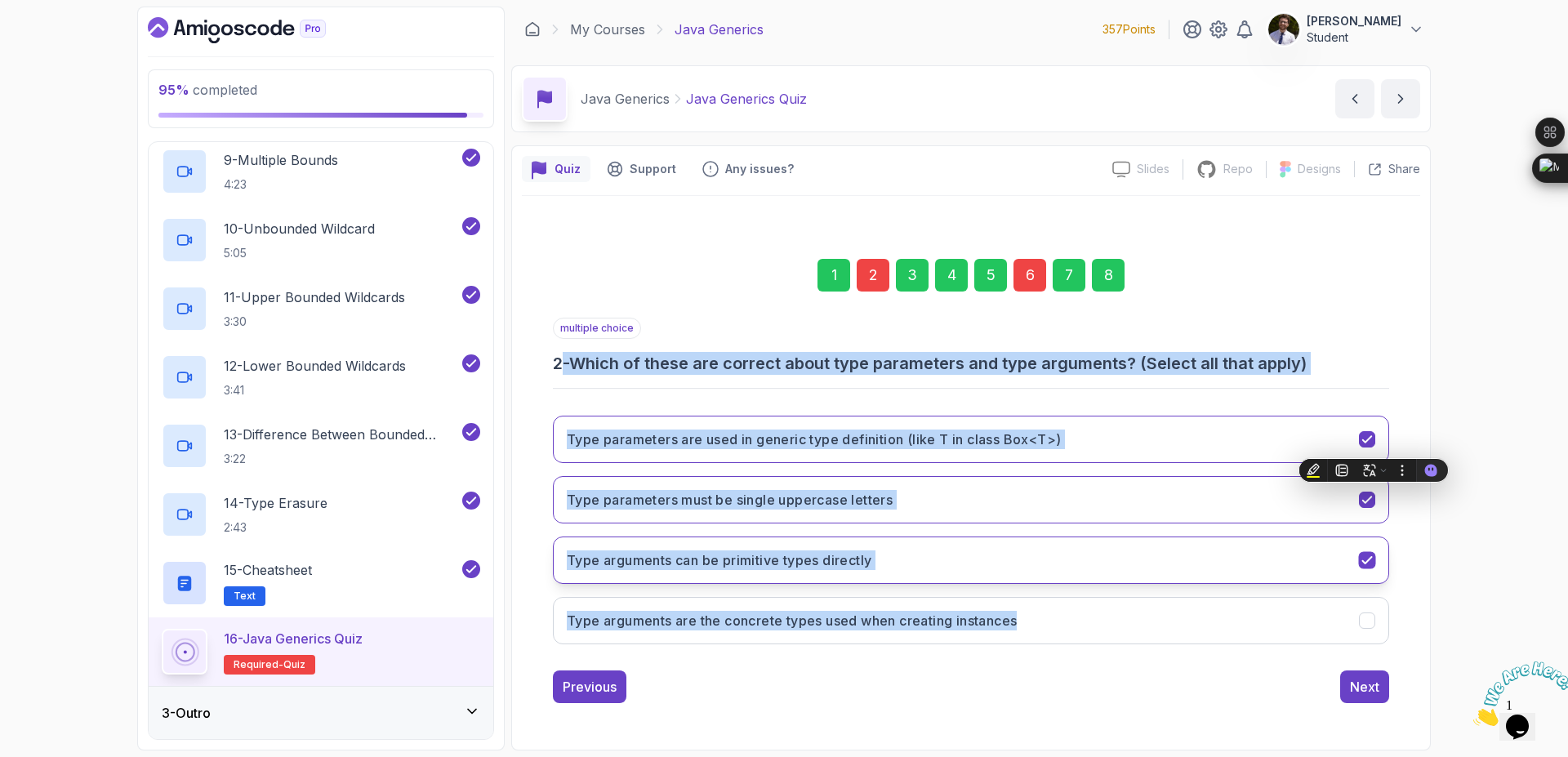
click at [1363, 559] on icon "Type arguments can be primitive types directly" at bounding box center [1368, 561] width 16 height 16
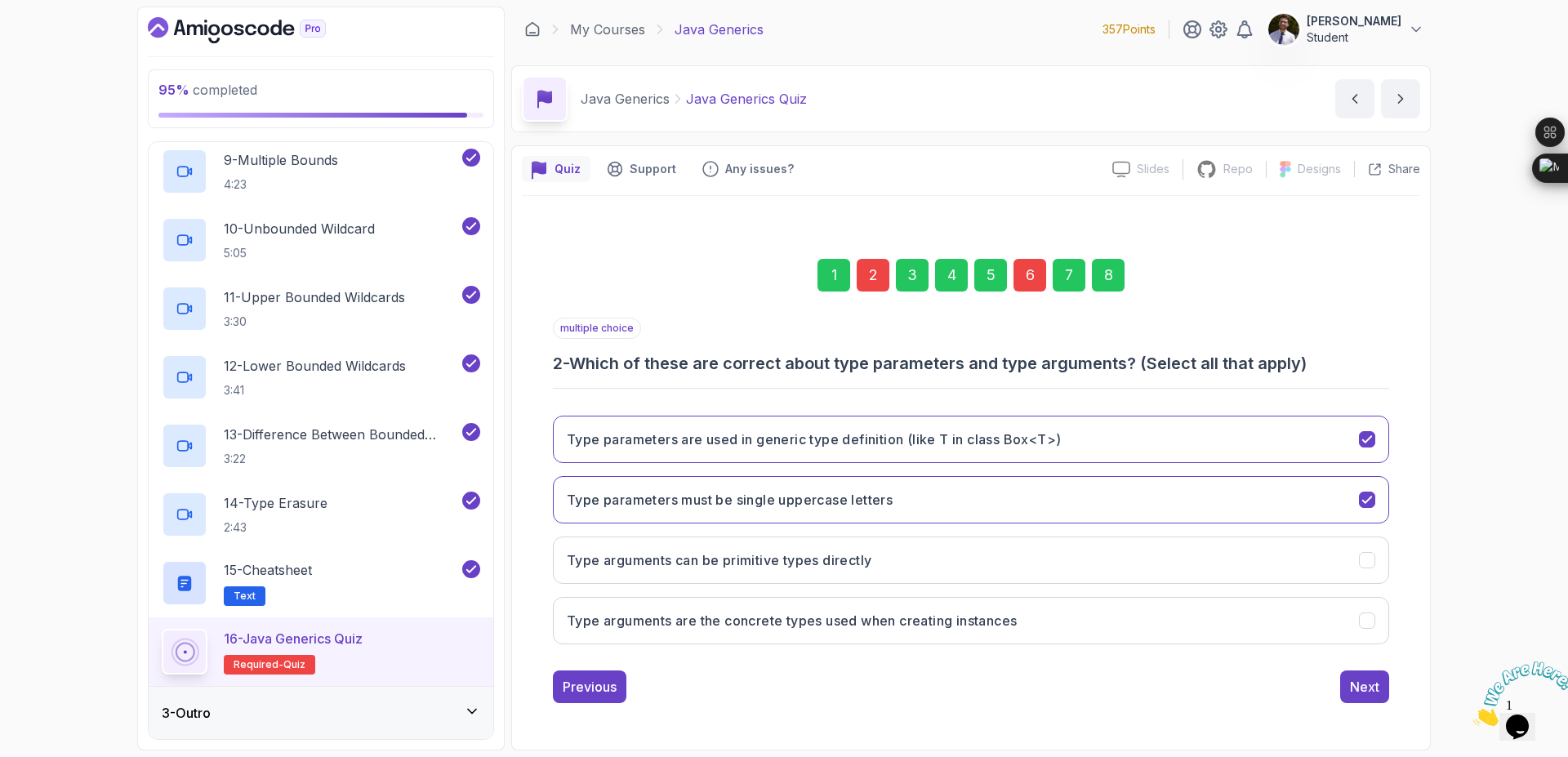
click at [1113, 279] on div "8" at bounding box center [1107, 275] width 32 height 32
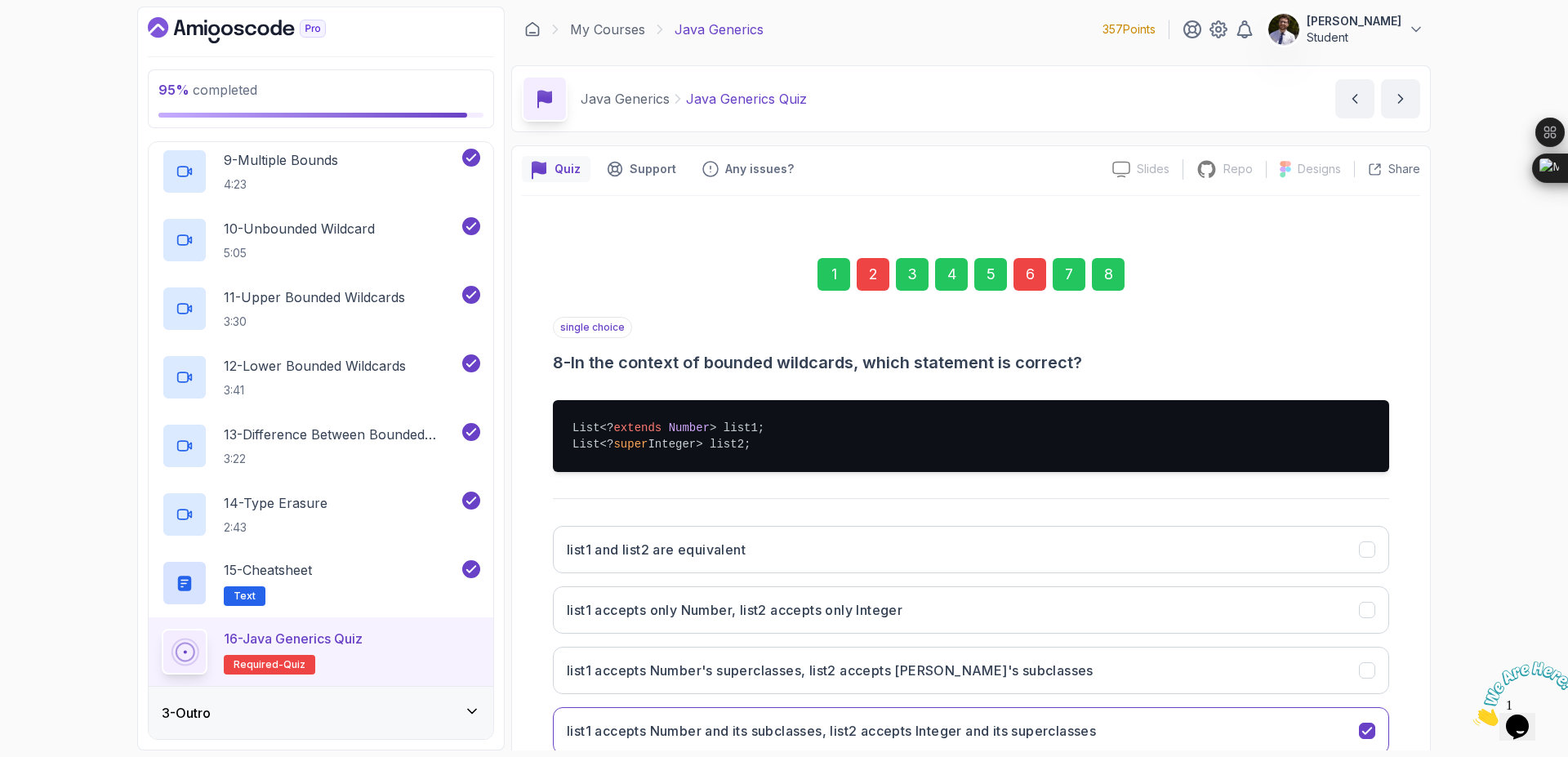
scroll to position [109, 0]
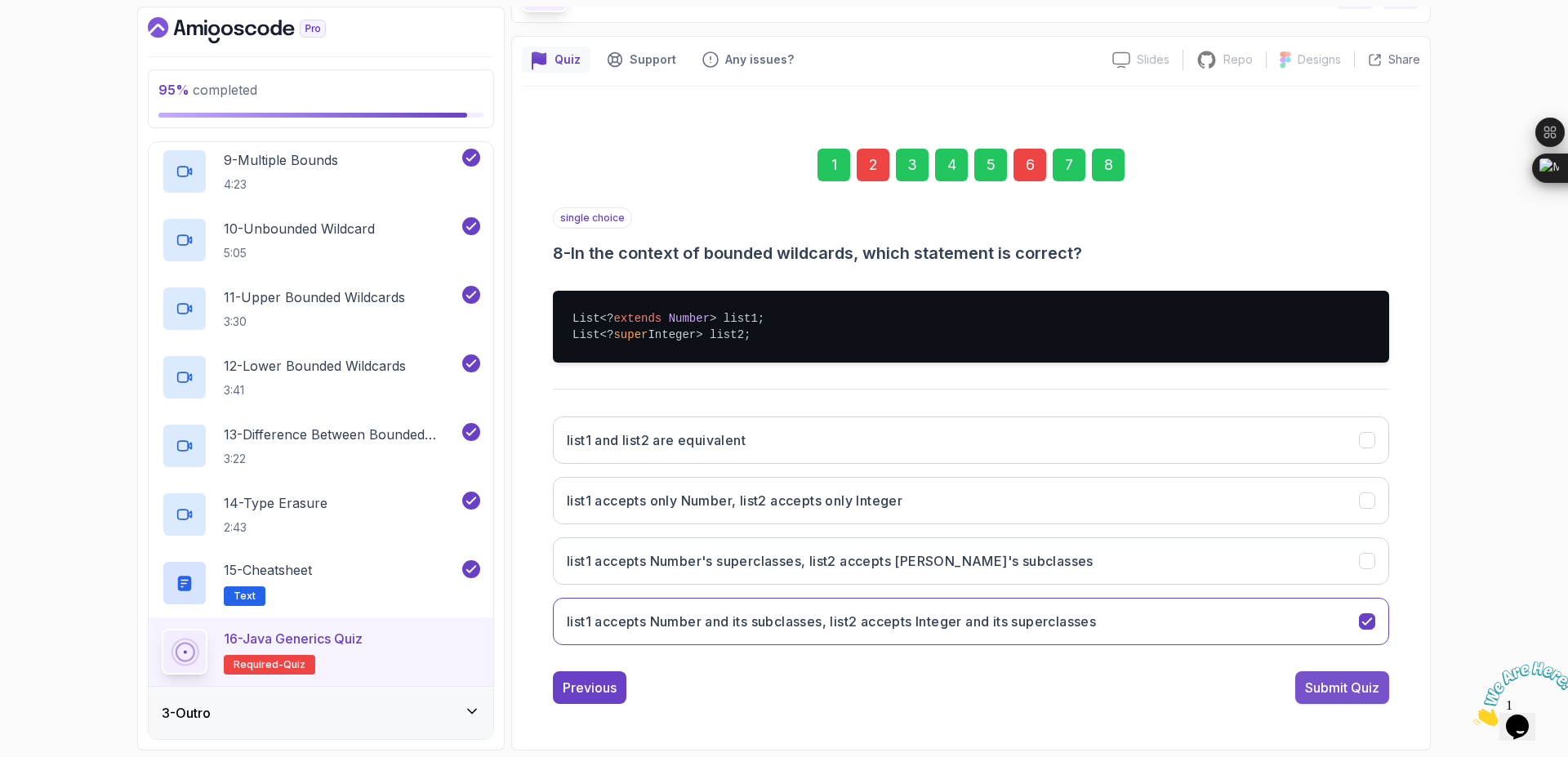
click at [1332, 685] on div "Submit Quiz" at bounding box center [1343, 688] width 75 height 20
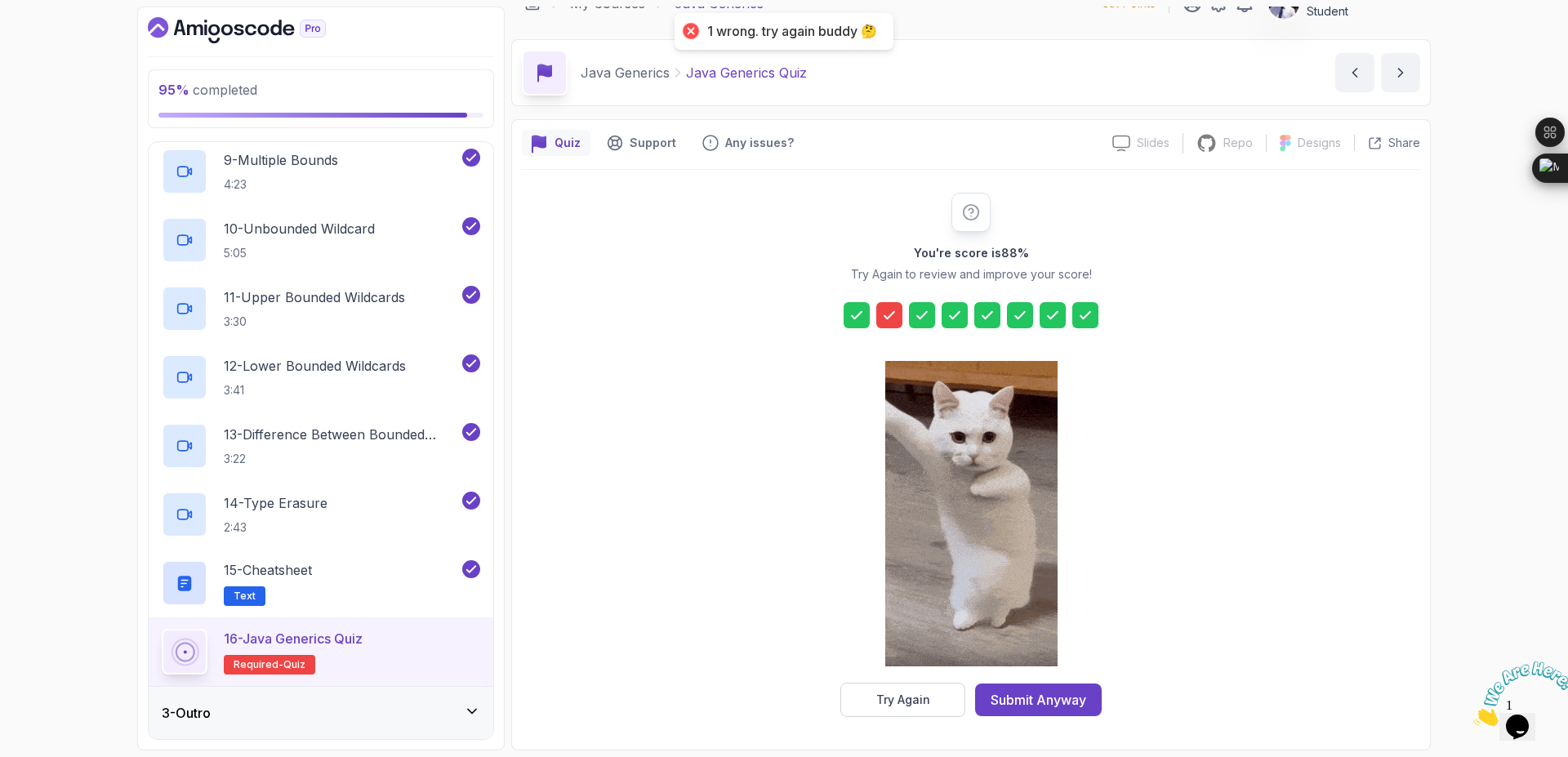
click at [888, 314] on icon at bounding box center [889, 315] width 17 height 17
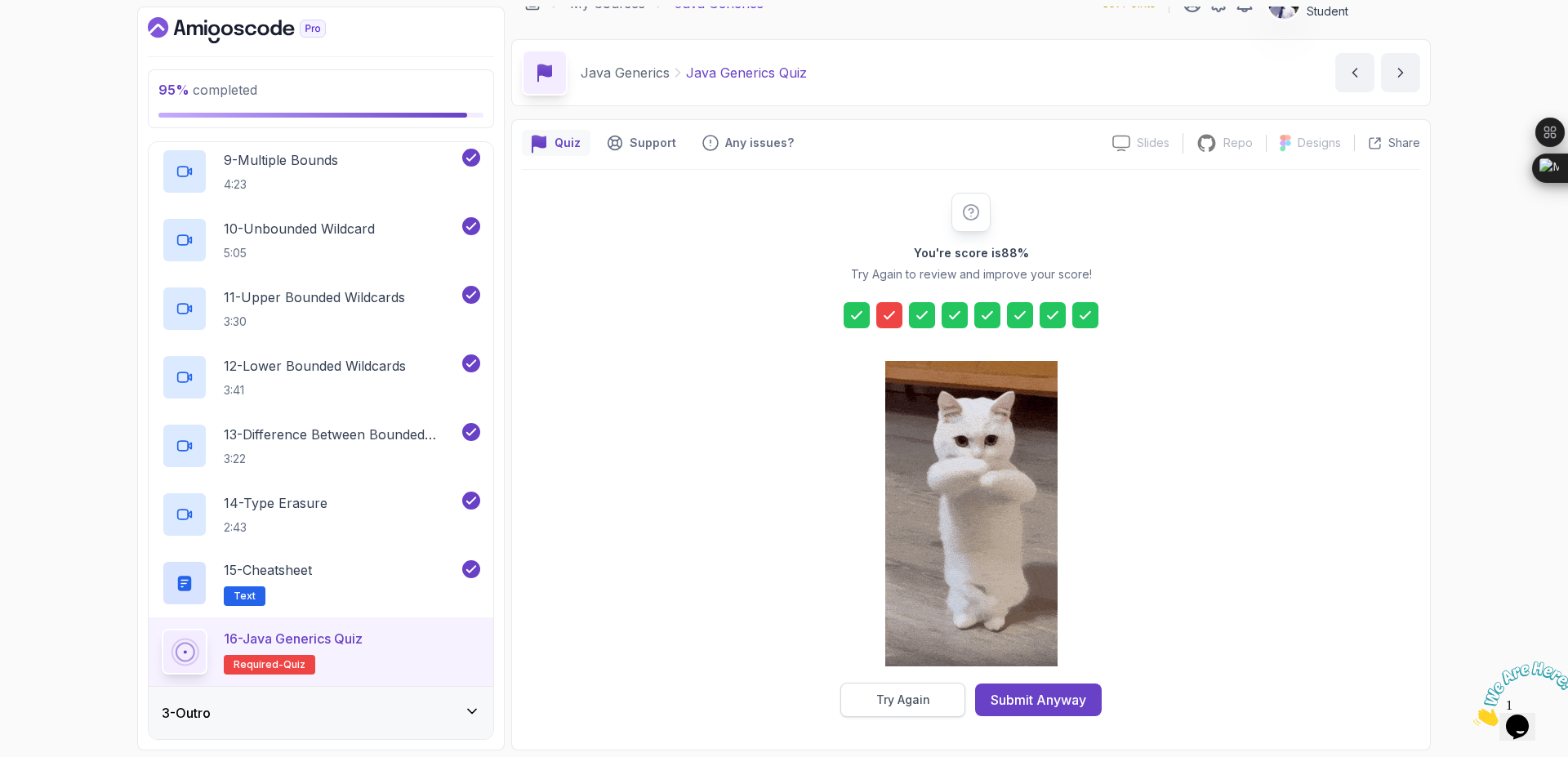
click at [906, 693] on div "Try Again" at bounding box center [903, 700] width 54 height 17
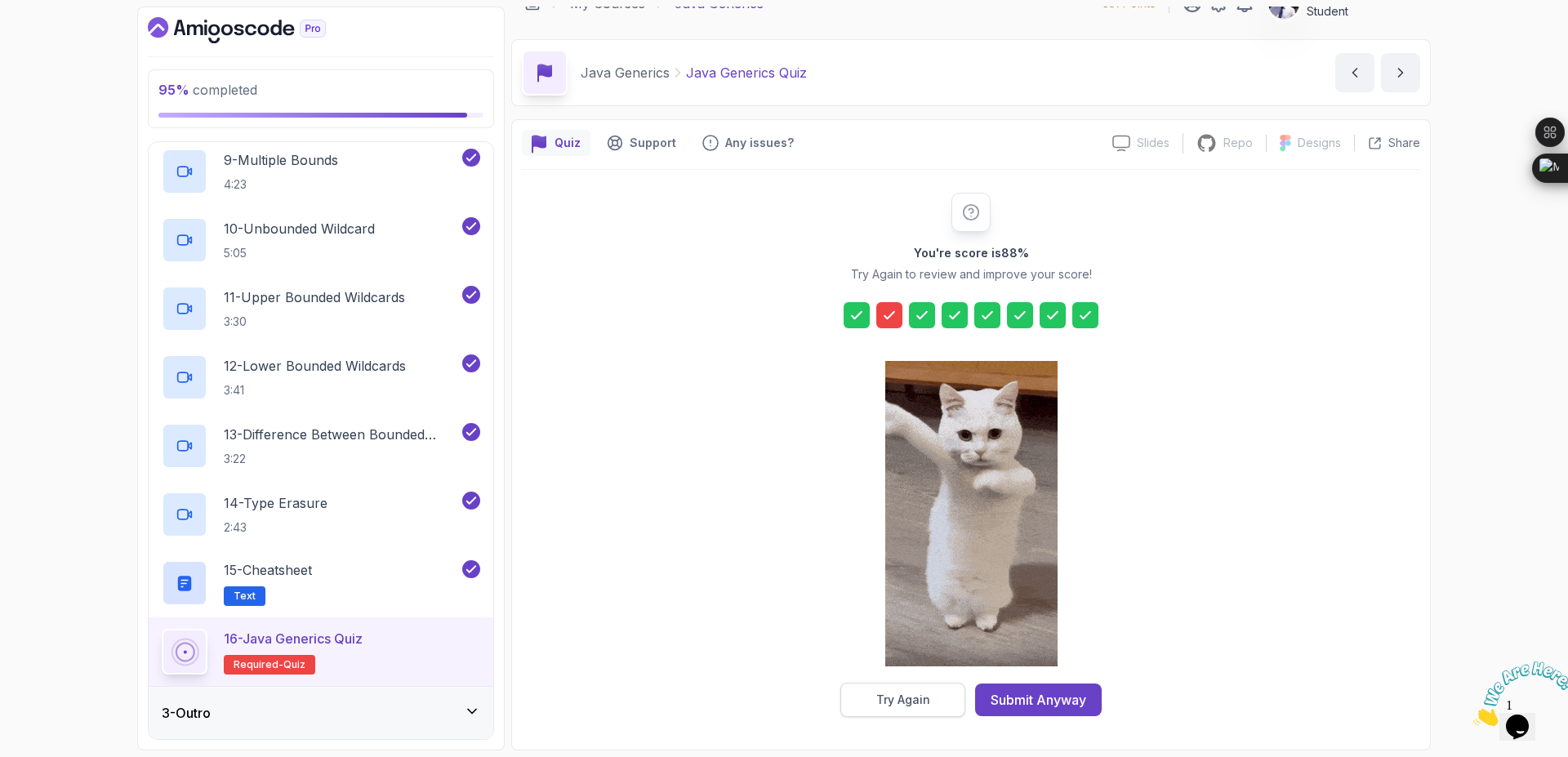
scroll to position [0, 0]
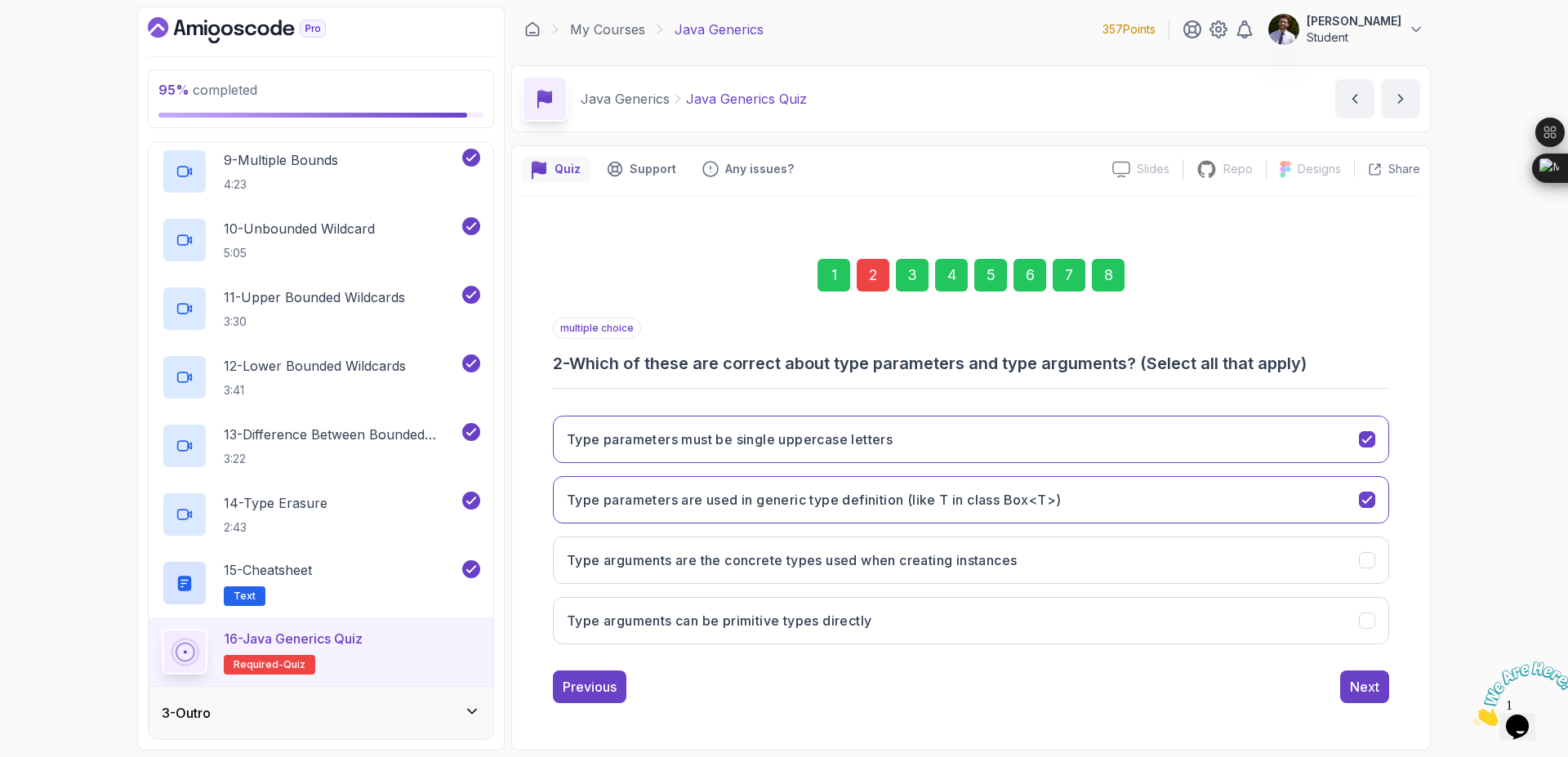
click at [872, 279] on div "2" at bounding box center [872, 275] width 32 height 32
click at [1360, 486] on button "Type parameters are used in generic type definition (like T in class Box<T>)" at bounding box center [972, 500] width 837 height 47
click at [1370, 619] on icon "Type arguments can be primitive types directly" at bounding box center [1366, 620] width 9 height 7
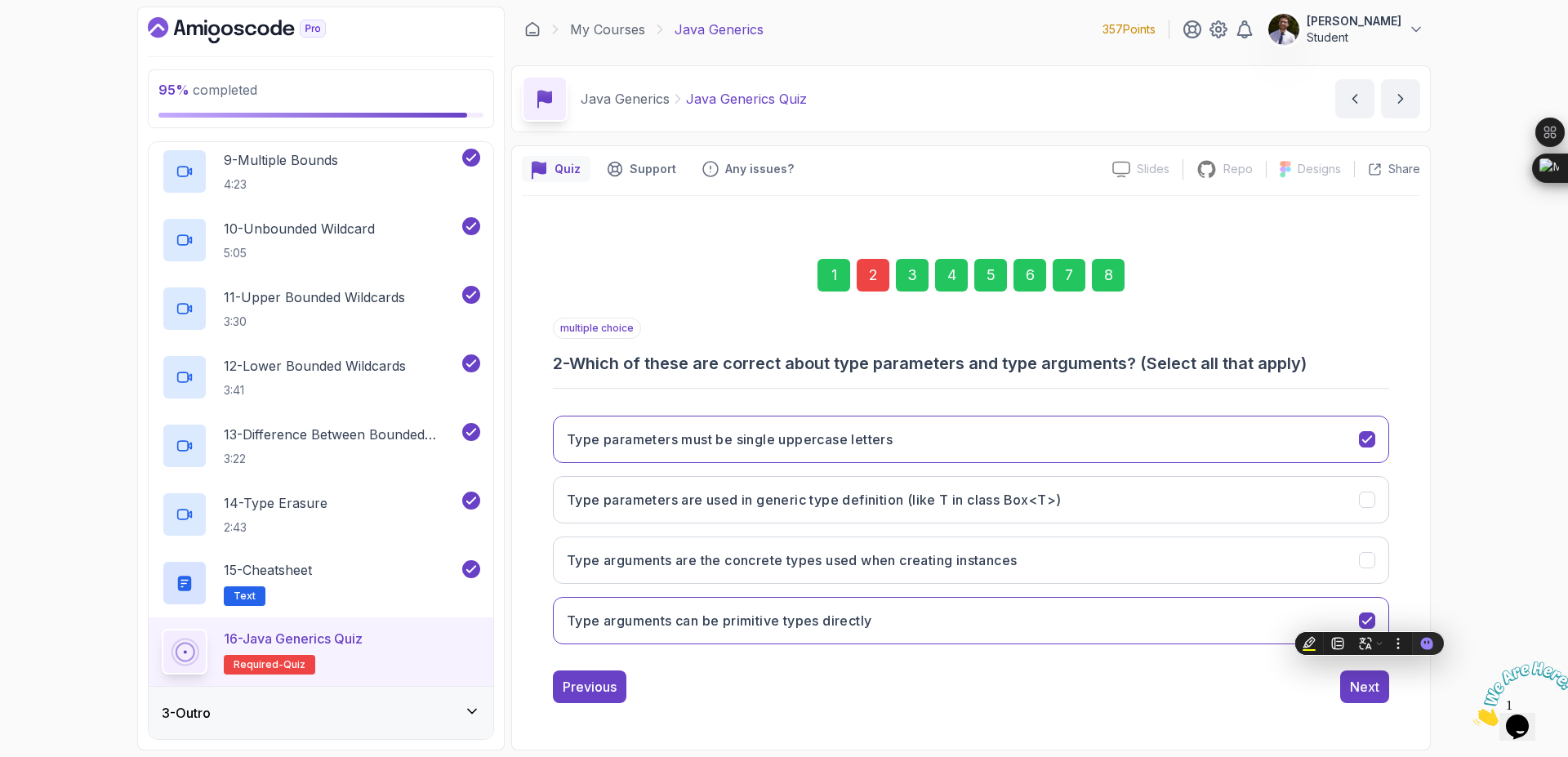
click at [1115, 271] on div "8" at bounding box center [1107, 275] width 32 height 32
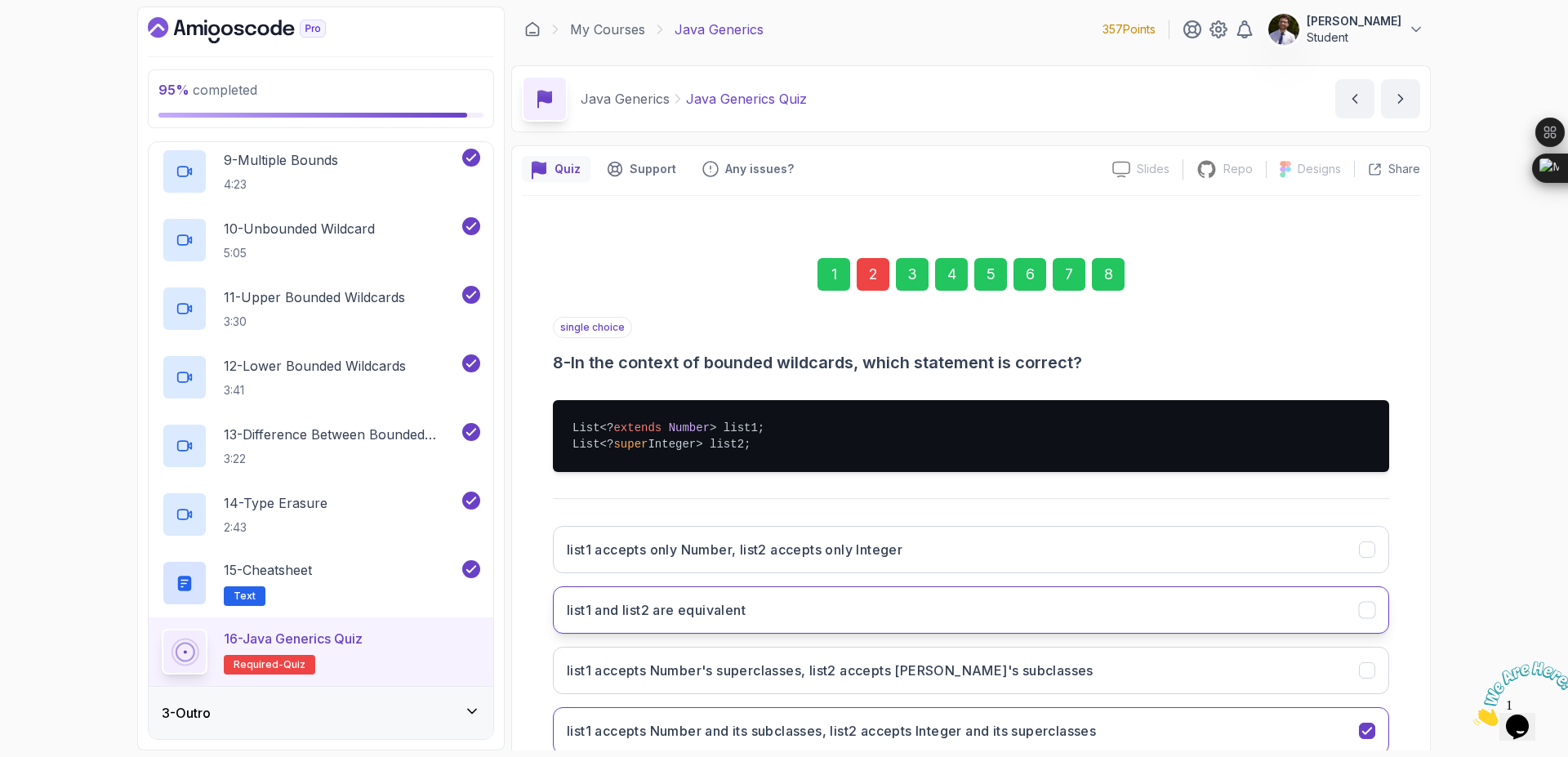
scroll to position [109, 0]
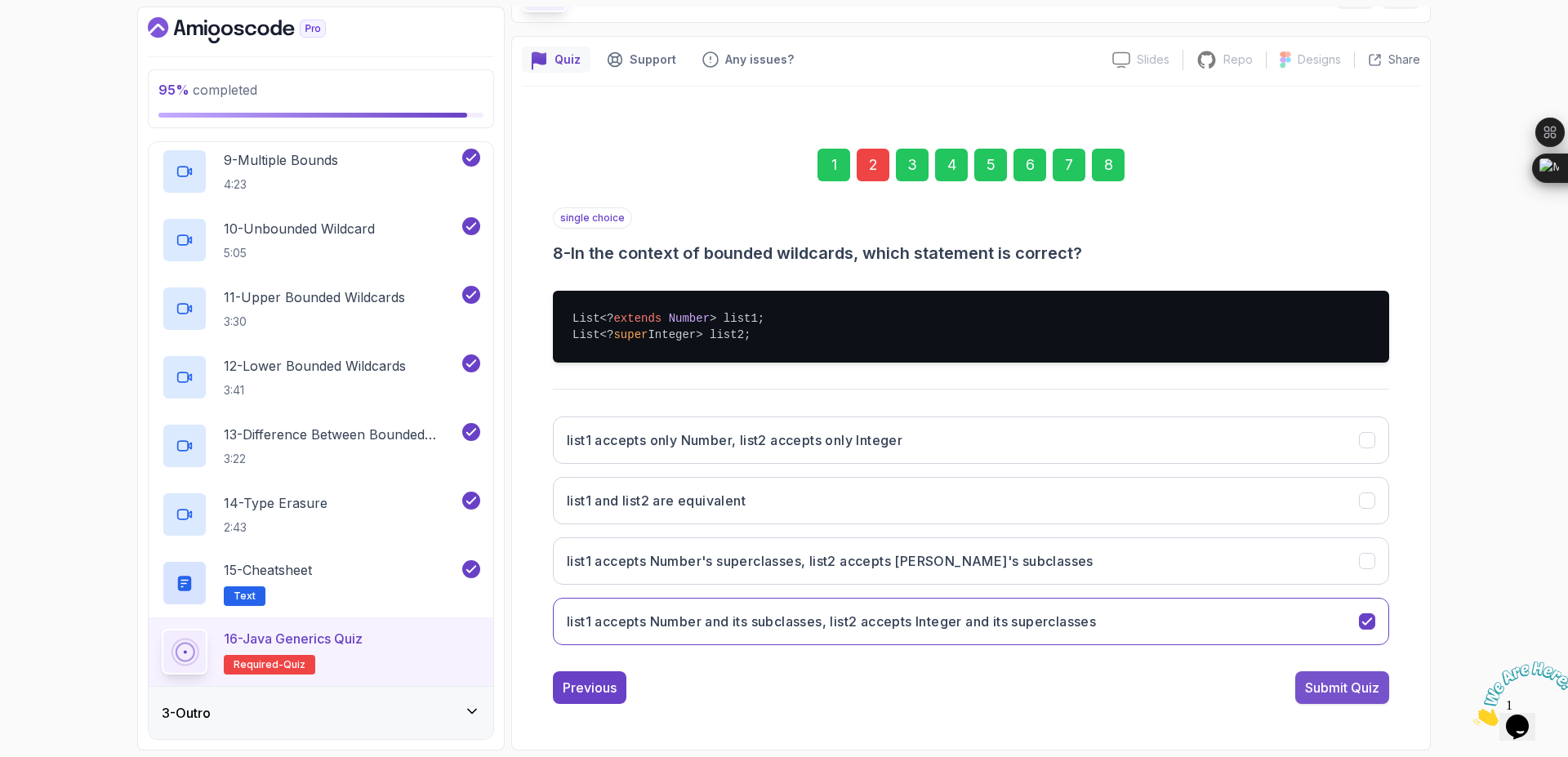
click at [1321, 694] on div "Submit Quiz" at bounding box center [1343, 688] width 75 height 20
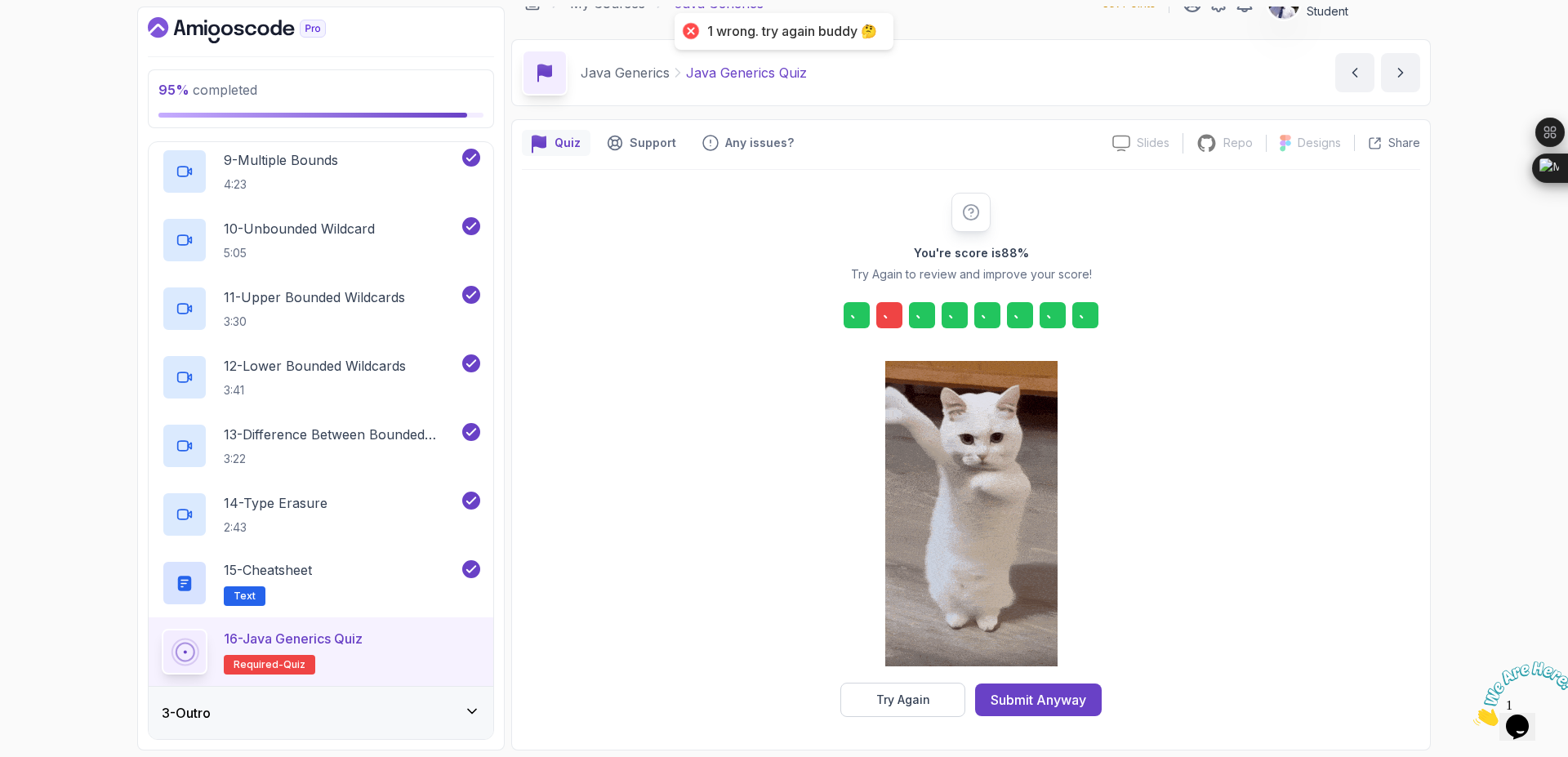
scroll to position [27, 0]
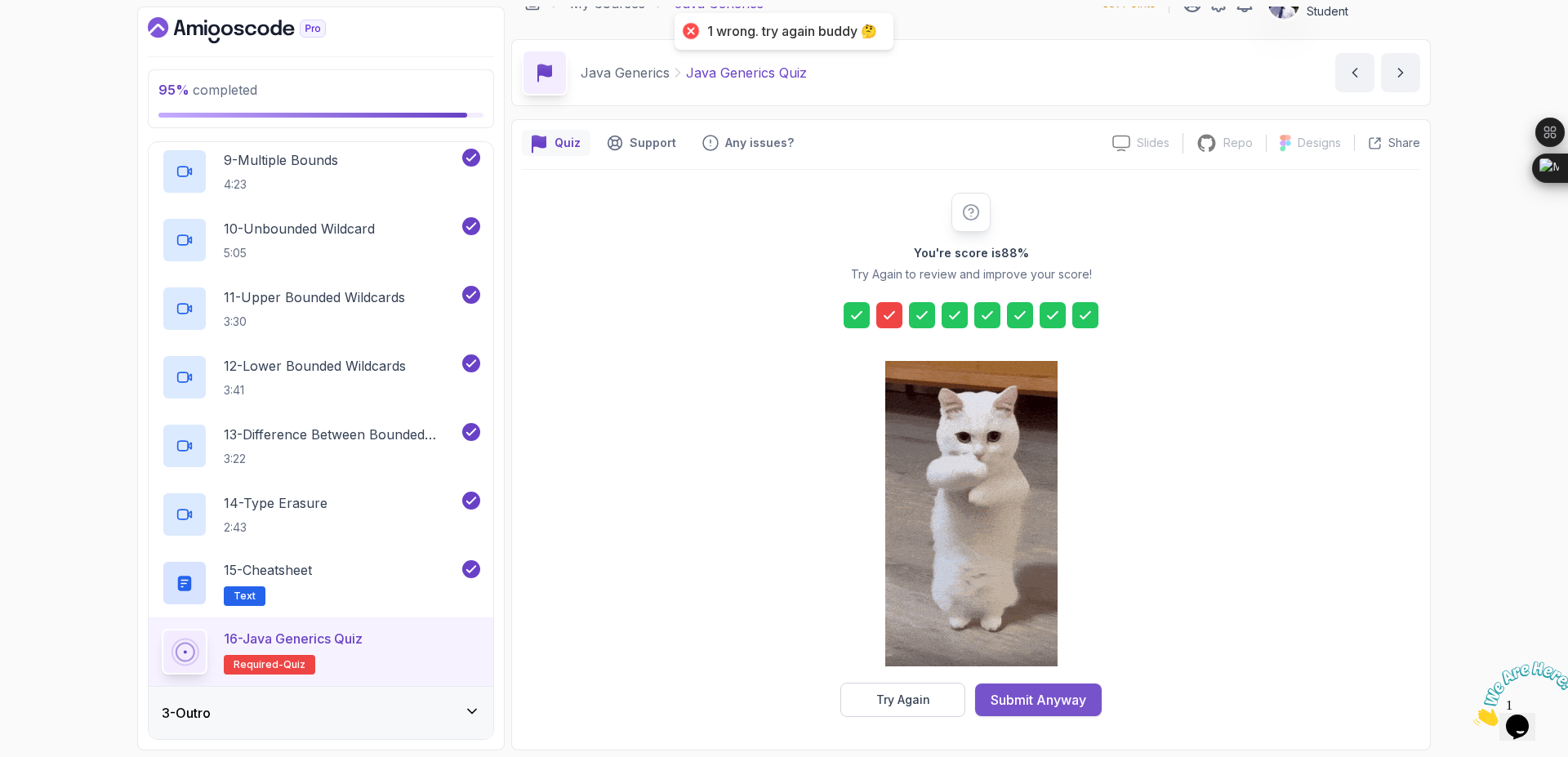
click at [1043, 695] on div "Submit Anyway" at bounding box center [1038, 700] width 95 height 20
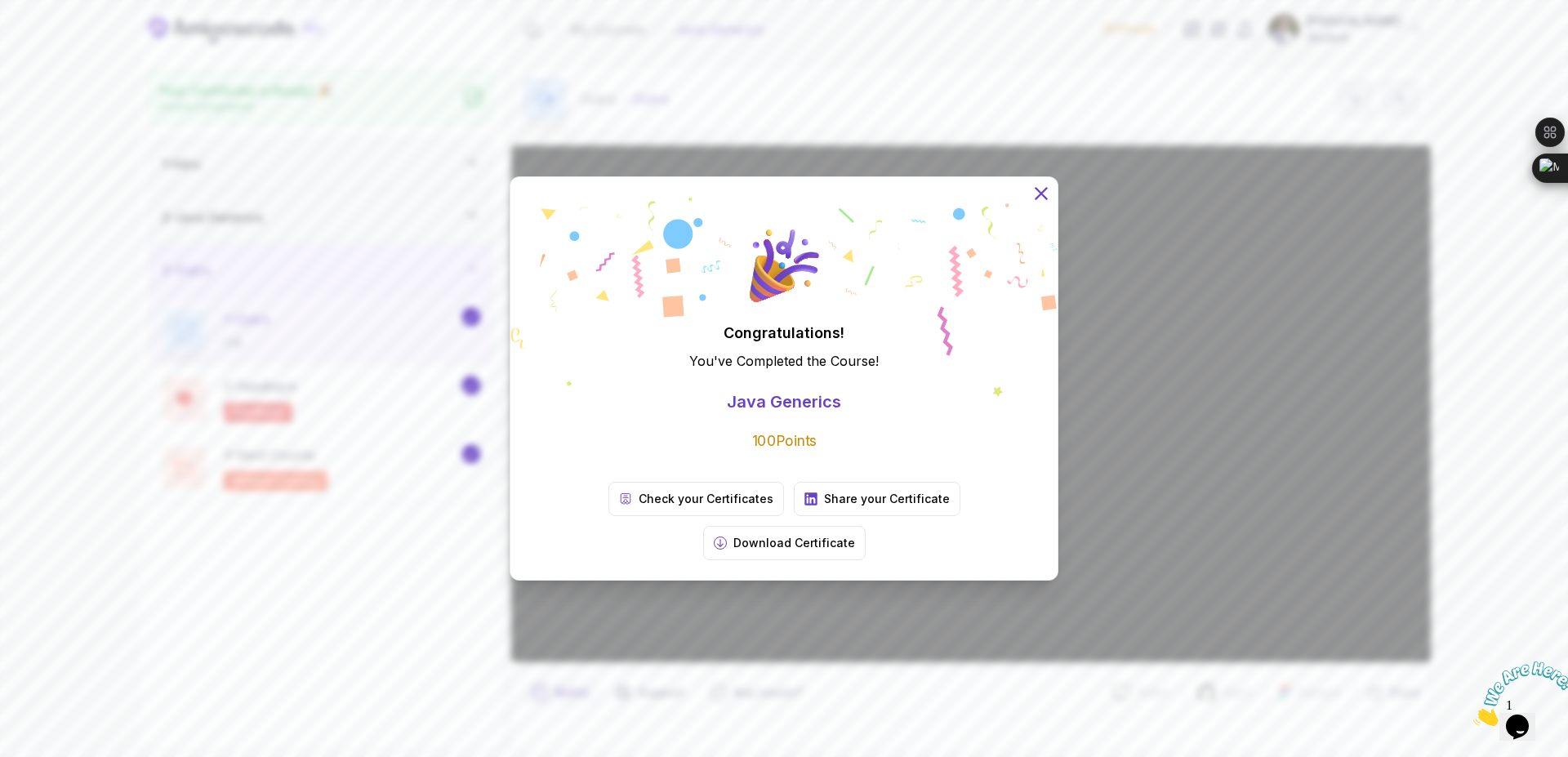
click at [1046, 199] on icon at bounding box center [1040, 193] width 11 height 11
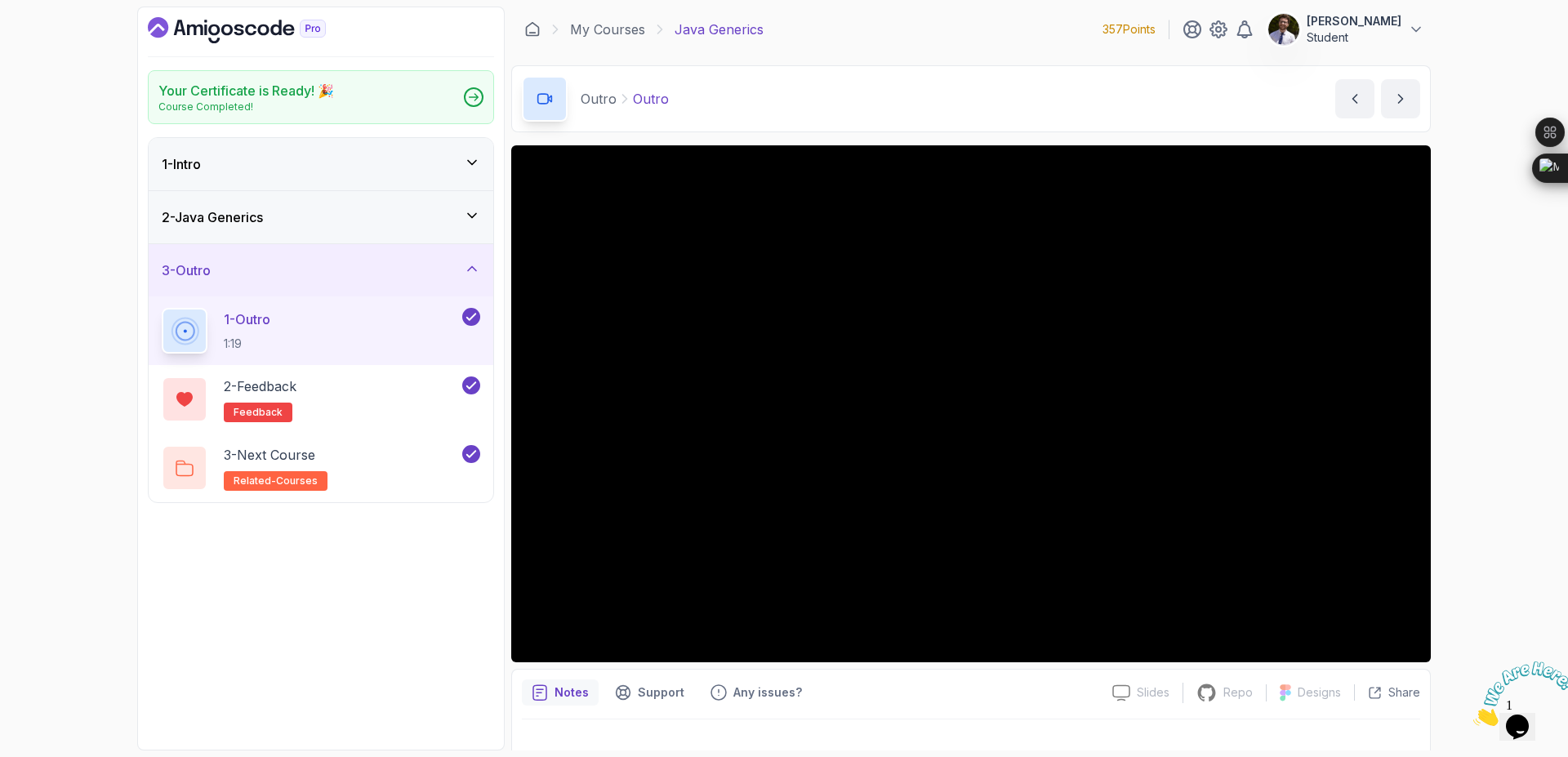
click at [251, 19] on icon "Dashboard" at bounding box center [236, 30] width 178 height 27
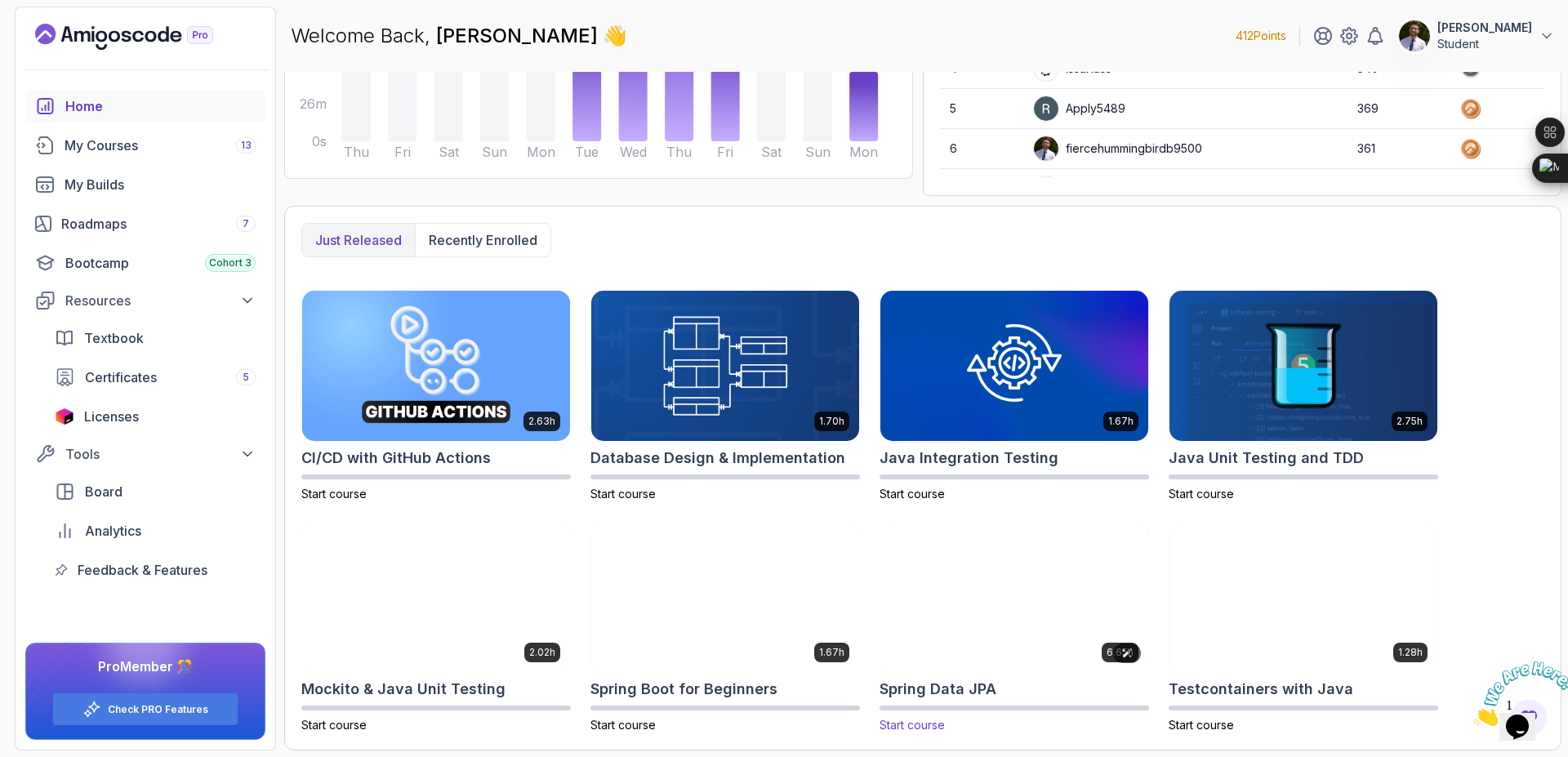
scroll to position [285, 0]
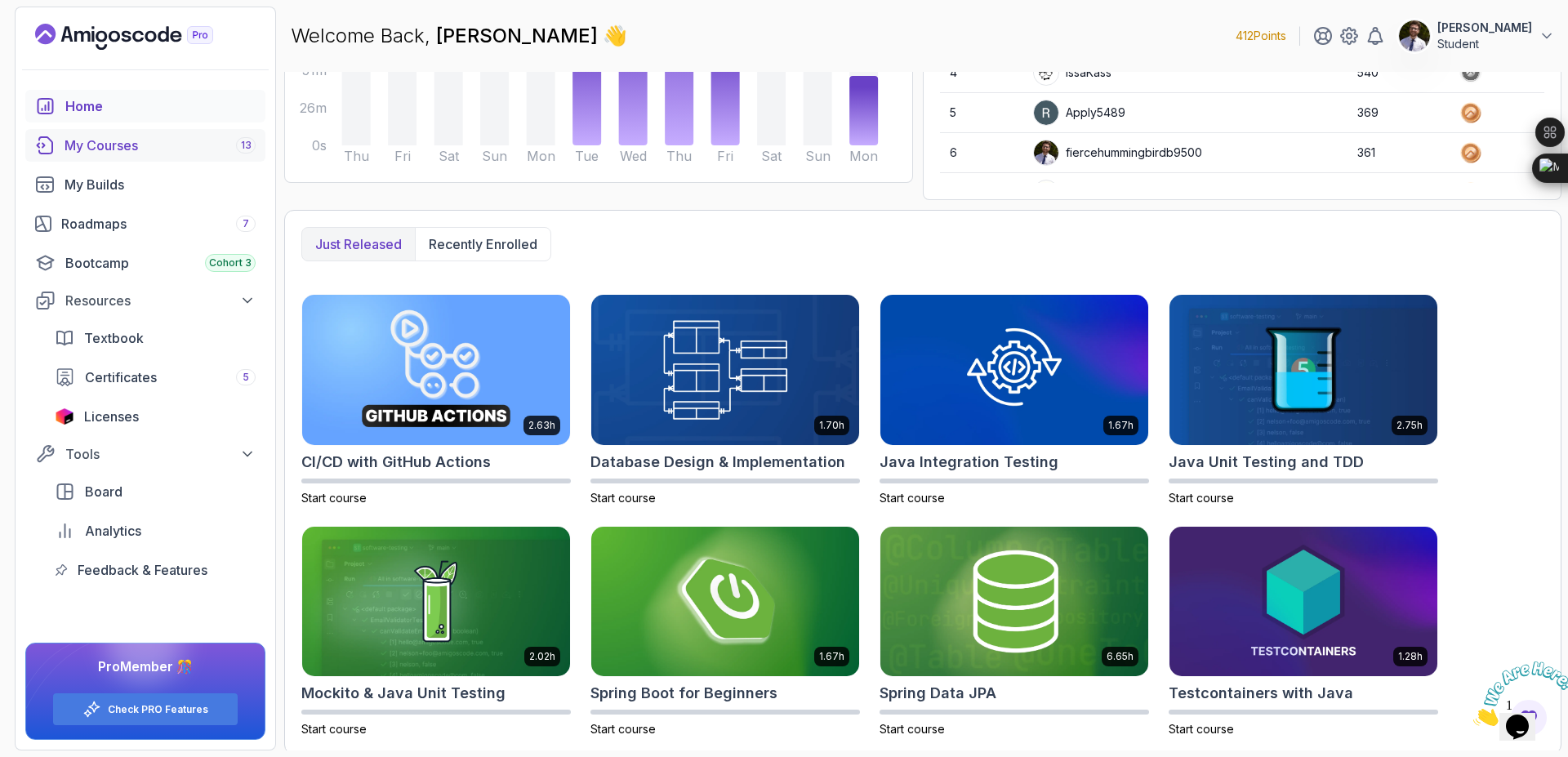
click at [175, 144] on div "My Courses 13" at bounding box center [160, 146] width 191 height 20
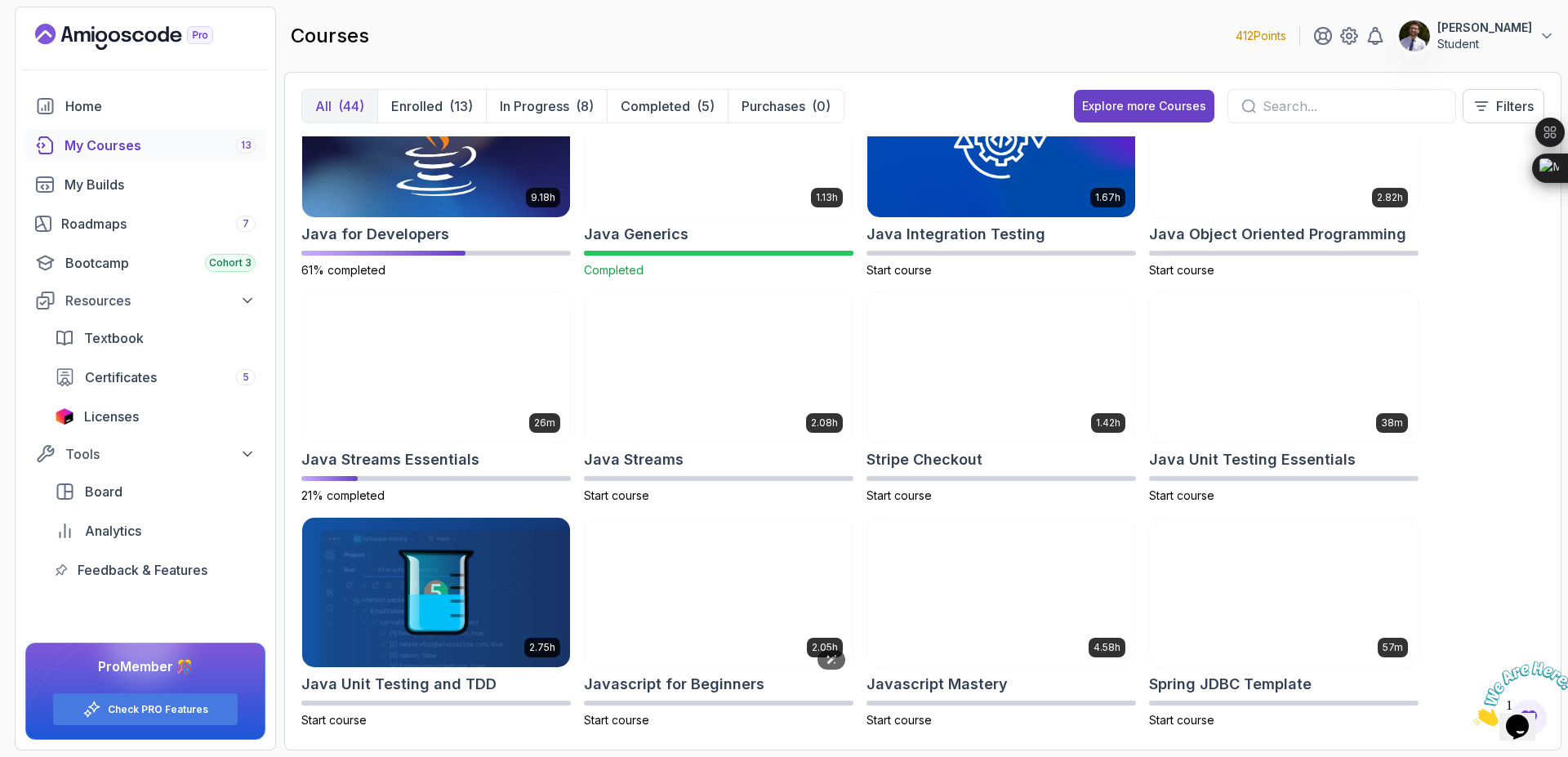
scroll to position [959, 0]
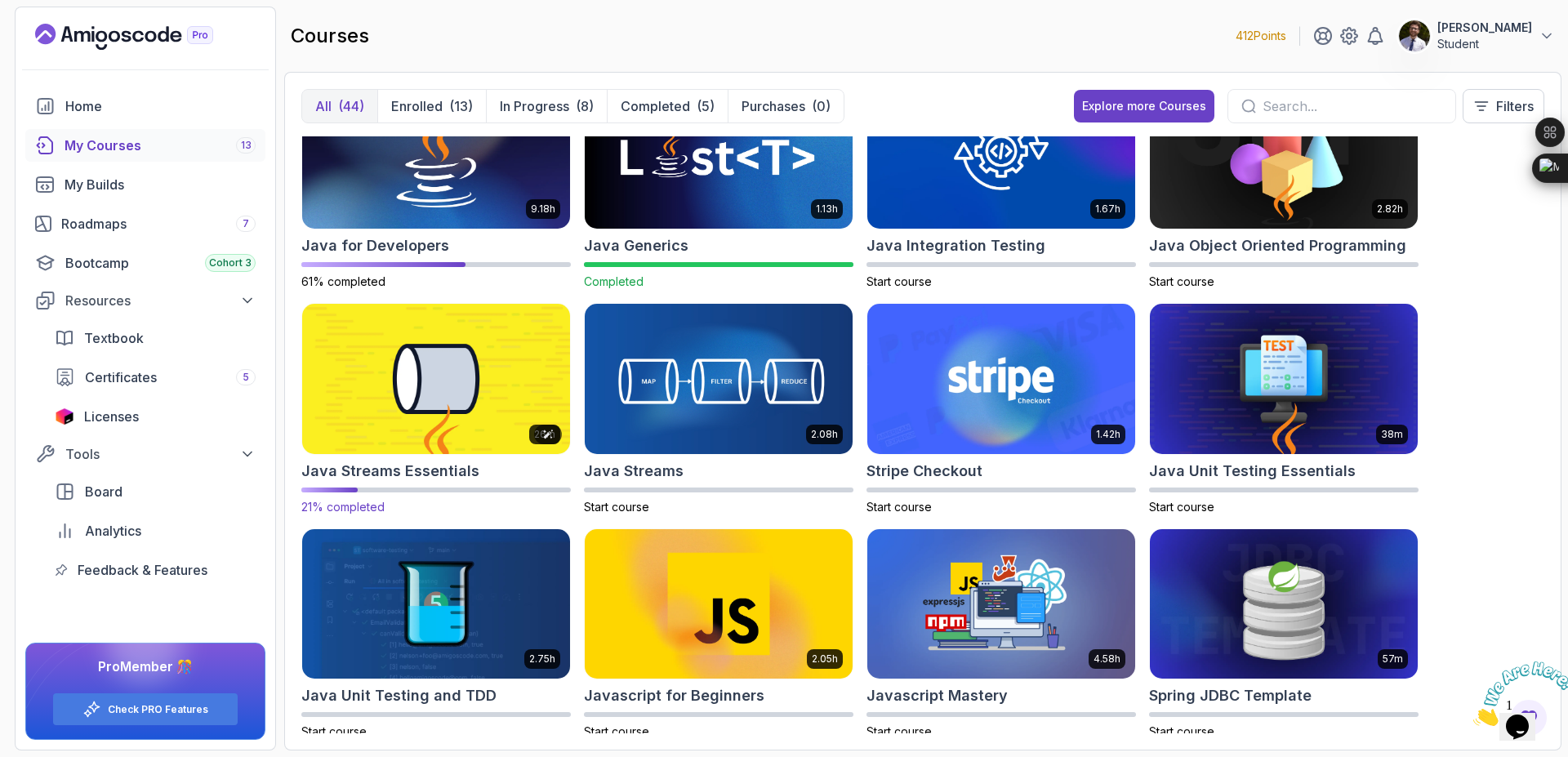
click at [506, 416] on img at bounding box center [435, 379] width 281 height 158
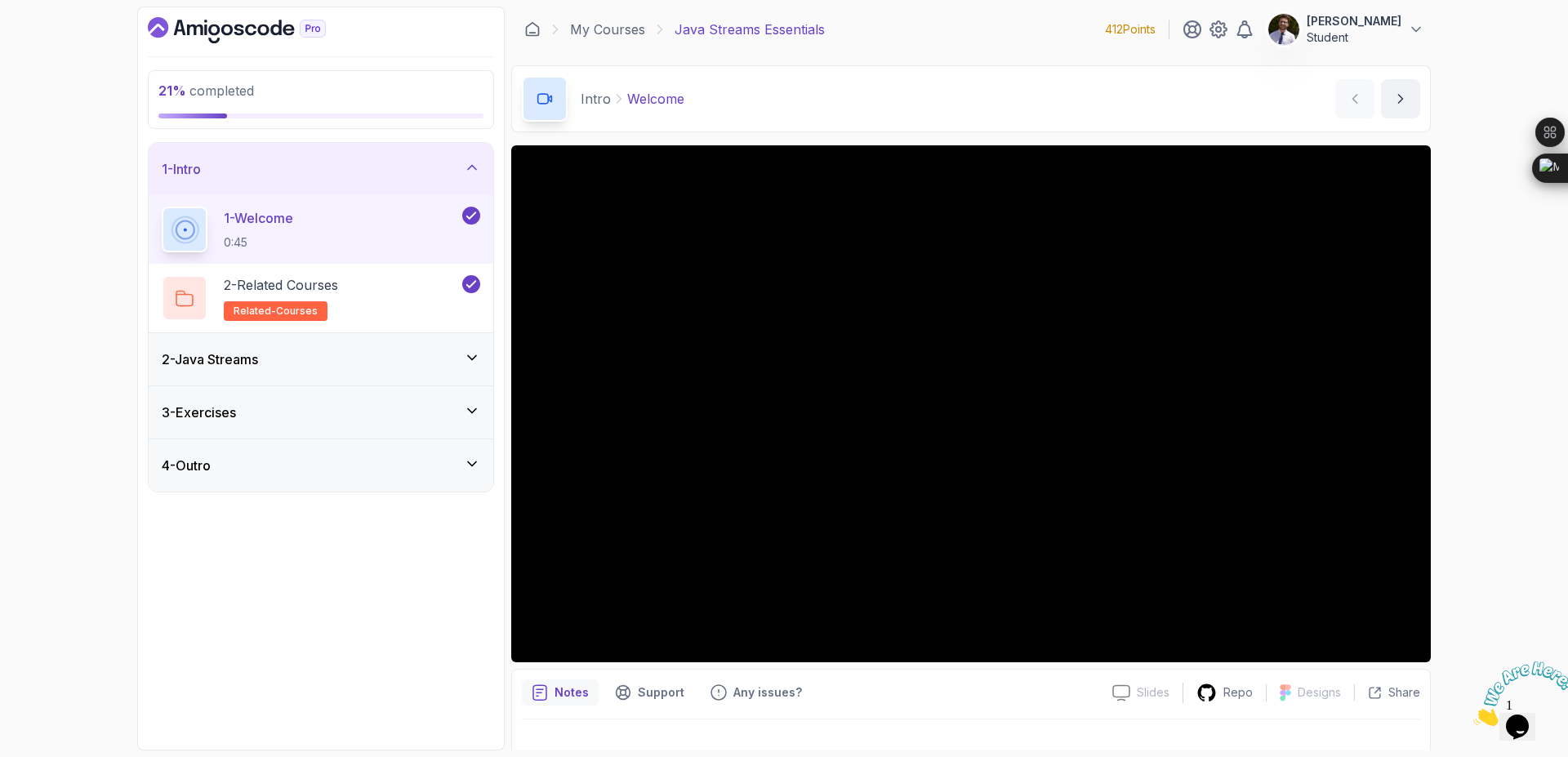
click at [450, 451] on div "4 - Outro" at bounding box center [321, 465] width 345 height 52
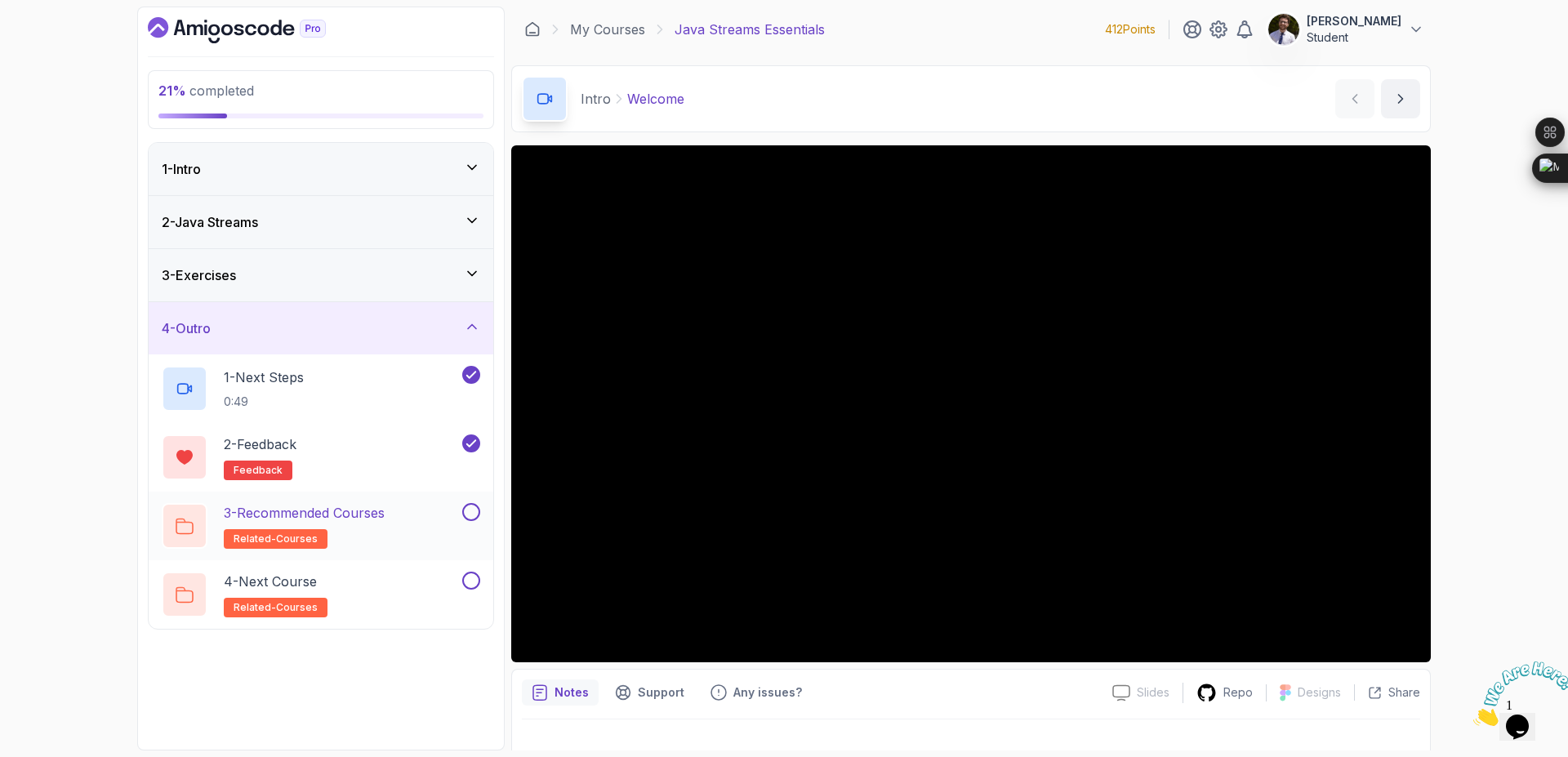
click at [347, 505] on p "3 - Recommended Courses" at bounding box center [303, 513] width 160 height 20
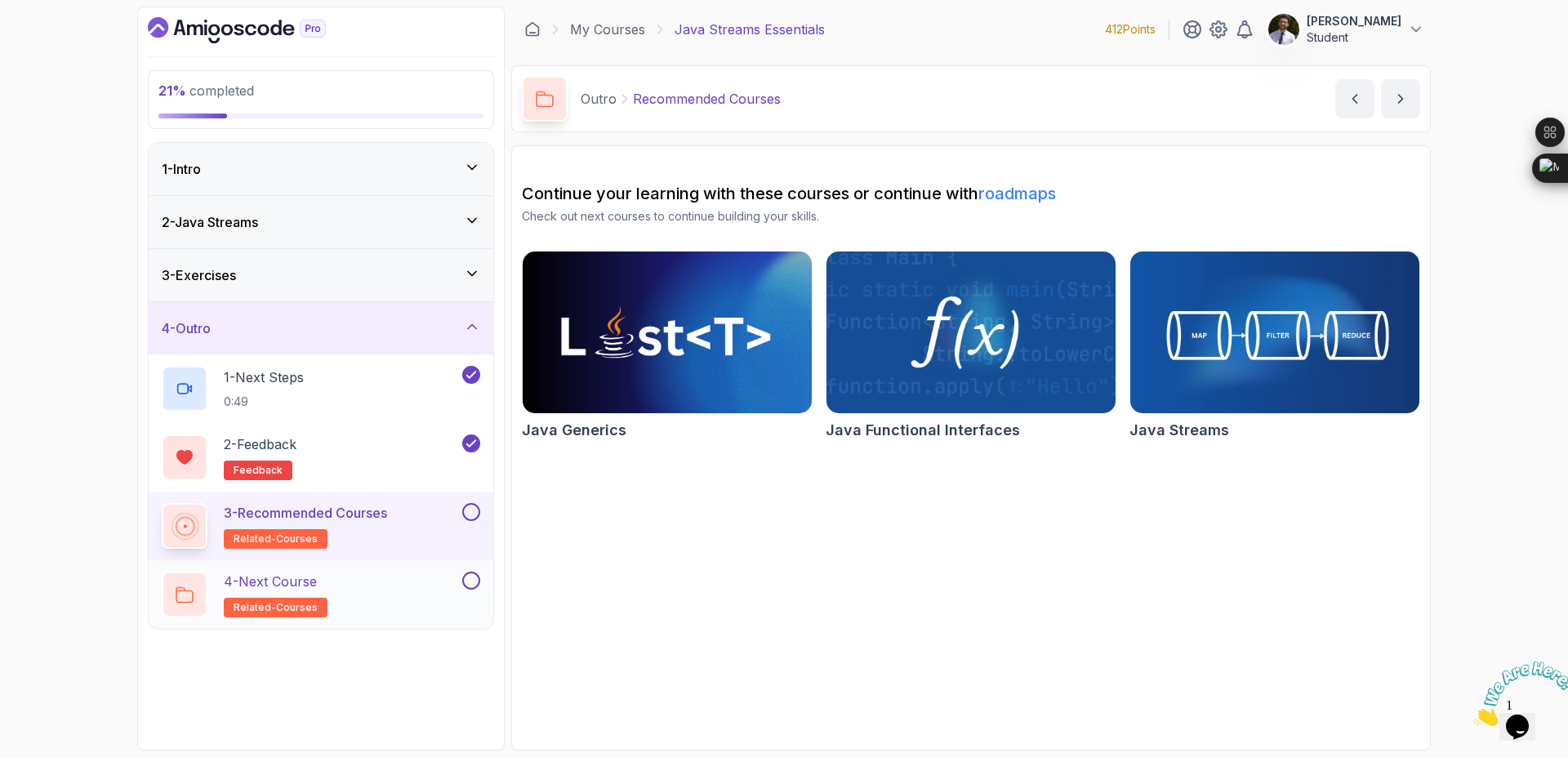
click at [386, 590] on div "4 - Next Course related-courses" at bounding box center [310, 595] width 297 height 45
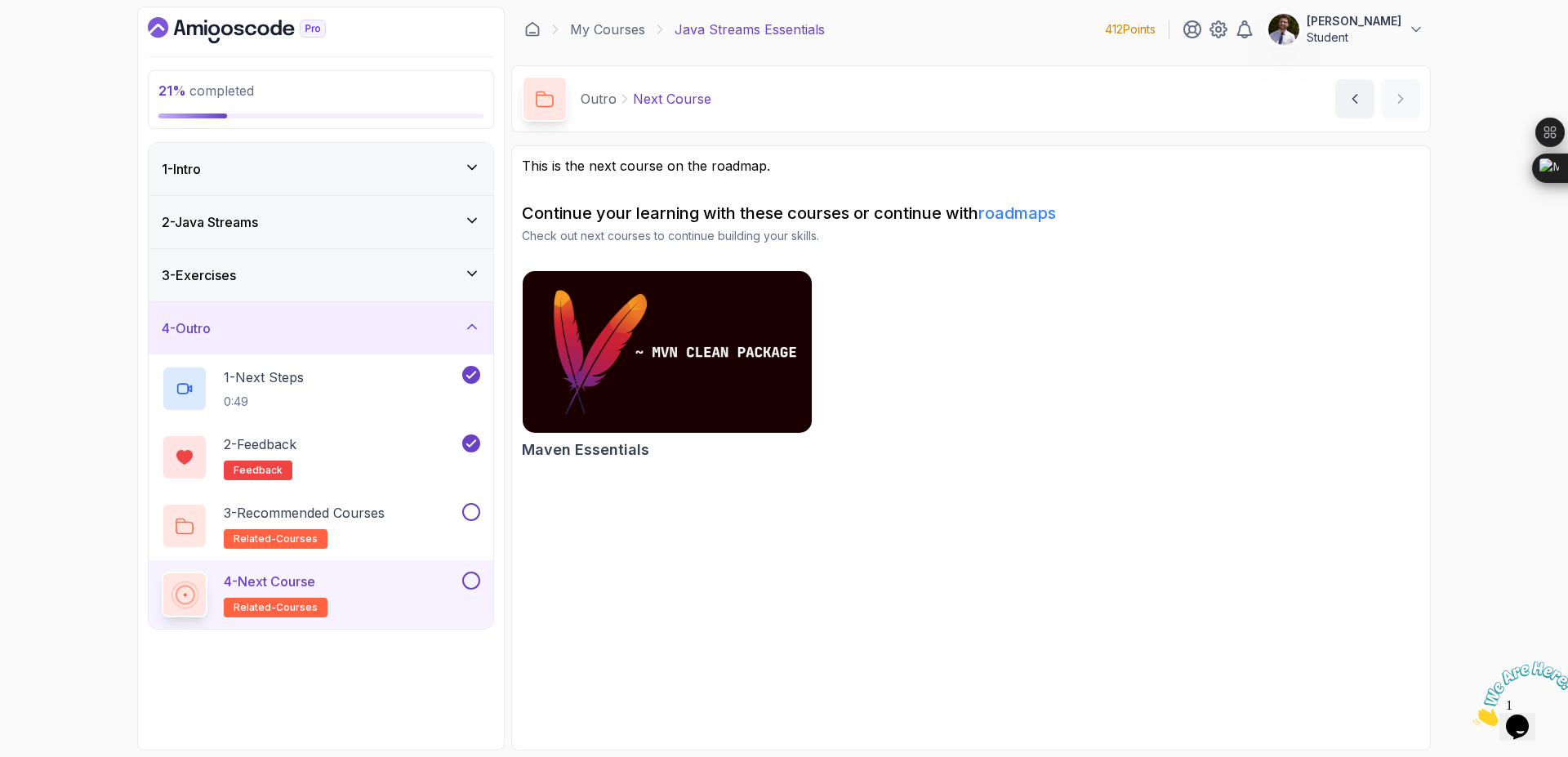
click at [479, 272] on icon at bounding box center [471, 274] width 17 height 17
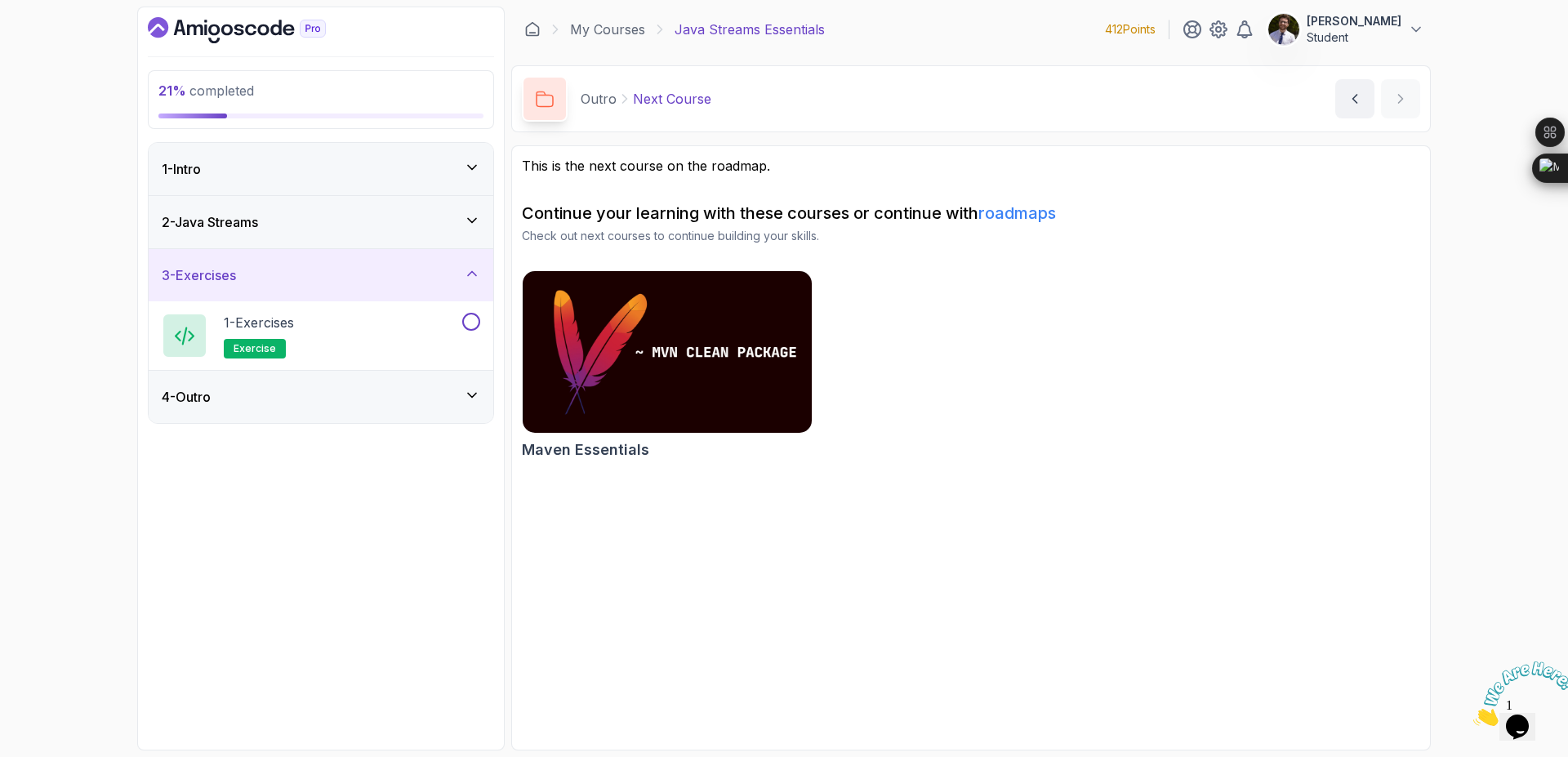
click at [376, 237] on div "2 - Java Streams" at bounding box center [321, 221] width 345 height 52
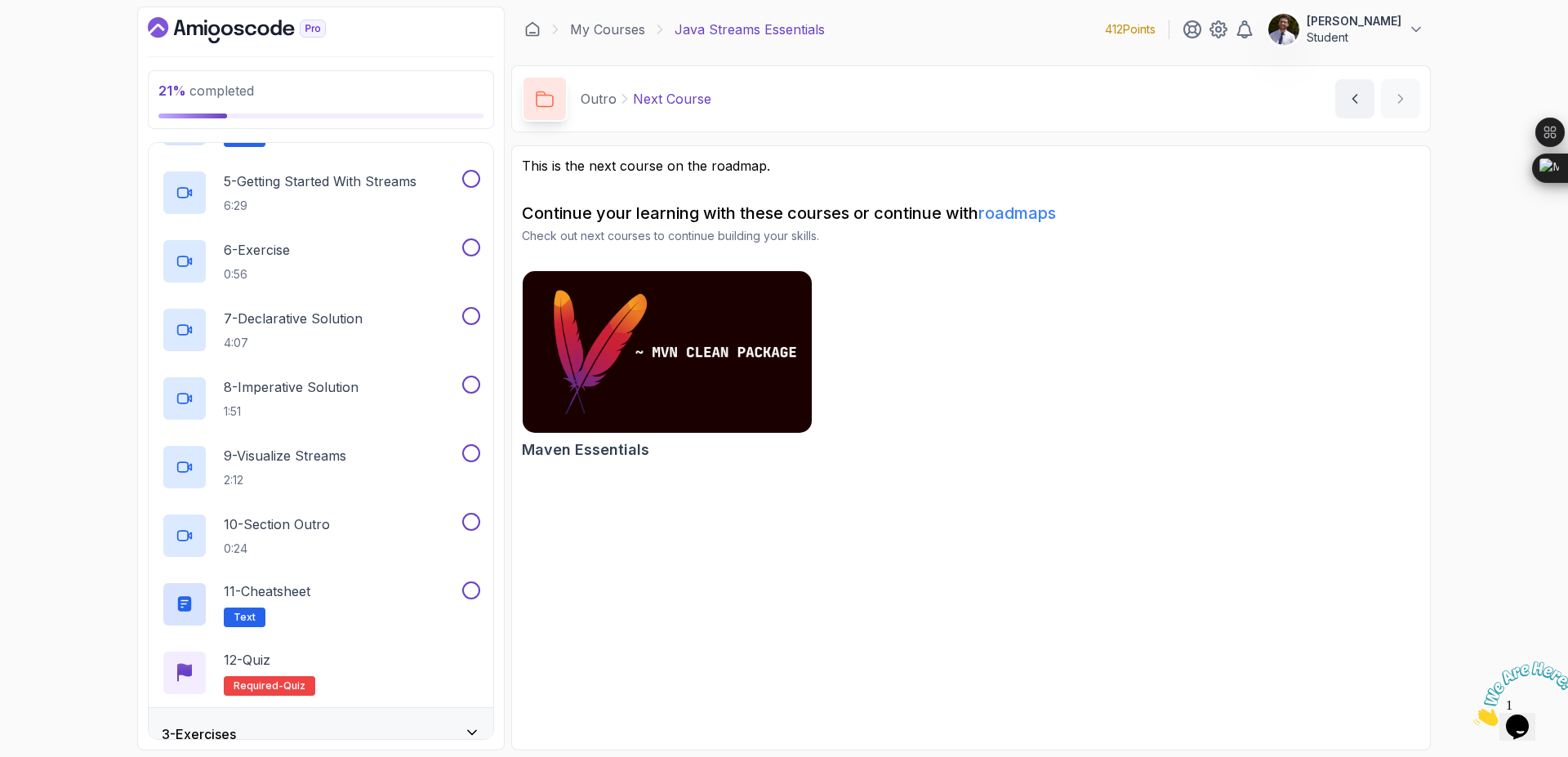
scroll to position [439, 0]
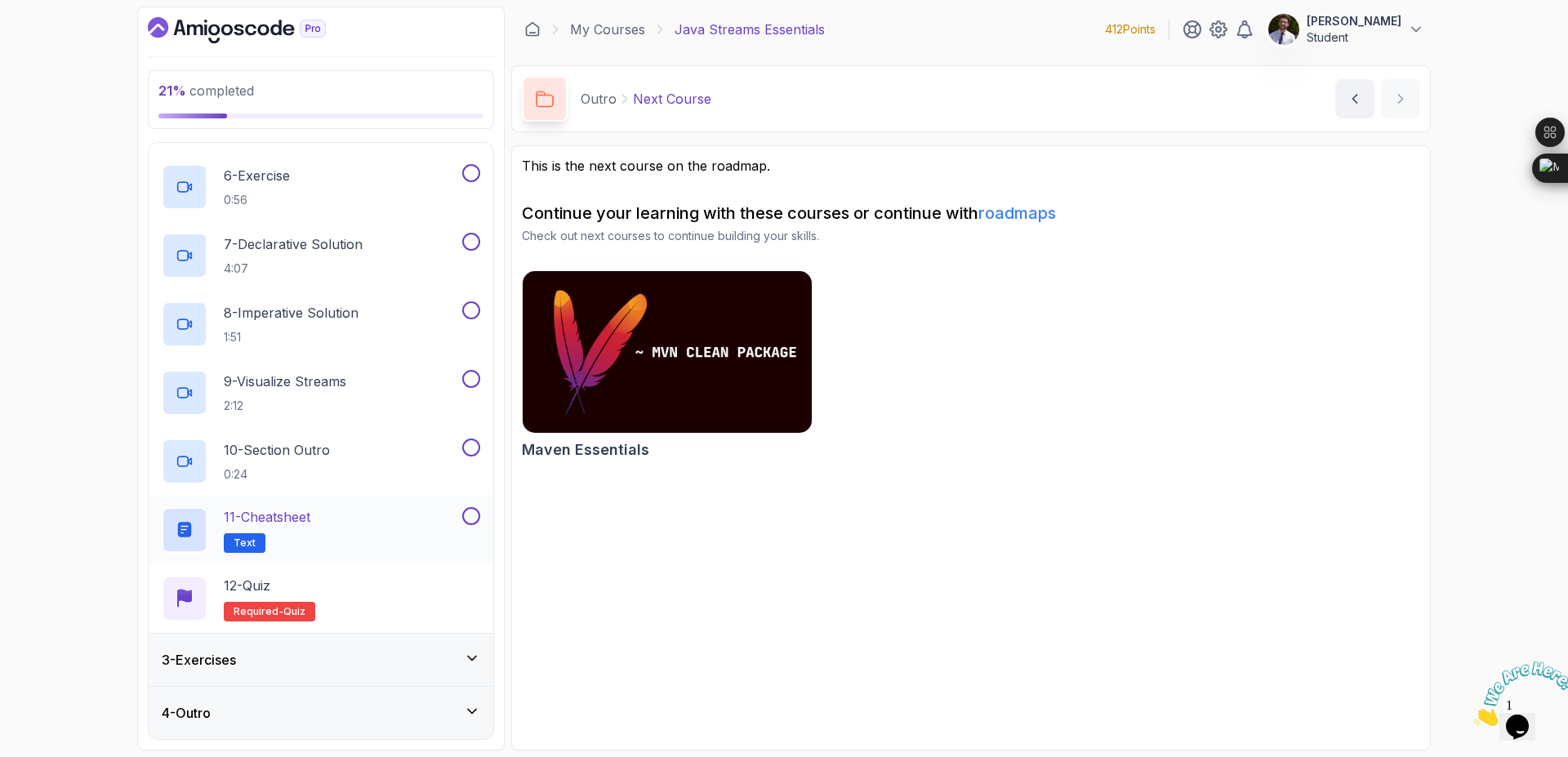
click at [298, 516] on p "11 - Cheatsheet" at bounding box center [267, 517] width 87 height 20
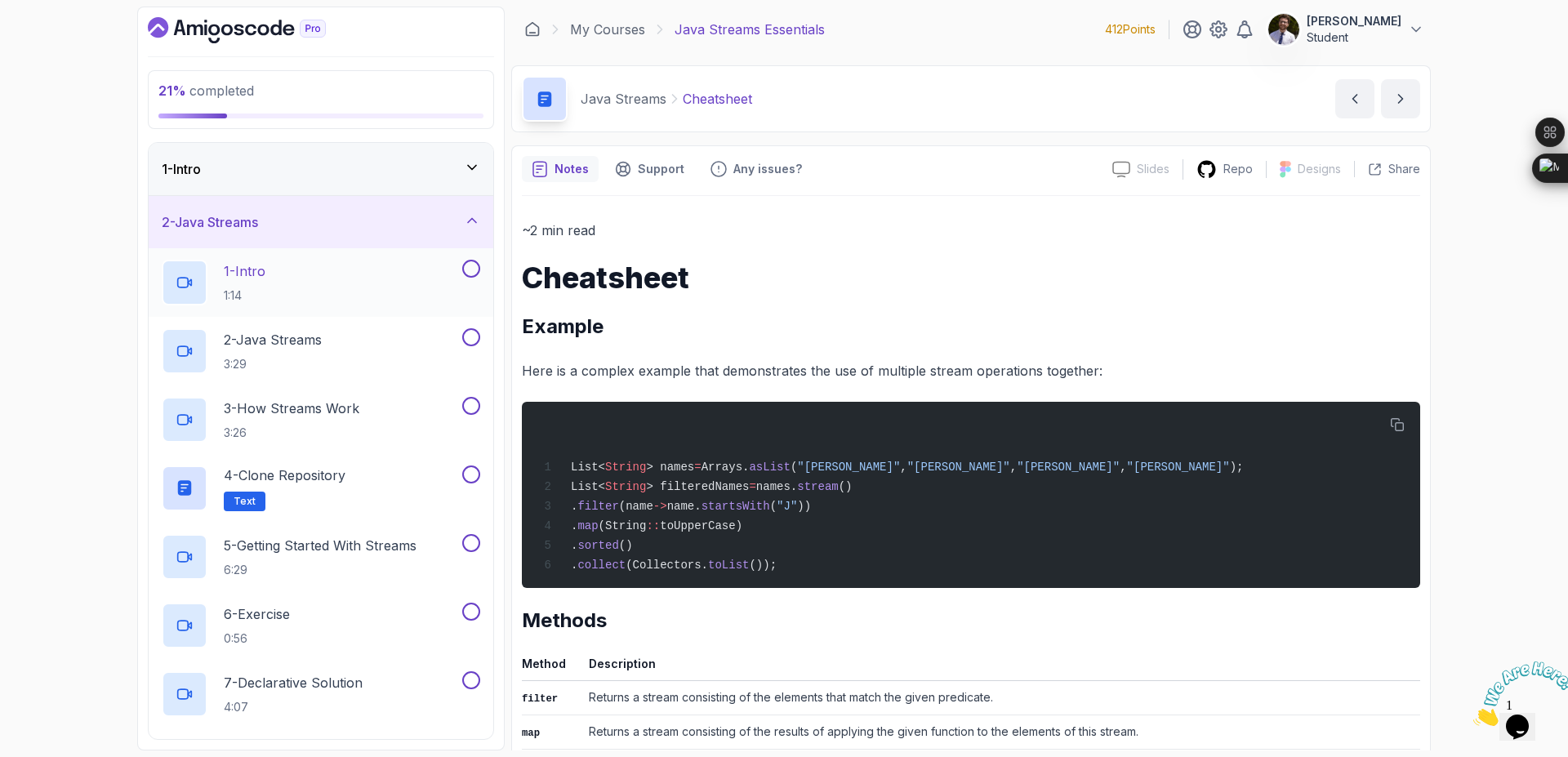
click at [295, 269] on div "1 - Intro 1:14" at bounding box center [310, 283] width 297 height 45
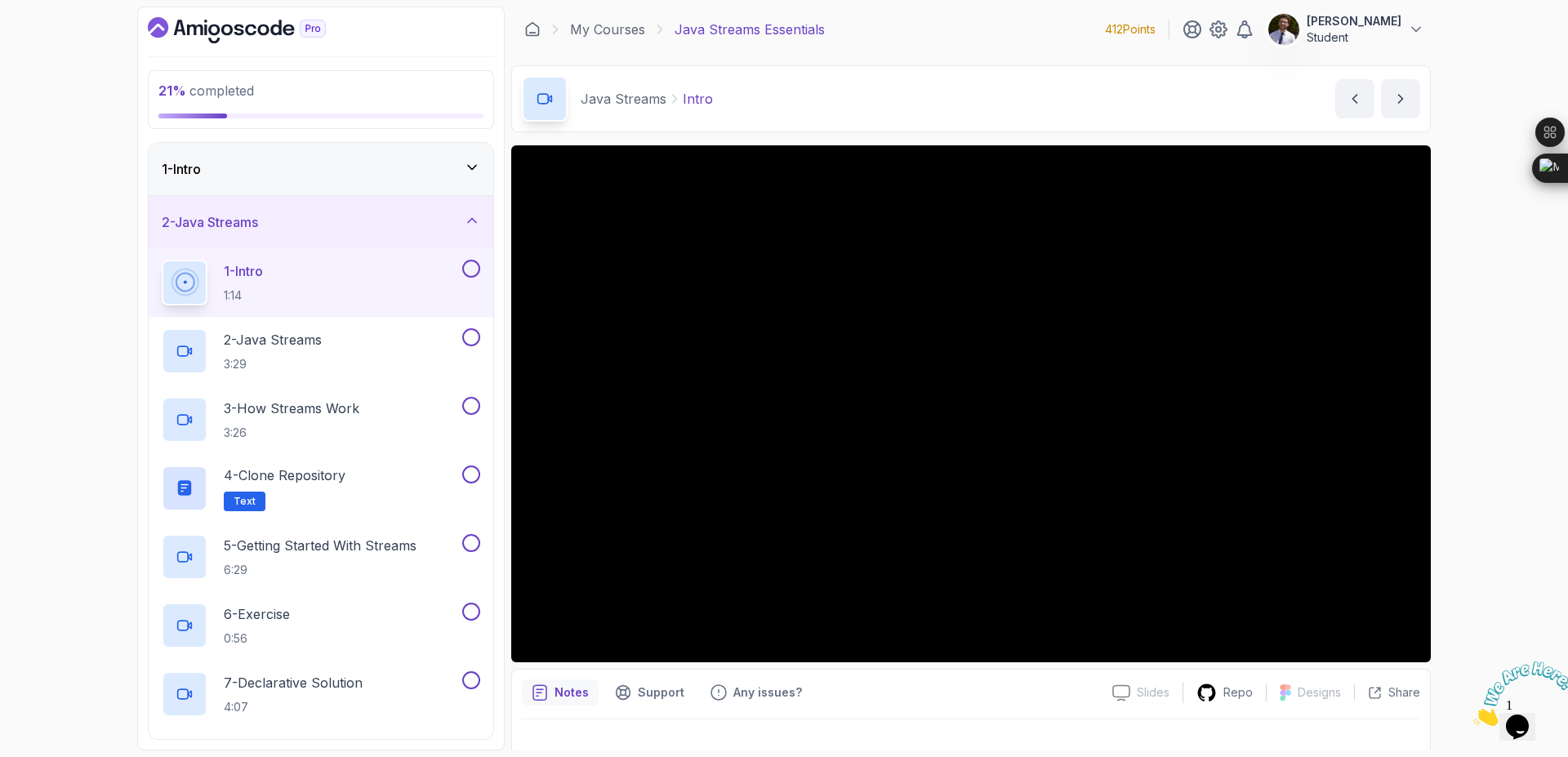
click at [469, 273] on button at bounding box center [471, 269] width 18 height 18
click at [463, 260] on button at bounding box center [471, 269] width 18 height 18
click at [294, 345] on p "2 - Java Streams" at bounding box center [273, 340] width 98 height 20
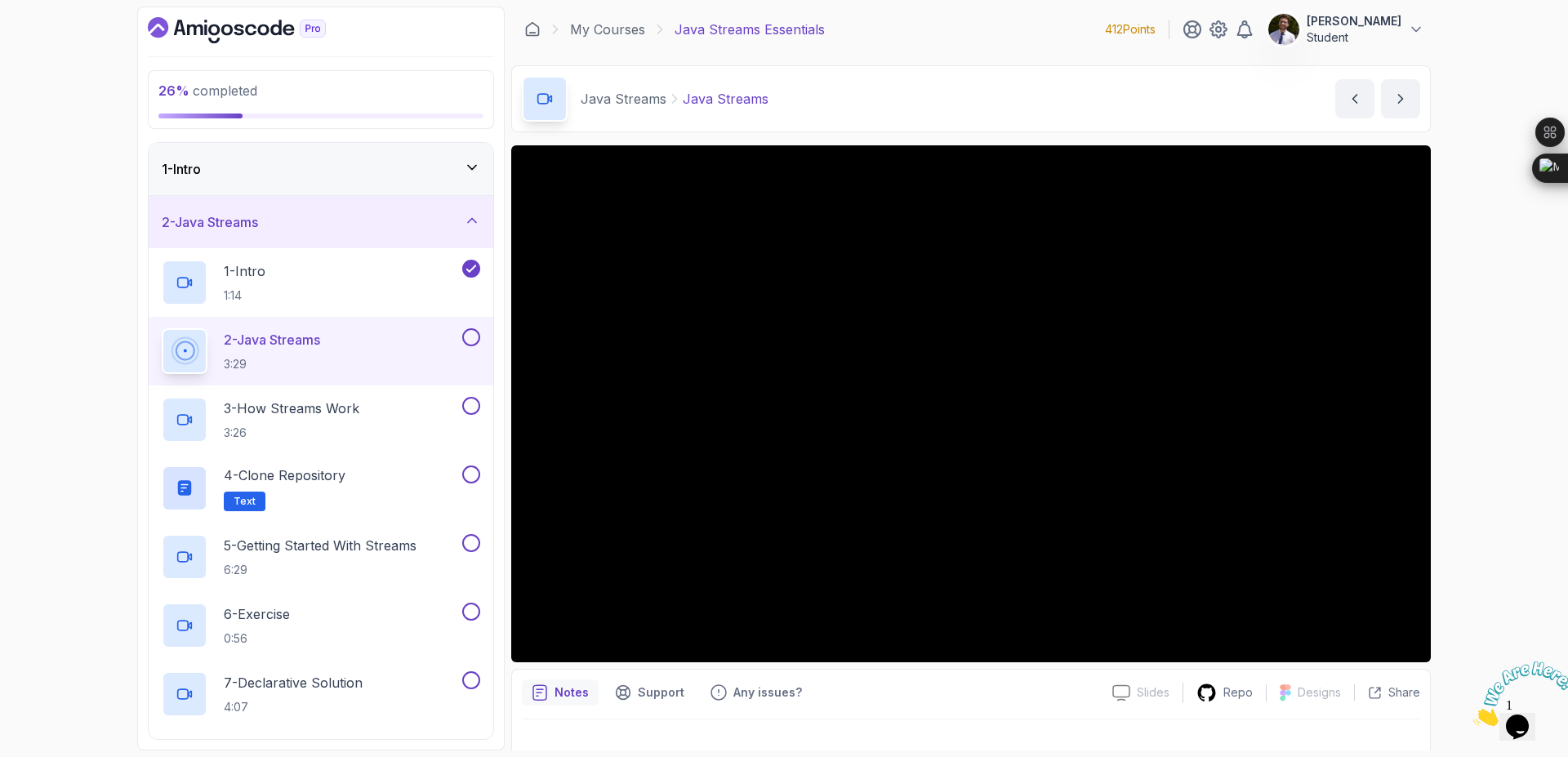
click at [474, 342] on button at bounding box center [471, 338] width 18 height 18
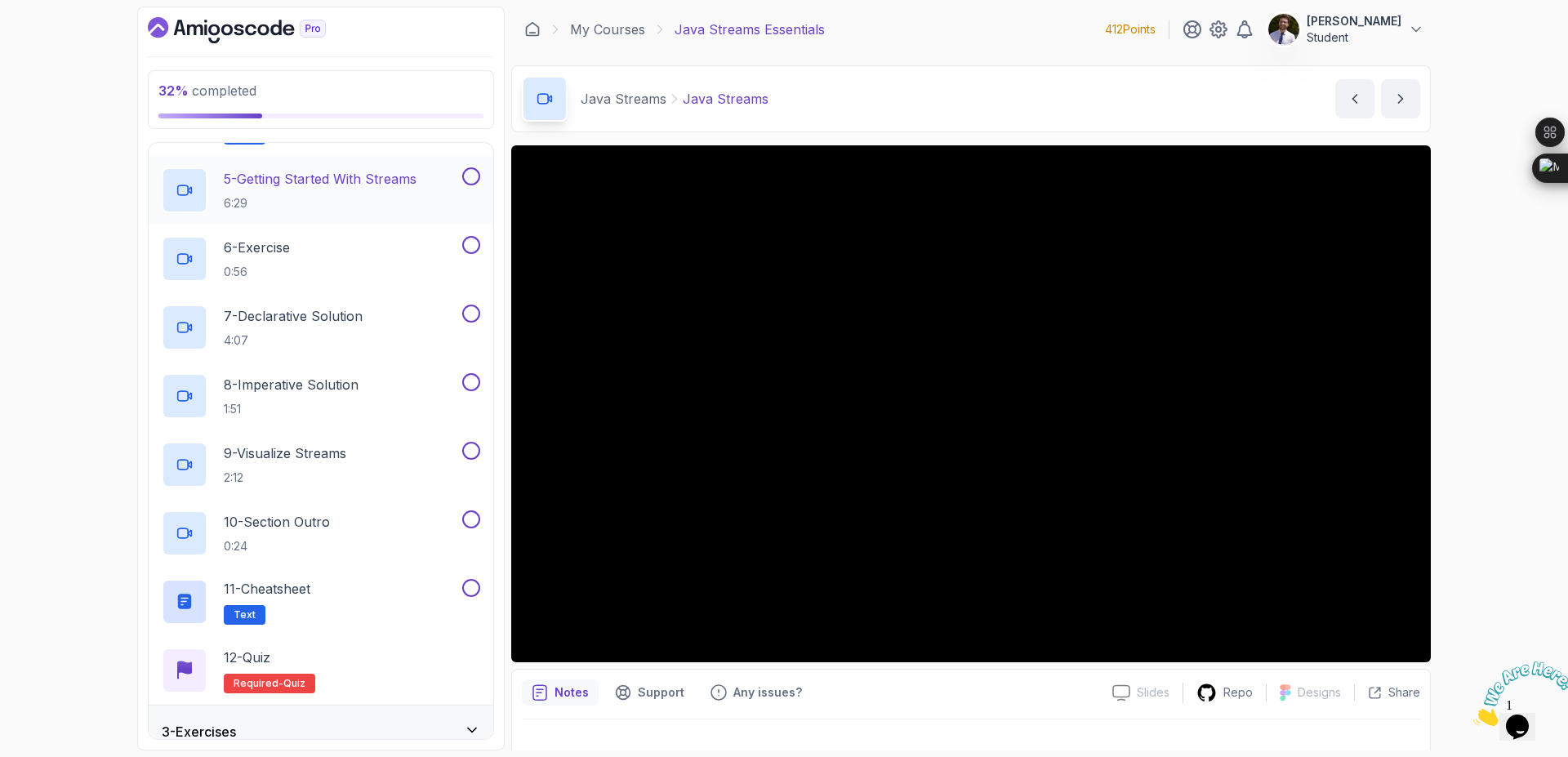
scroll to position [364, 0]
click at [473, 588] on button at bounding box center [471, 591] width 18 height 18
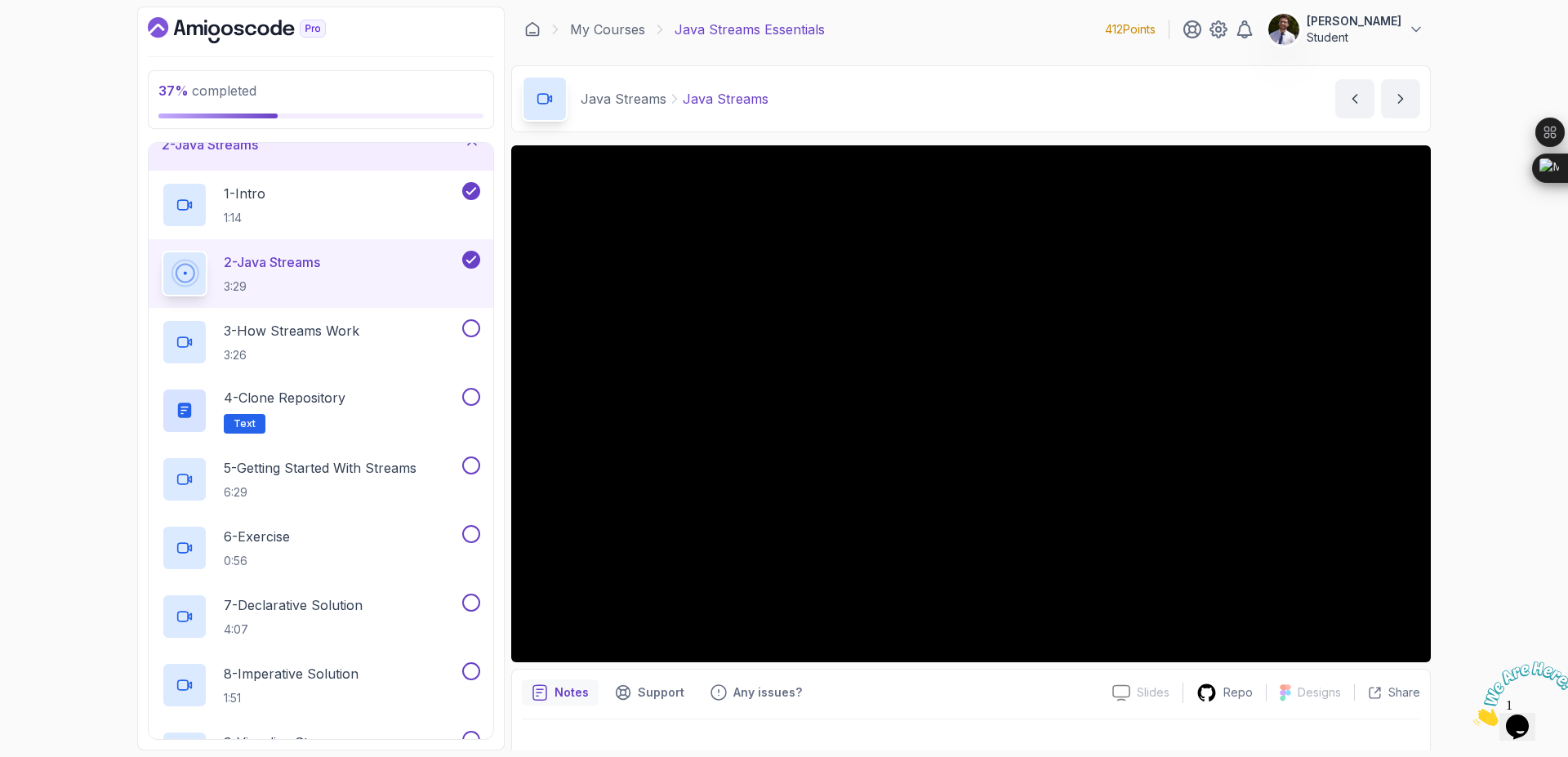
scroll to position [0, 0]
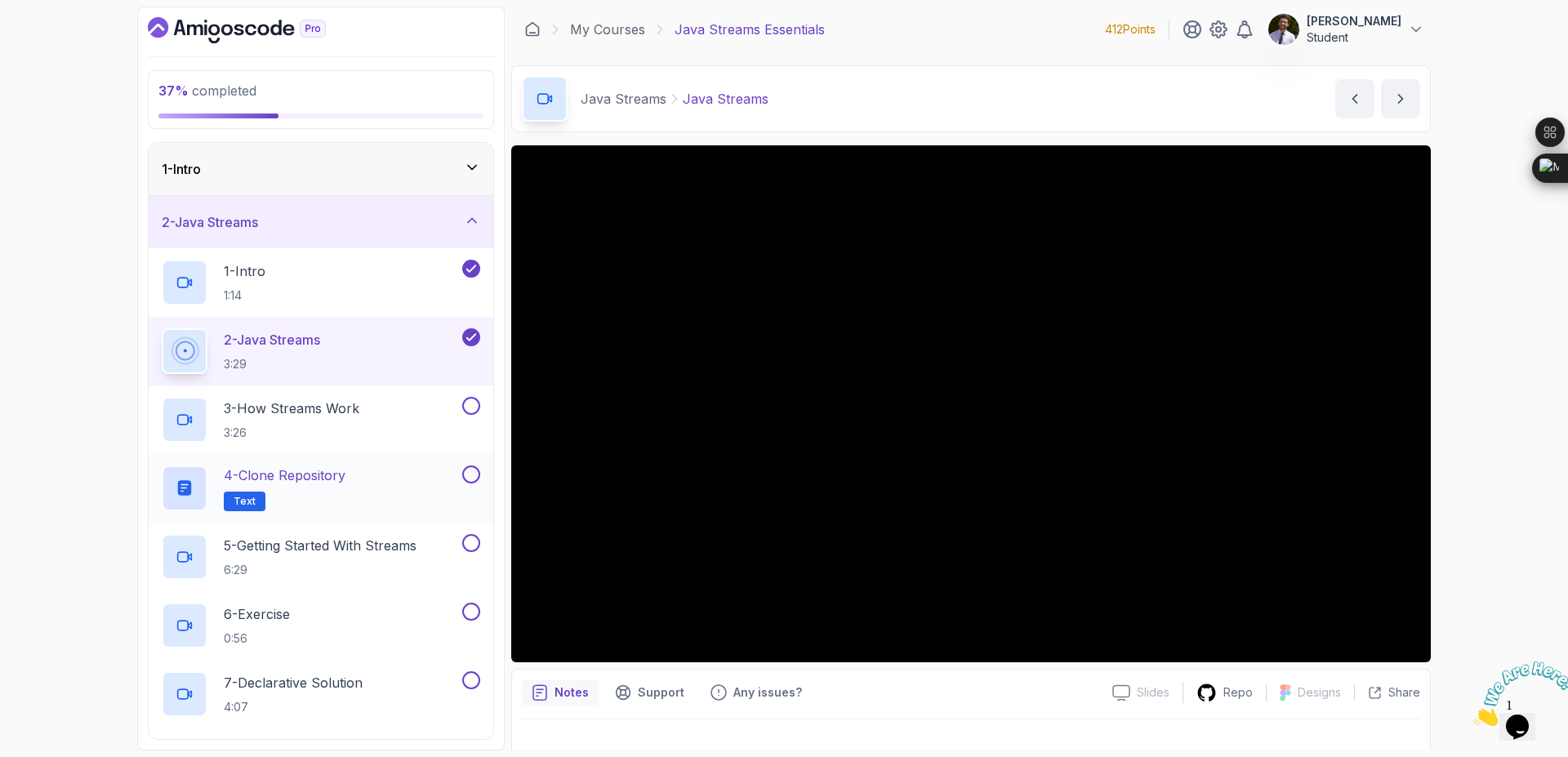
click at [469, 479] on button at bounding box center [471, 474] width 18 height 18
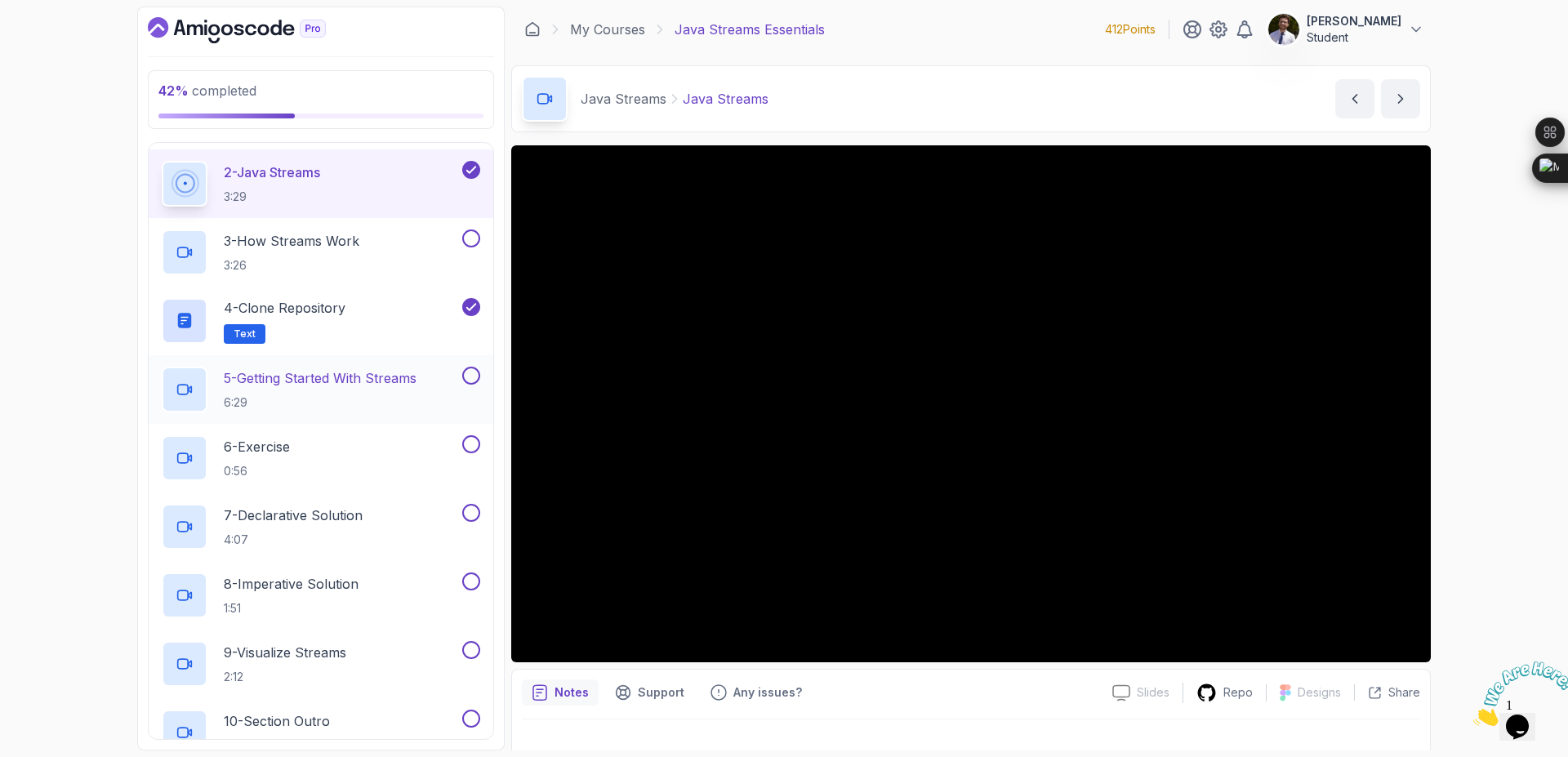
scroll to position [218, 0]
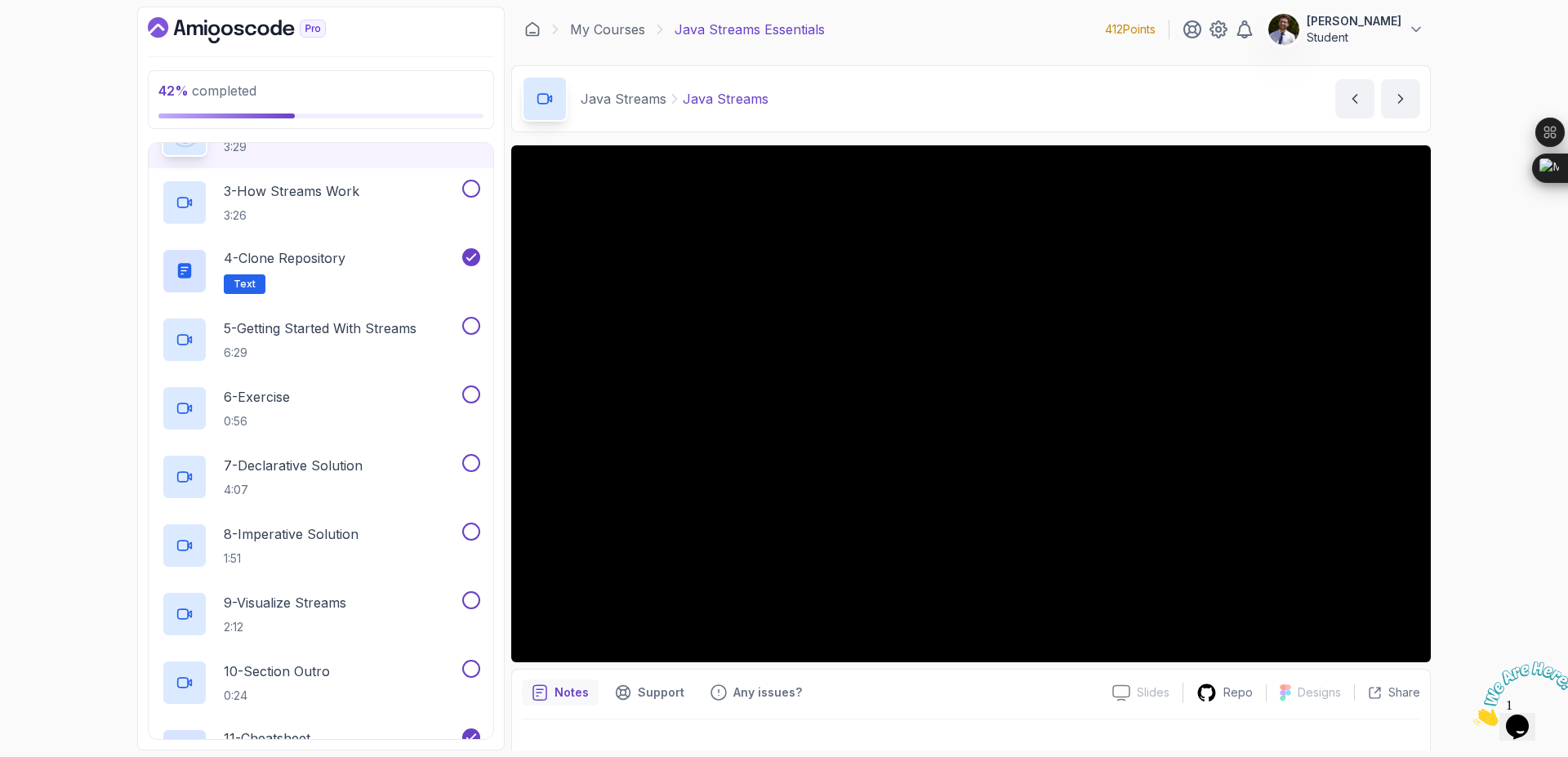
click at [1481, 518] on div "42 % completed 1 - Intro 2 - Java Streams 1 - Intro 1:14 2 - Java Streams 3:29 …" at bounding box center [784, 378] width 1568 height 757
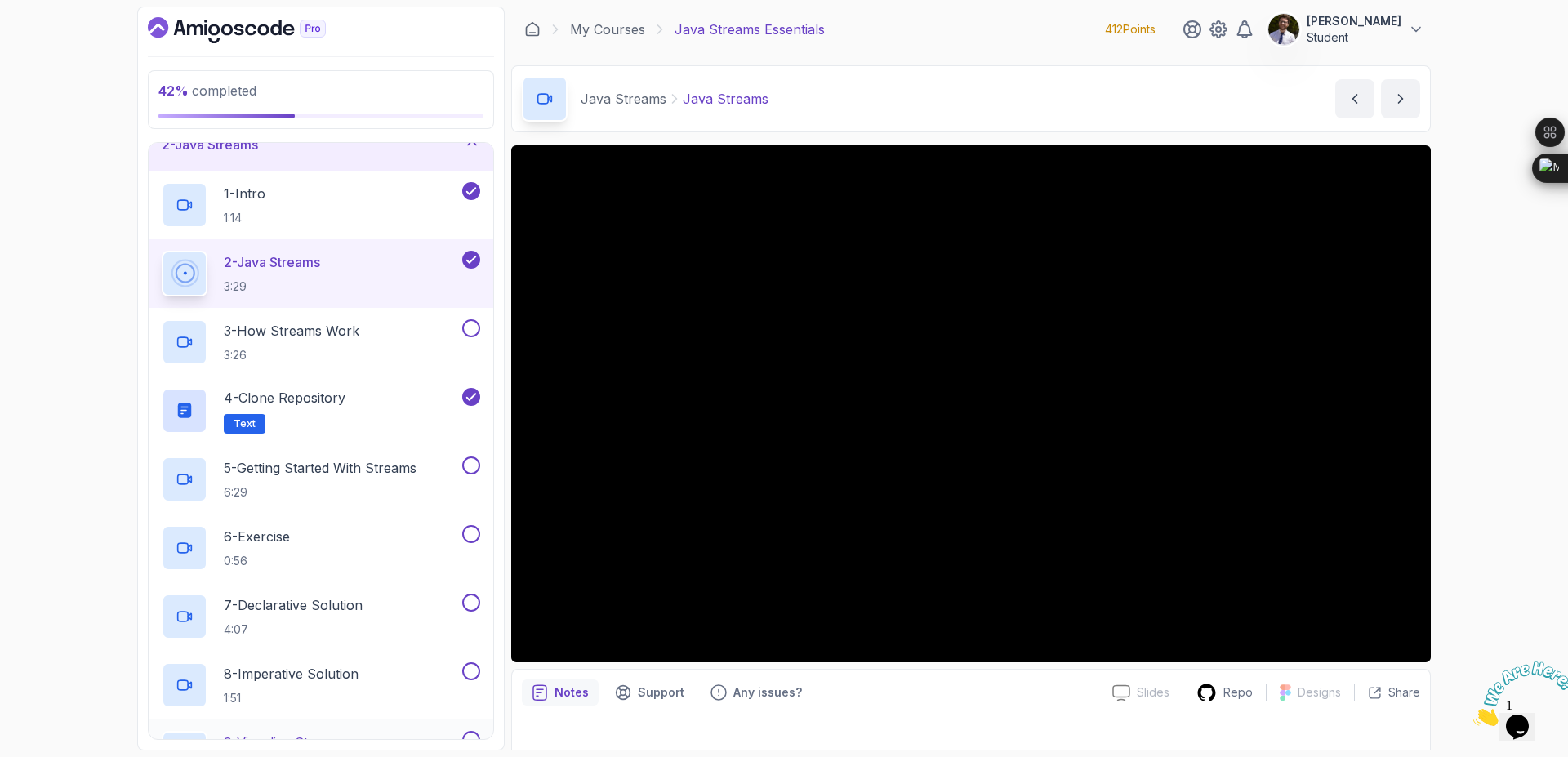
scroll to position [0, 0]
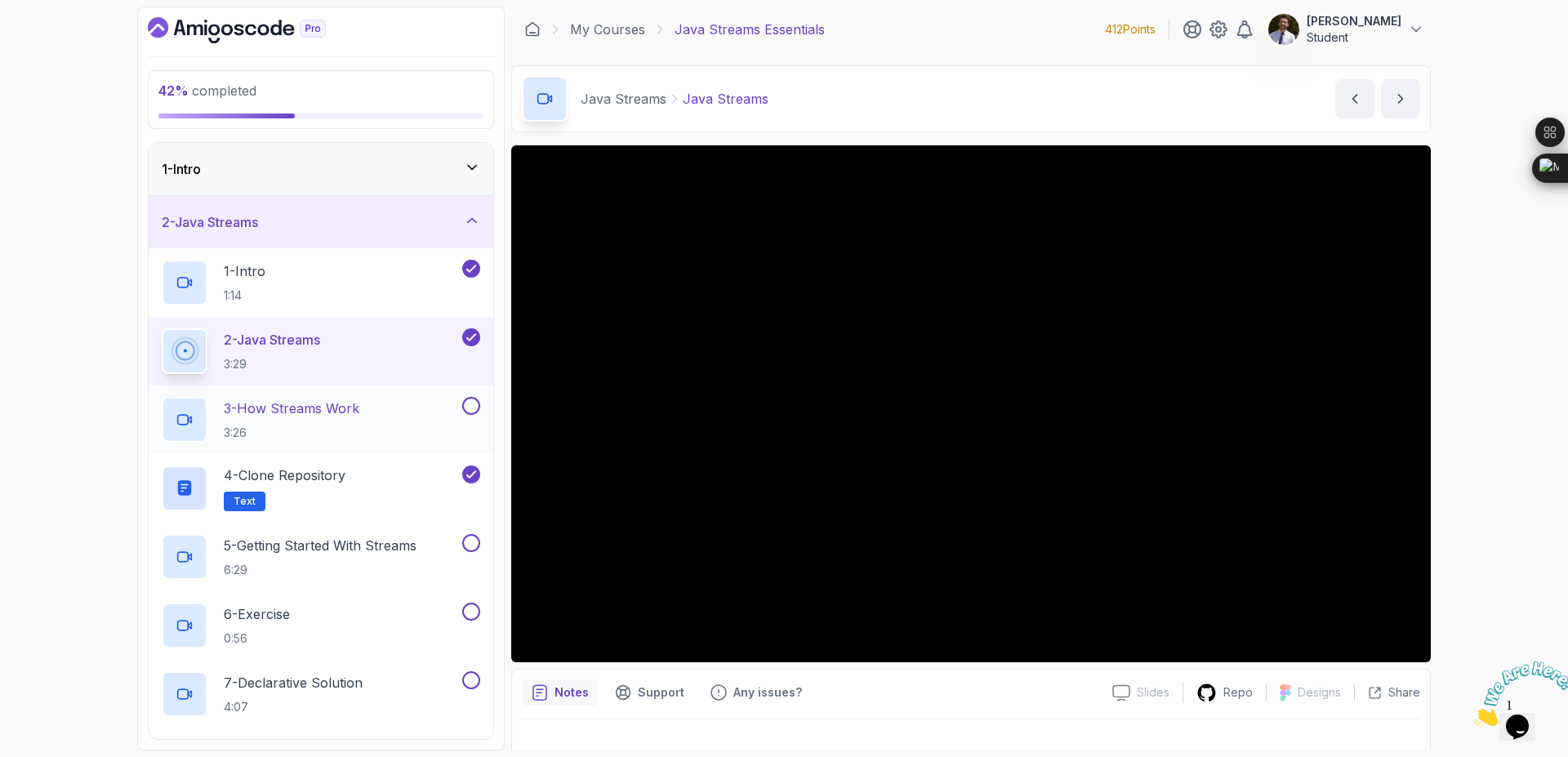
click at [355, 408] on p "3 - How Streams Work" at bounding box center [291, 409] width 136 height 20
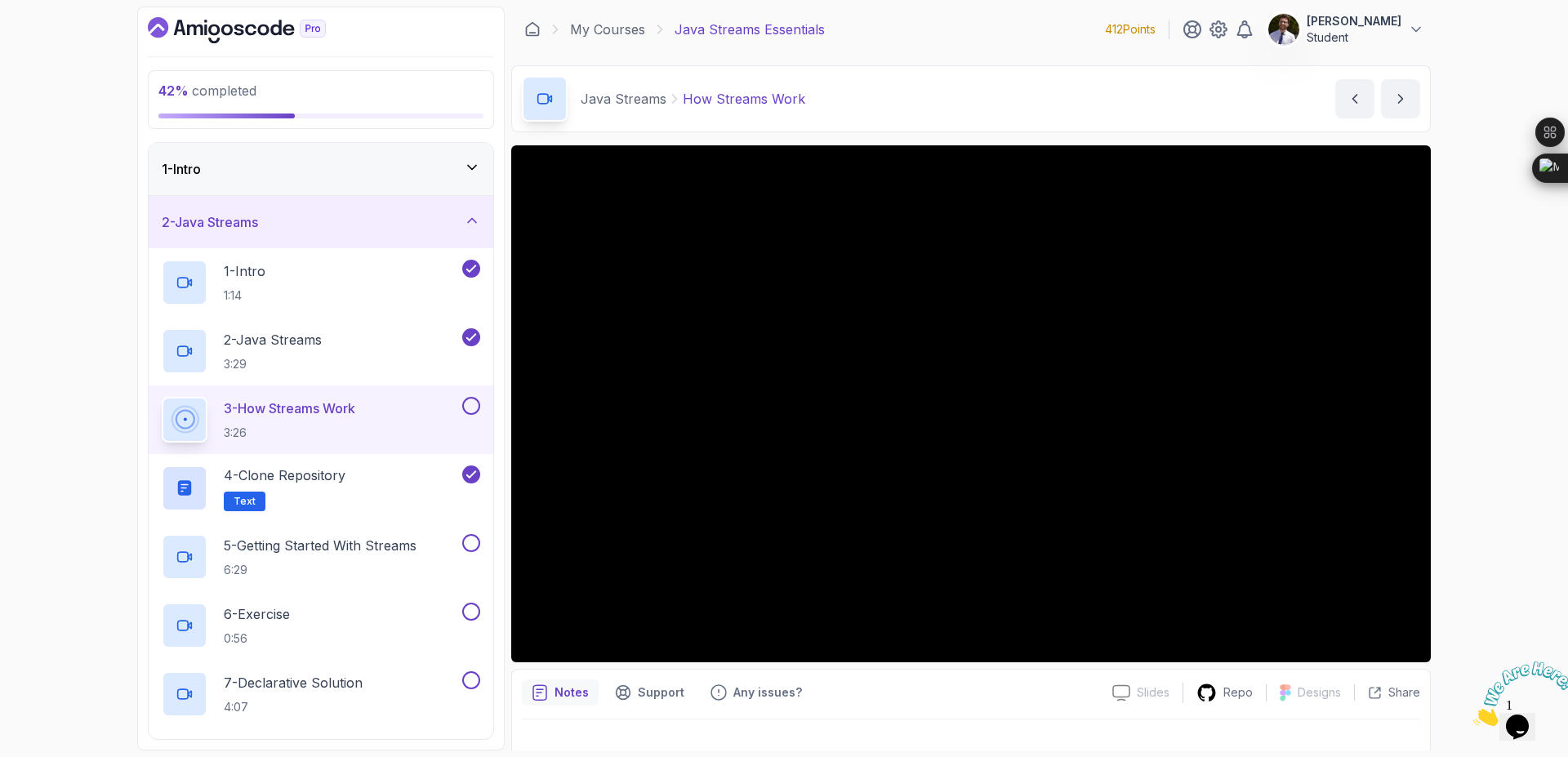
click at [467, 406] on button at bounding box center [471, 406] width 18 height 18
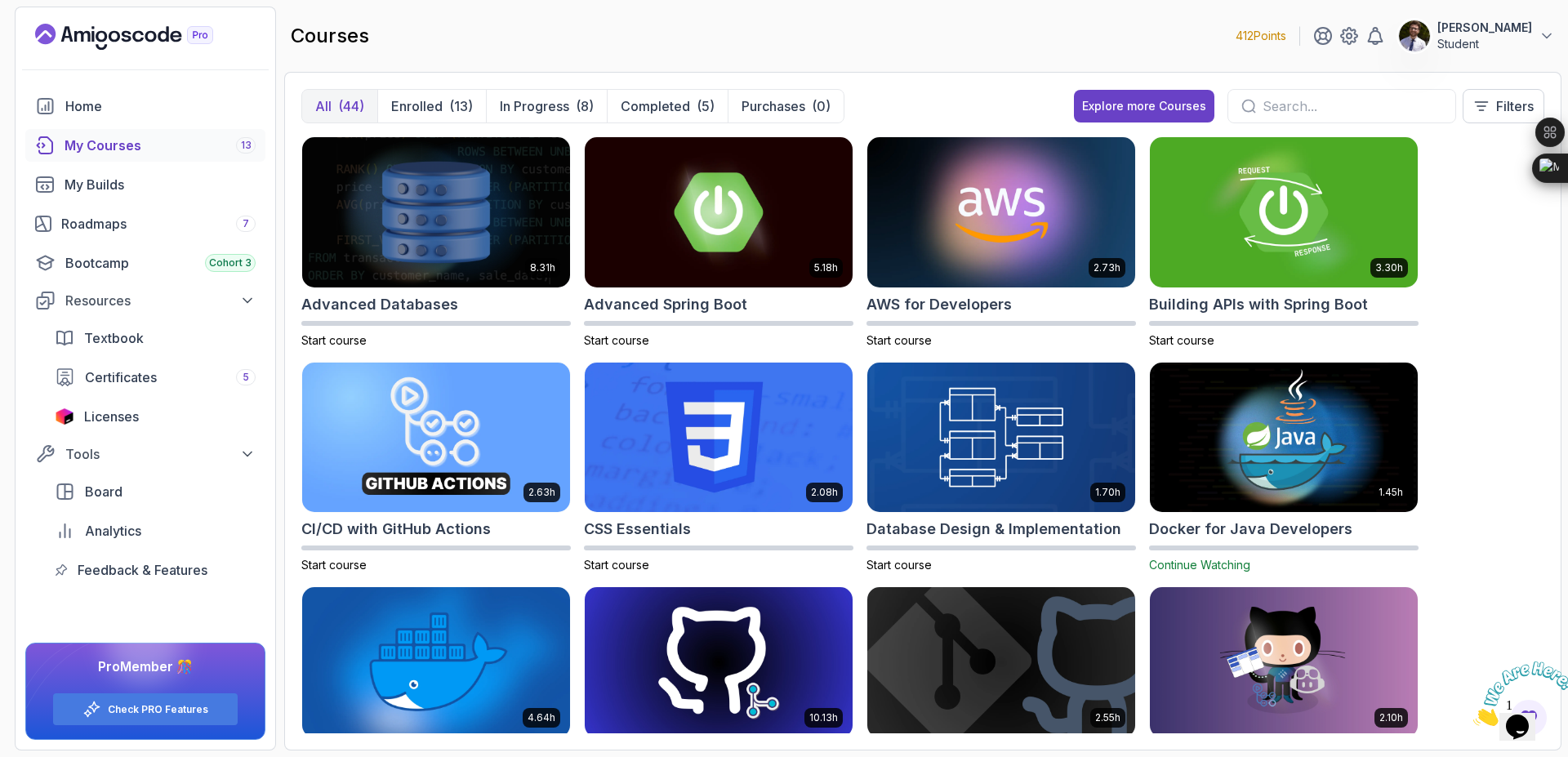
click at [1286, 32] on p "412 Points" at bounding box center [1260, 35] width 50 height 17
click at [137, 107] on div "Home" at bounding box center [159, 106] width 190 height 20
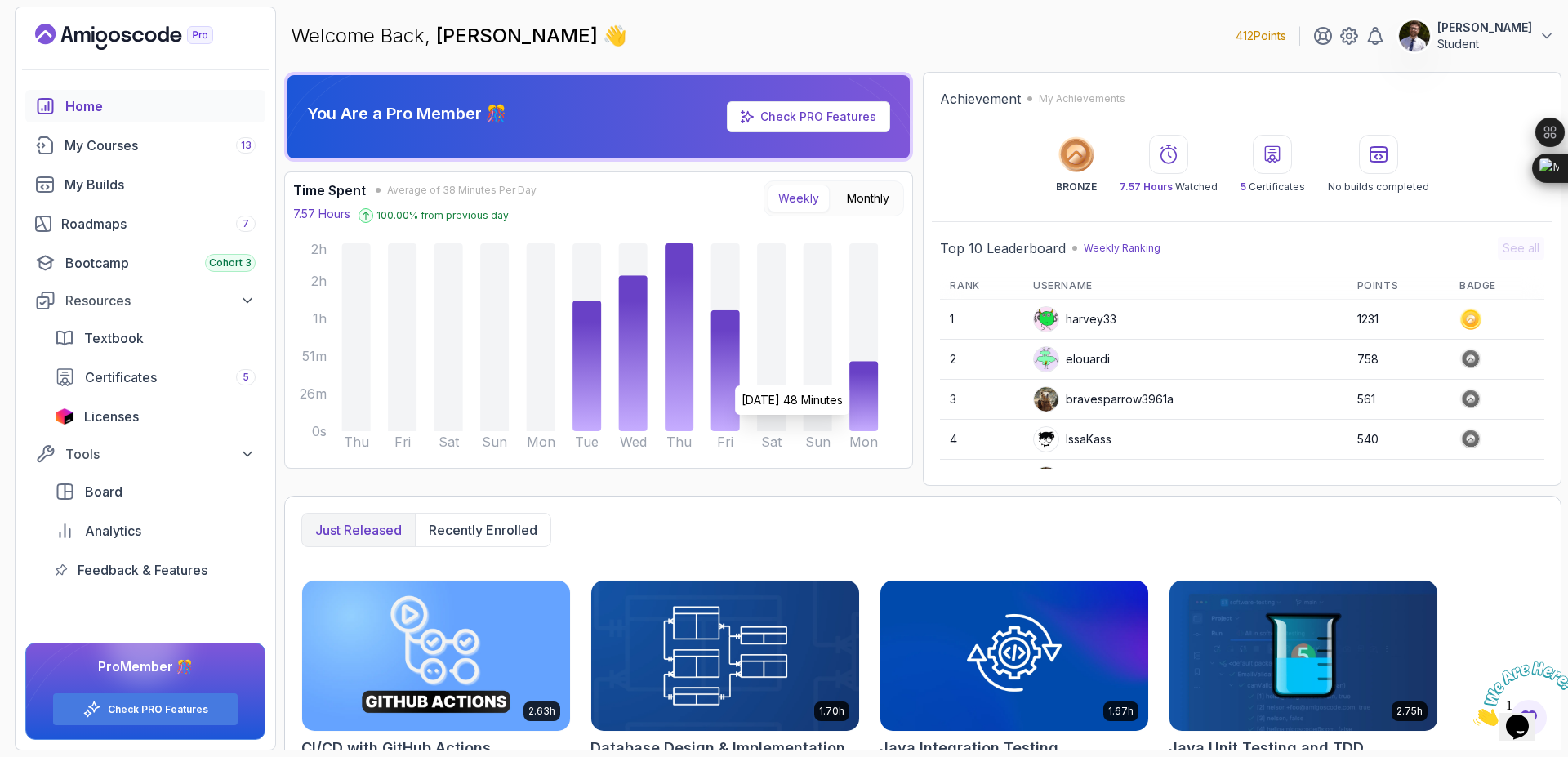
click at [1097, 321] on div "harvey33" at bounding box center [1075, 319] width 84 height 27
click at [1044, 324] on img at bounding box center [1046, 319] width 25 height 25
